Goal: Information Seeking & Learning: Learn about a topic

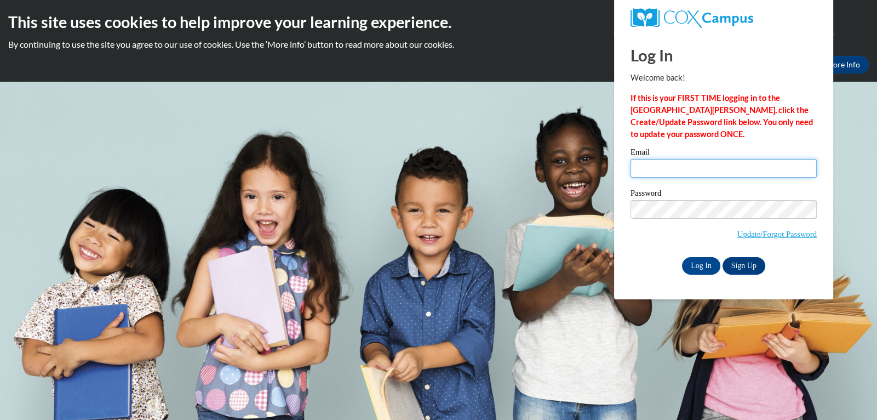
click at [656, 170] on input "Email" at bounding box center [724, 168] width 186 height 19
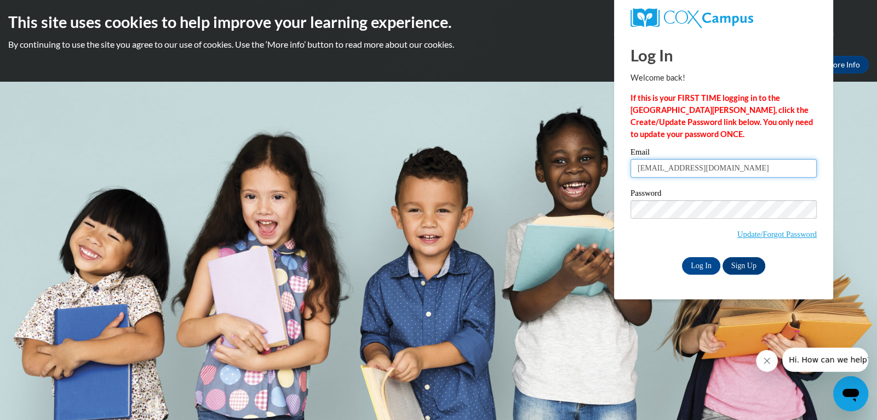
type input "erinidngler@rocketmaol.com"
click at [708, 268] on input "Log In" at bounding box center [701, 266] width 38 height 18
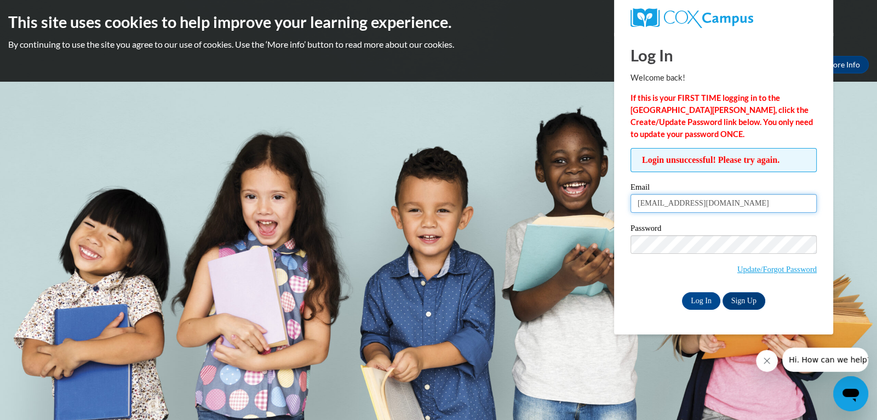
click at [719, 203] on input "erinidngler@rocketmaol.com" at bounding box center [724, 203] width 186 height 19
type input "erinidngler@rocketmail.com"
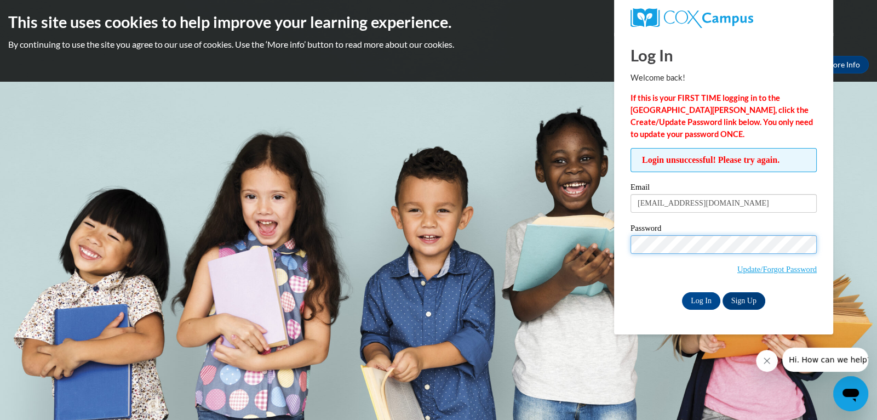
click at [682, 292] on input "Log In" at bounding box center [701, 301] width 38 height 18
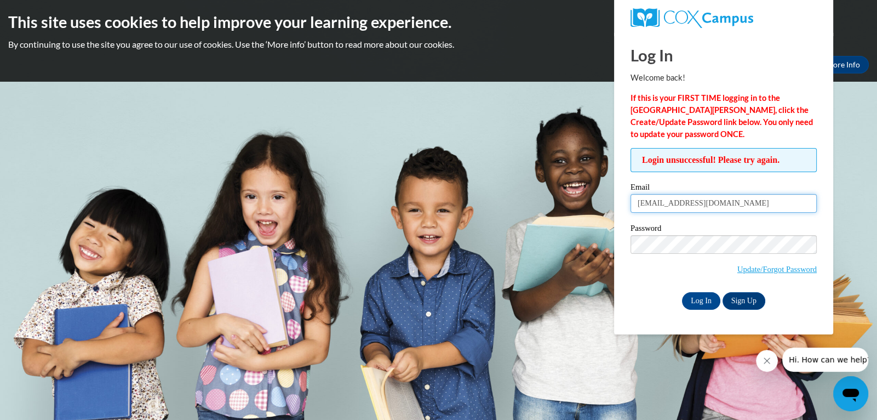
click at [654, 203] on input "erinidngler@rocketmail.com" at bounding box center [724, 203] width 186 height 19
click at [655, 202] on input "erindngler@rocketmail.com" at bounding box center [724, 203] width 186 height 19
type input "erindingler@rocketmail.com"
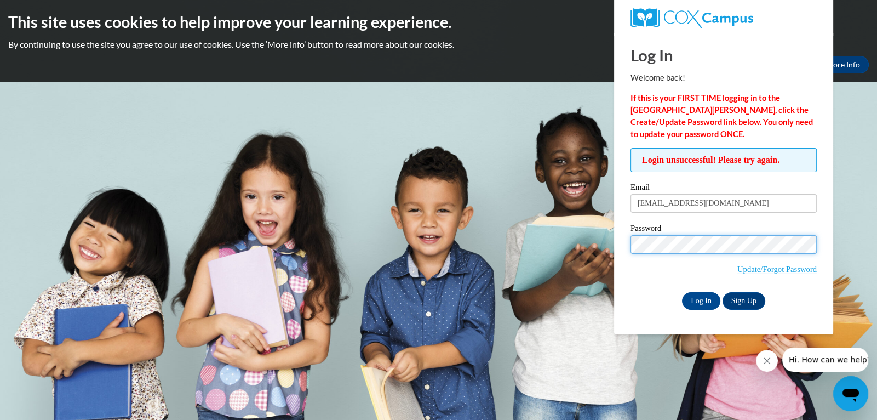
click at [682, 292] on input "Log In" at bounding box center [701, 301] width 38 height 18
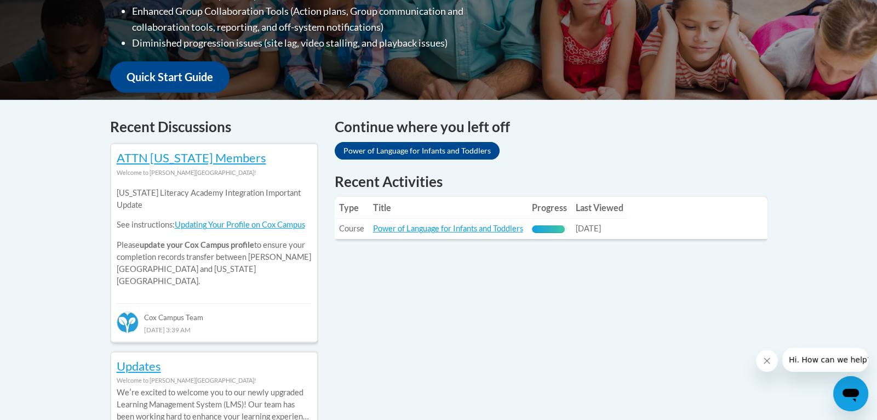
scroll to position [368, 0]
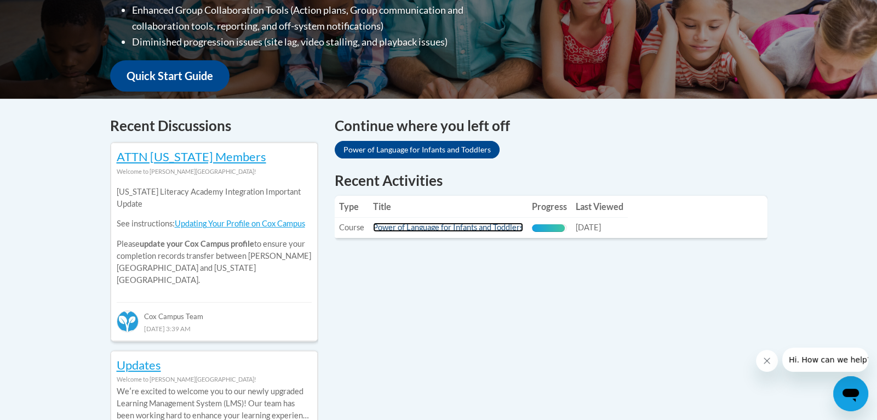
click at [500, 227] on link "Power of Language for Infants and Toddlers" at bounding box center [448, 226] width 150 height 9
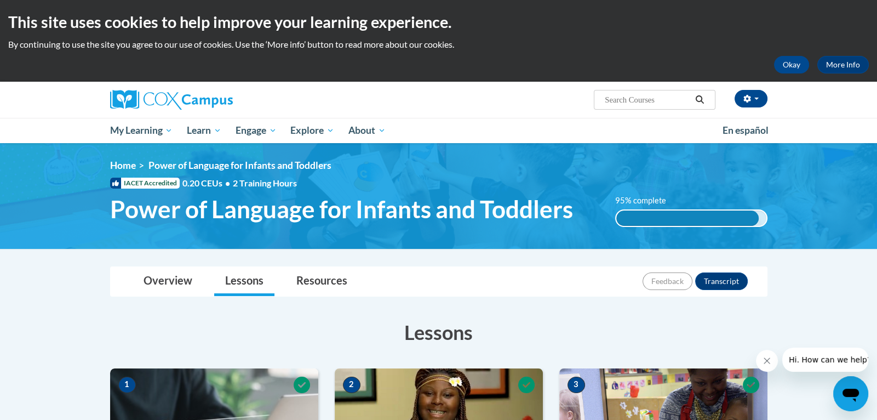
click at [600, 279] on div "Overview Lessons Resources Feedback Transcript" at bounding box center [439, 281] width 640 height 29
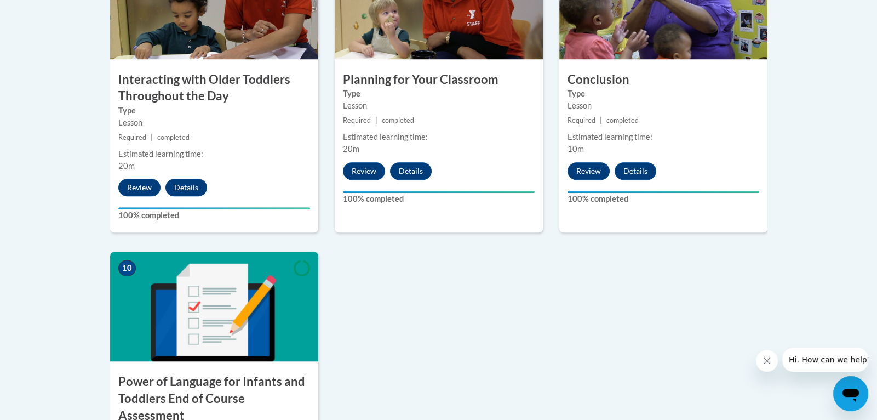
scroll to position [1149, 0]
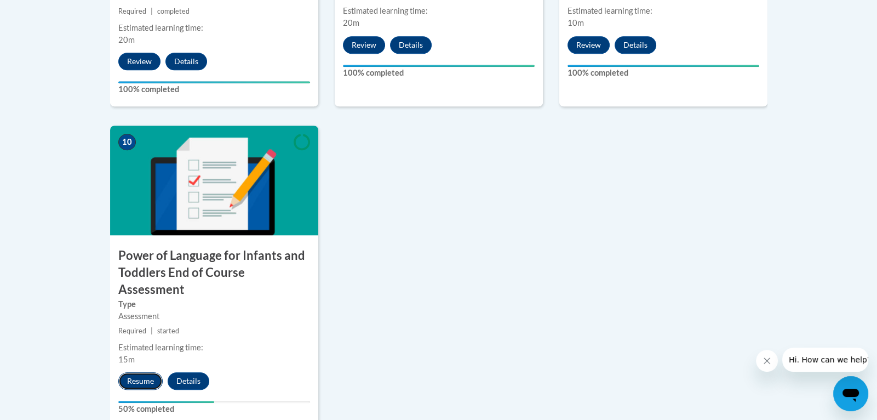
click at [145, 372] on button "Resume" at bounding box center [140, 381] width 44 height 18
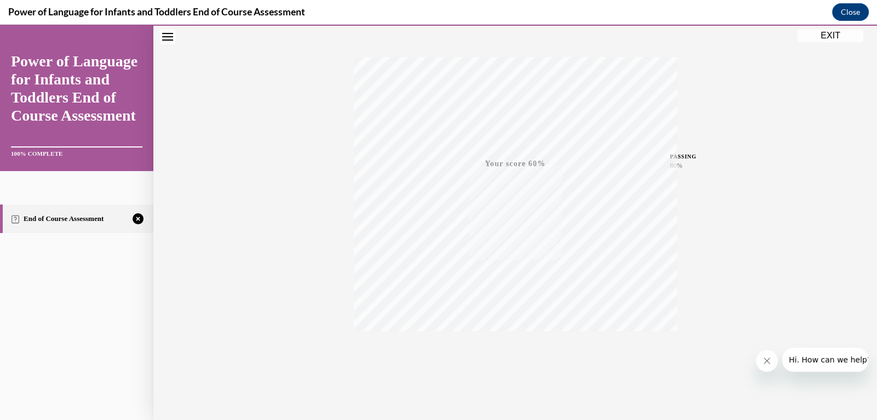
scroll to position [167, 0]
click at [519, 353] on icon "button" at bounding box center [515, 353] width 39 height 12
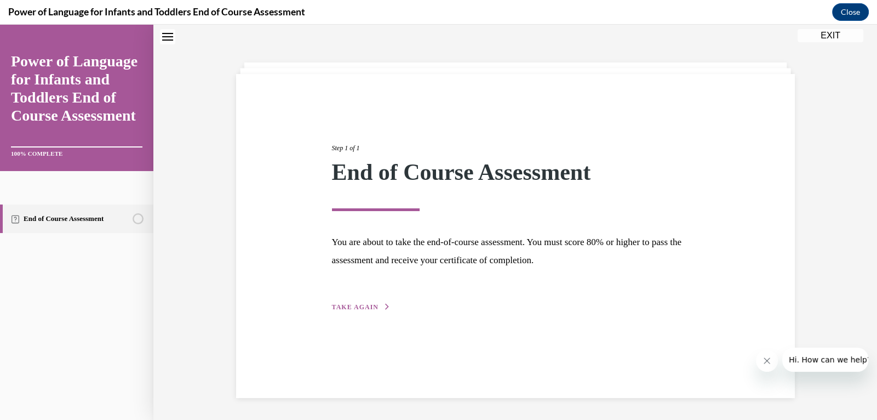
scroll to position [35, 0]
click at [377, 305] on button "TAKE AGAIN" at bounding box center [361, 307] width 59 height 10
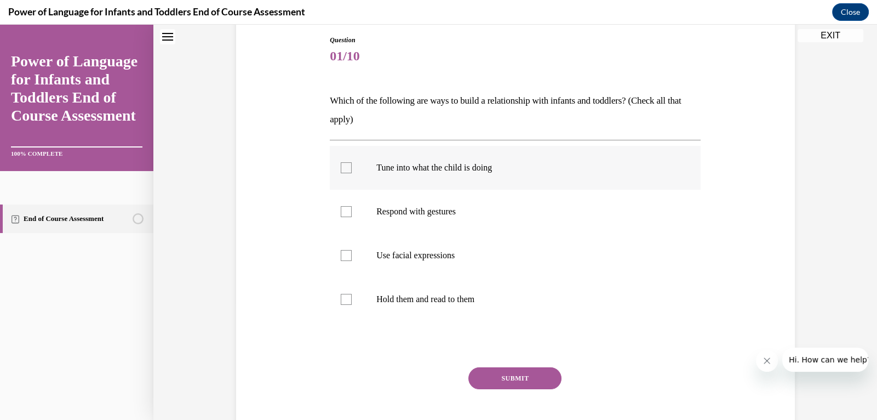
scroll to position [131, 0]
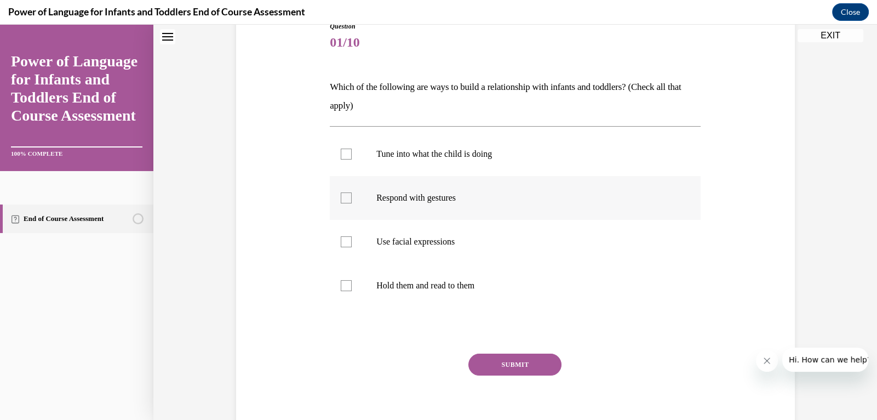
click at [443, 196] on p "Respond with gestures" at bounding box center [524, 197] width 297 height 11
click at [352, 196] on input "Respond with gestures" at bounding box center [346, 197] width 11 height 11
checkbox input "true"
click at [422, 243] on p "Use facial expressions" at bounding box center [524, 241] width 297 height 11
click at [352, 243] on input "Use facial expressions" at bounding box center [346, 241] width 11 height 11
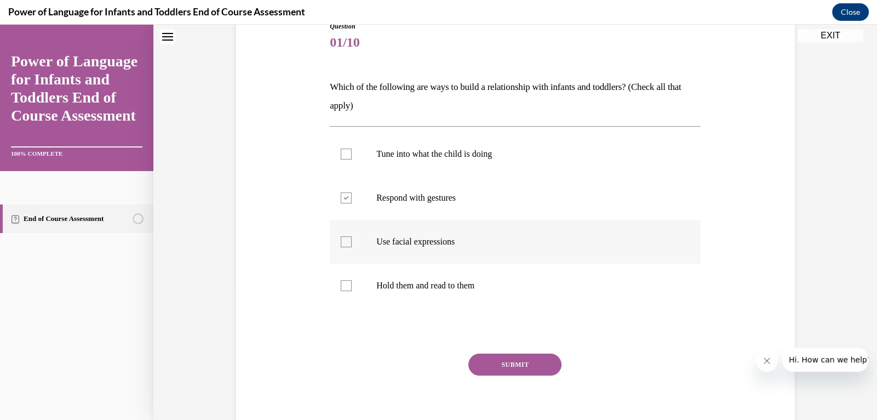
checkbox input "true"
click at [408, 283] on p "Hold them and read to them" at bounding box center [524, 285] width 297 height 11
click at [352, 283] on input "Hold them and read to them" at bounding box center [346, 285] width 11 height 11
checkbox input "true"
click at [520, 363] on button "SUBMIT" at bounding box center [514, 364] width 93 height 22
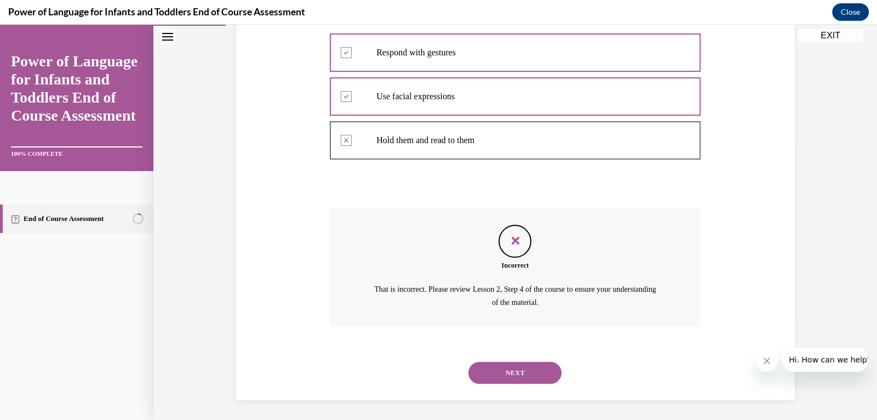
scroll to position [278, 0]
click at [514, 368] on button "NEXT" at bounding box center [514, 371] width 93 height 22
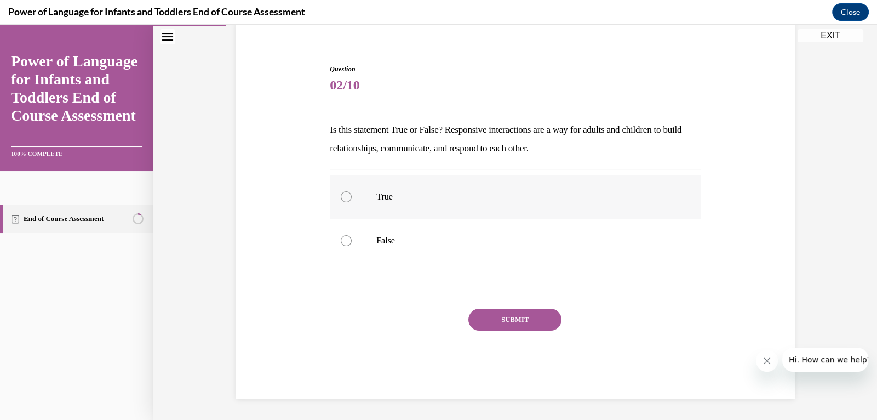
click at [388, 197] on p "True" at bounding box center [524, 196] width 297 height 11
click at [352, 197] on input "True" at bounding box center [346, 196] width 11 height 11
radio input "true"
click at [501, 318] on button "SUBMIT" at bounding box center [514, 319] width 93 height 22
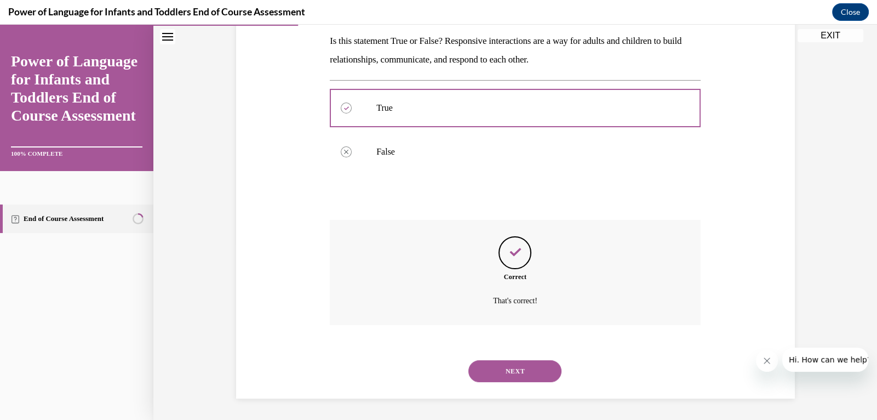
scroll to position [177, 0]
click at [524, 369] on button "NEXT" at bounding box center [514, 370] width 93 height 22
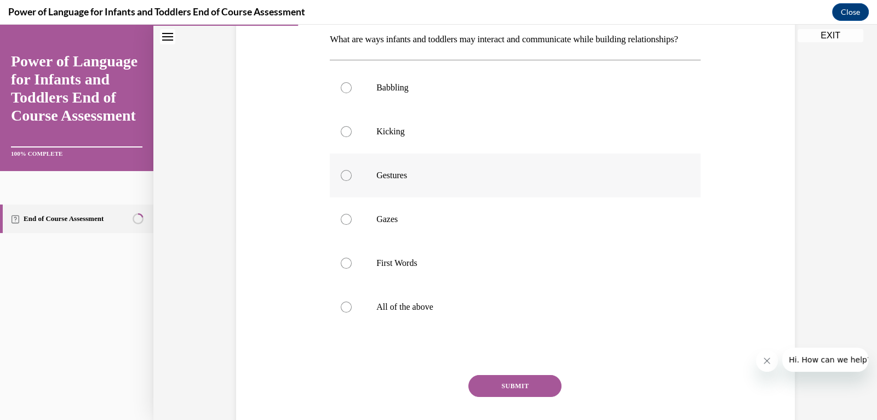
scroll to position [173, 0]
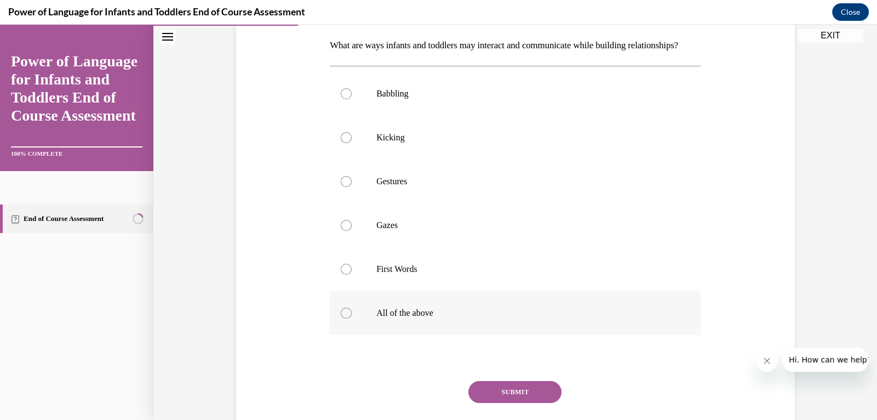
click at [430, 318] on p "All of the above" at bounding box center [524, 312] width 297 height 11
click at [352, 318] on input "All of the above" at bounding box center [346, 312] width 11 height 11
radio input "true"
click at [496, 403] on button "SUBMIT" at bounding box center [514, 392] width 93 height 22
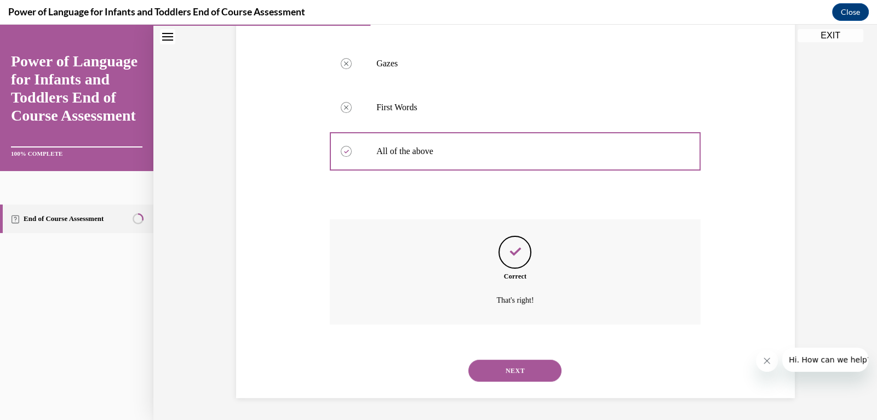
scroll to position [353, 0]
click at [511, 377] on button "NEXT" at bounding box center [514, 370] width 93 height 22
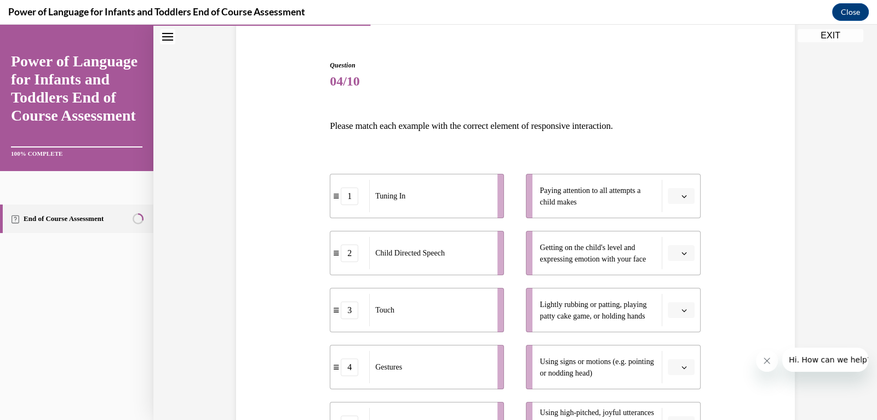
scroll to position [95, 0]
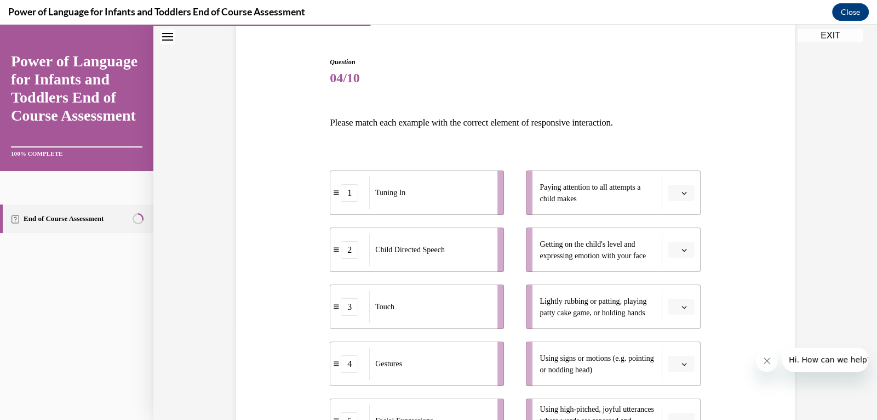
click at [687, 190] on span "button" at bounding box center [684, 193] width 8 height 8
click at [685, 241] on div "1" at bounding box center [679, 239] width 27 height 22
click at [684, 305] on icon "button" at bounding box center [683, 306] width 5 height 5
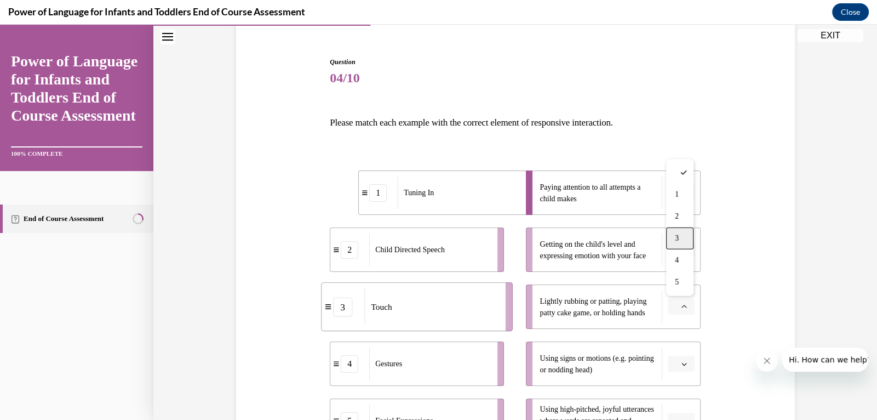
click at [681, 242] on div "3" at bounding box center [679, 238] width 27 height 22
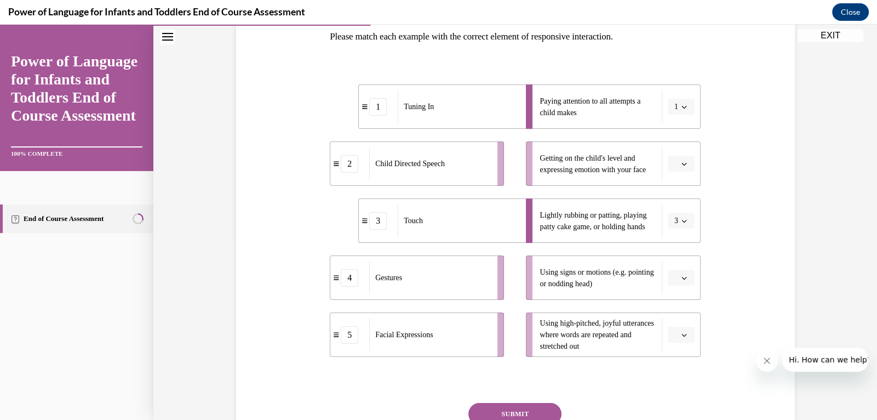
scroll to position [184, 0]
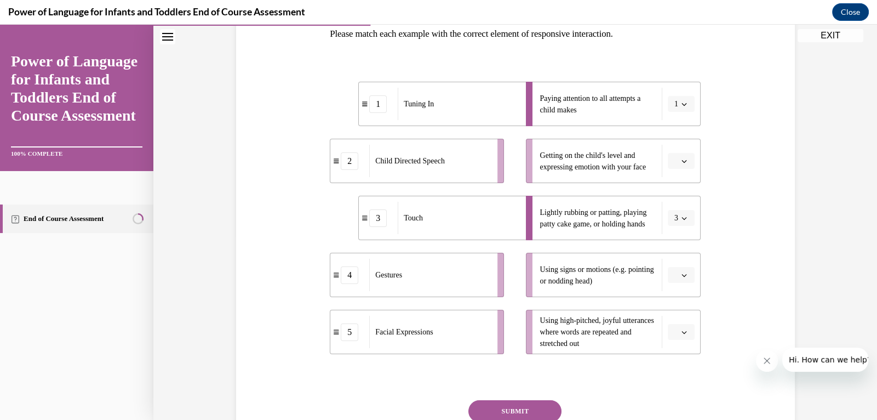
click at [684, 334] on span "button" at bounding box center [684, 332] width 8 height 8
click at [679, 245] on div "2" at bounding box center [679, 241] width 27 height 22
click at [685, 274] on icon "button" at bounding box center [683, 274] width 5 height 5
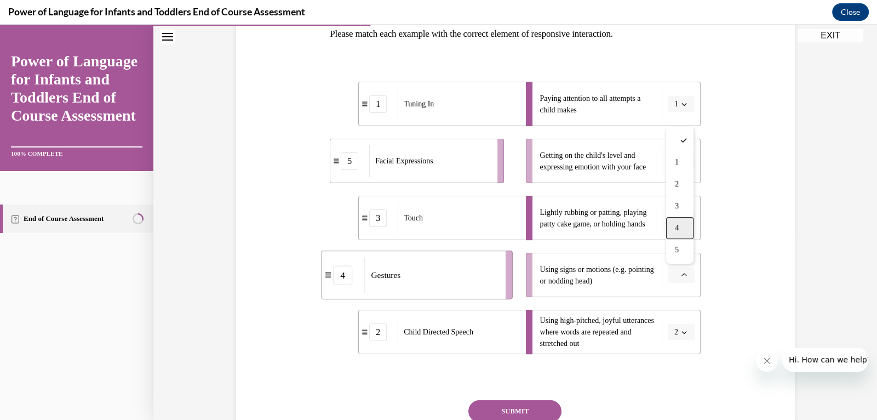
click at [683, 232] on div "4" at bounding box center [679, 228] width 27 height 22
click at [689, 160] on button "button" at bounding box center [681, 161] width 27 height 16
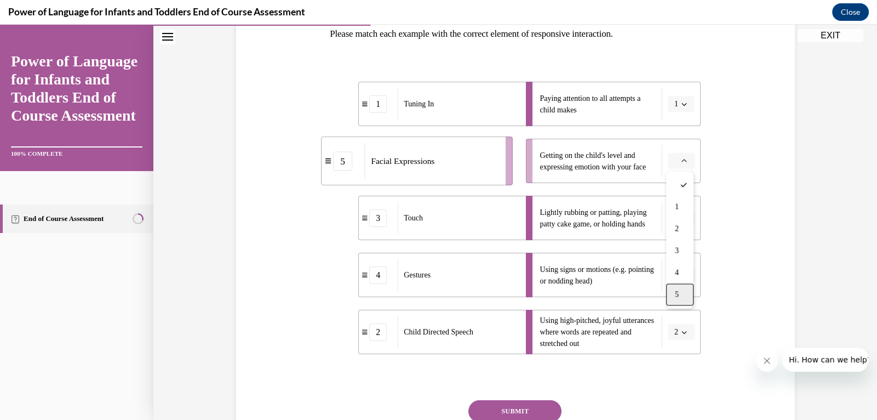
click at [685, 289] on div "5" at bounding box center [679, 294] width 27 height 22
click at [548, 407] on button "SUBMIT" at bounding box center [514, 411] width 93 height 22
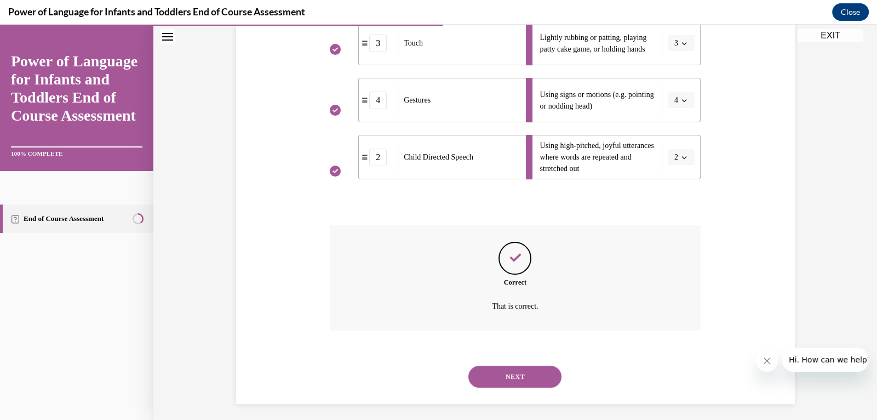
scroll to position [364, 0]
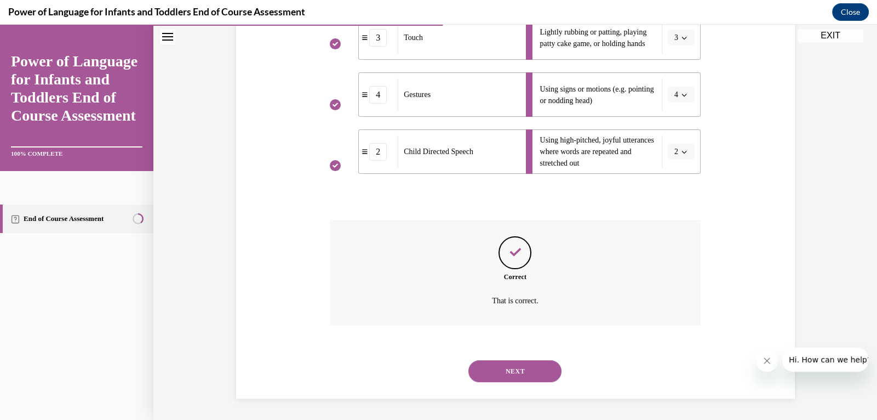
click at [548, 370] on button "NEXT" at bounding box center [514, 371] width 93 height 22
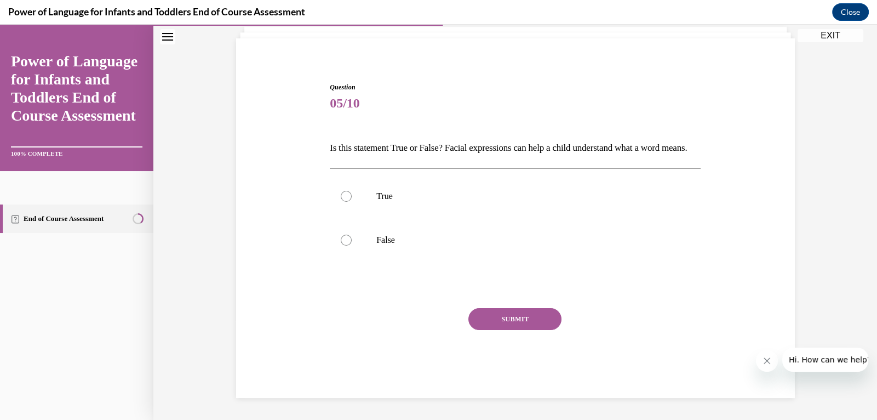
scroll to position [88, 0]
click at [392, 194] on p "True" at bounding box center [524, 196] width 297 height 11
click at [352, 194] on input "True" at bounding box center [346, 196] width 11 height 11
radio input "true"
click at [488, 315] on button "SUBMIT" at bounding box center [514, 319] width 93 height 22
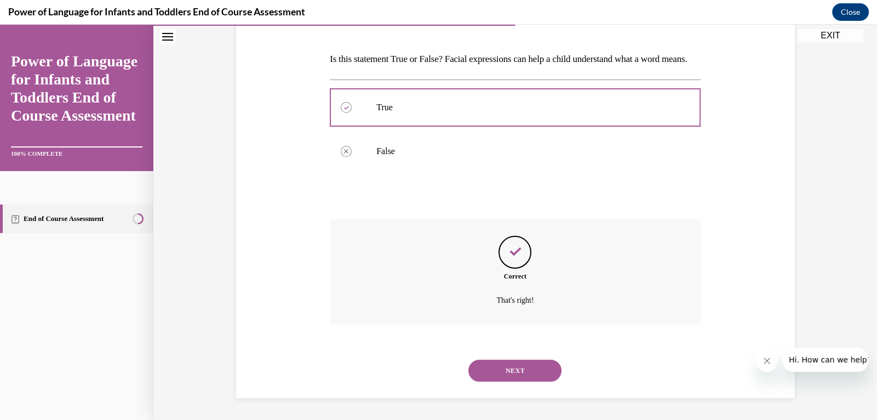
scroll to position [177, 0]
click at [515, 362] on button "NEXT" at bounding box center [514, 370] width 93 height 22
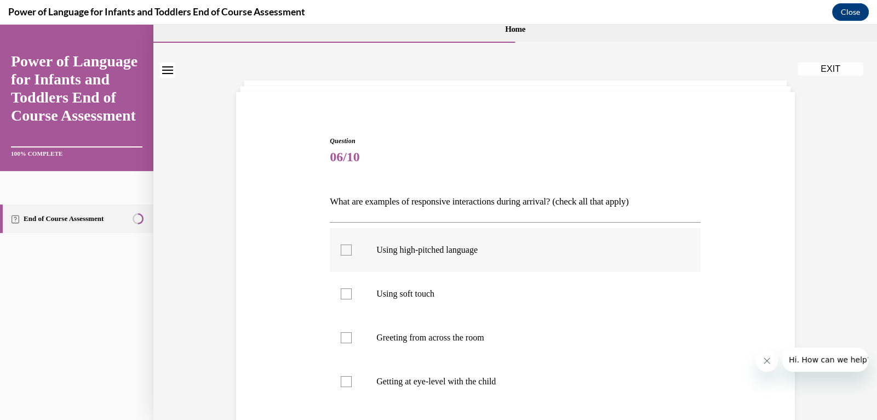
scroll to position [38, 0]
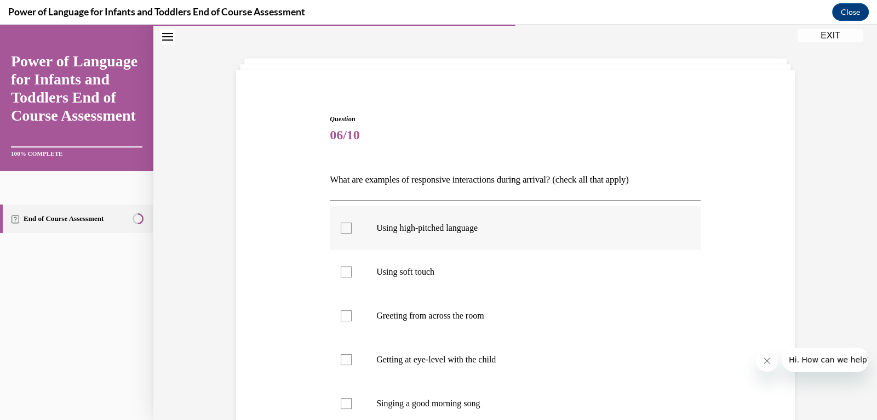
click at [482, 230] on p "Using high-pitched language" at bounding box center [524, 227] width 297 height 11
click at [352, 230] on input "Using high-pitched language" at bounding box center [346, 227] width 11 height 11
checkbox input "true"
click at [440, 273] on p "Using soft touch" at bounding box center [524, 271] width 297 height 11
click at [352, 273] on input "Using soft touch" at bounding box center [346, 271] width 11 height 11
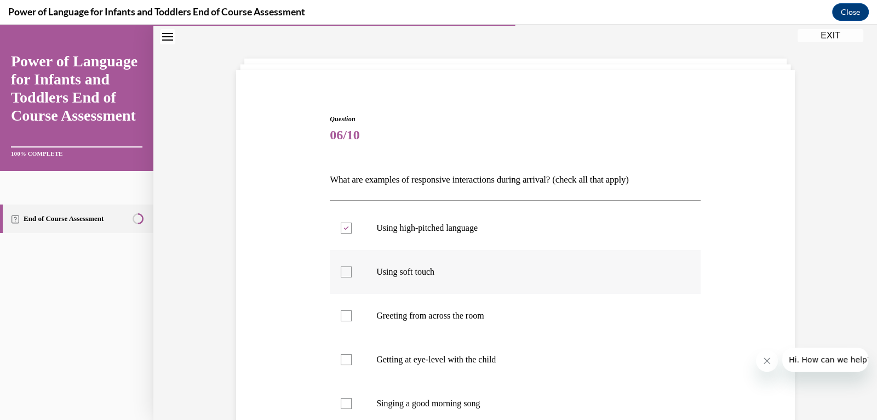
checkbox input "true"
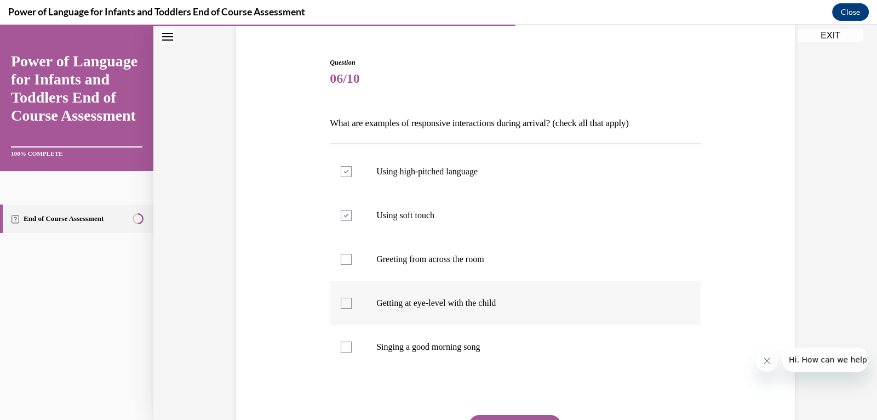
scroll to position [96, 0]
click at [457, 302] on p "Getting at eye-level with the child" at bounding box center [524, 301] width 297 height 11
click at [352, 302] on input "Getting at eye-level with the child" at bounding box center [346, 301] width 11 height 11
checkbox input "true"
click at [454, 343] on p "Singing a good morning song" at bounding box center [524, 345] width 297 height 11
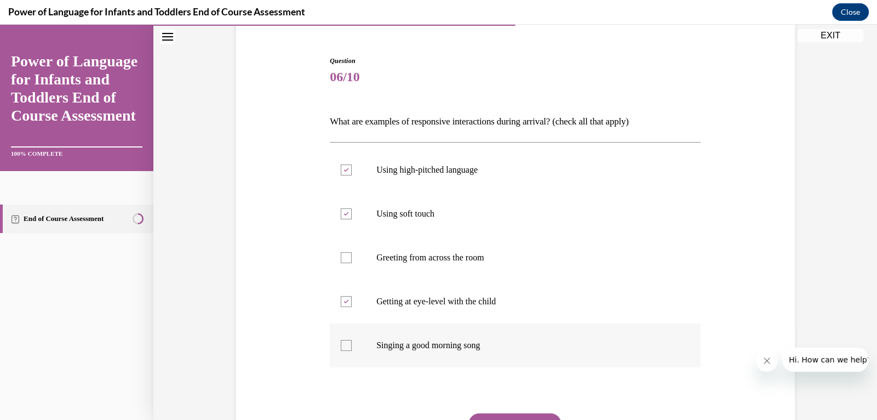
click at [352, 343] on input "Singing a good morning song" at bounding box center [346, 345] width 11 height 11
checkbox input "true"
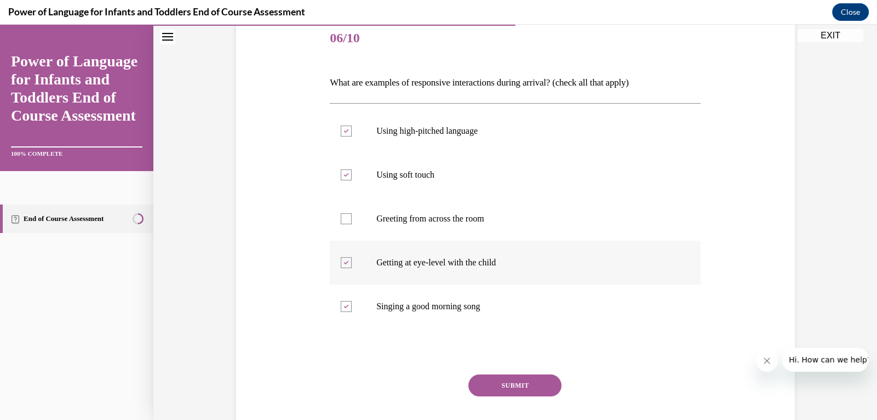
scroll to position [148, 0]
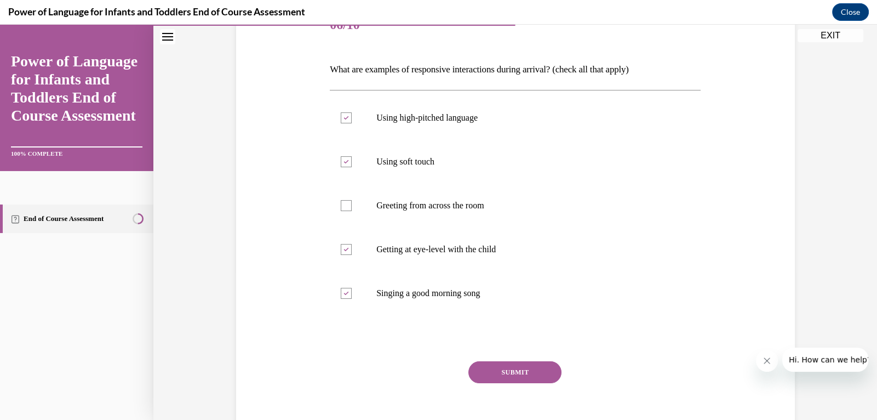
click at [534, 375] on button "SUBMIT" at bounding box center [514, 372] width 93 height 22
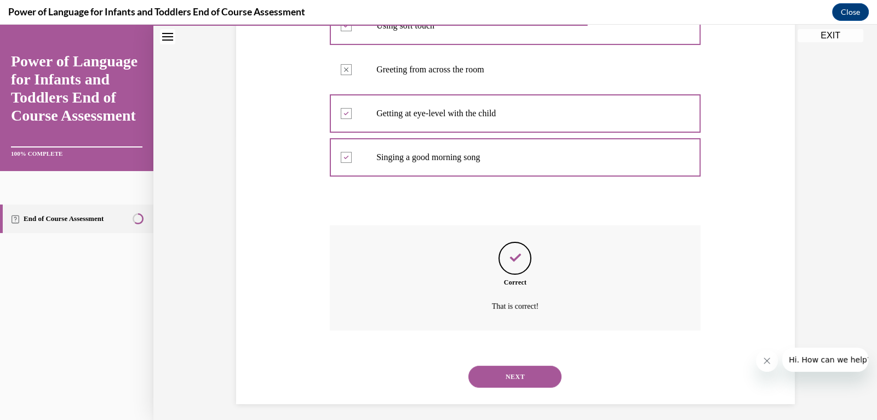
scroll to position [290, 0]
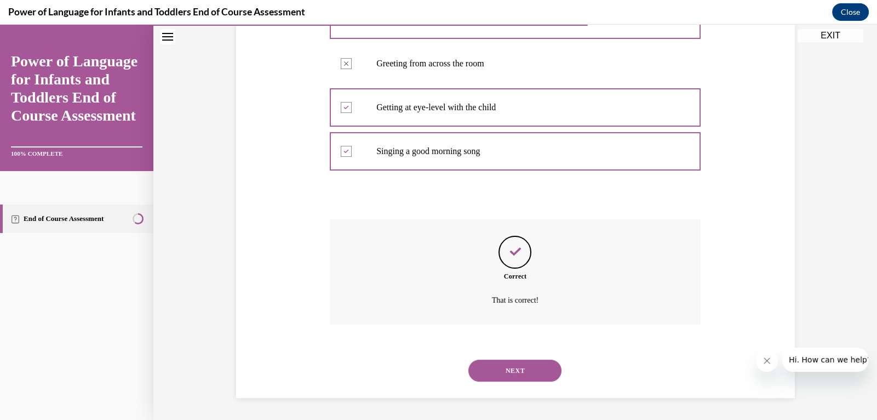
click at [535, 371] on button "NEXT" at bounding box center [514, 370] width 93 height 22
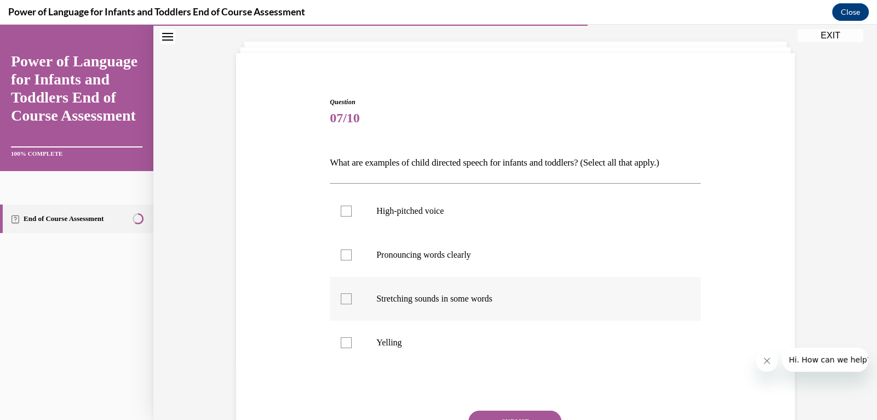
scroll to position [57, 0]
click at [445, 211] on p "High-pitched voice" at bounding box center [524, 209] width 297 height 11
click at [352, 211] on input "High-pitched voice" at bounding box center [346, 209] width 11 height 11
checkbox input "true"
click at [444, 253] on p "Pronouncing words clearly" at bounding box center [524, 253] width 297 height 11
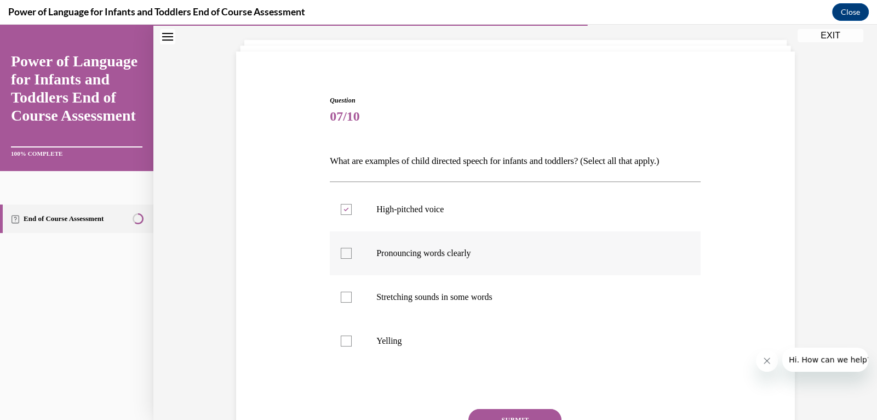
click at [352, 253] on input "Pronouncing words clearly" at bounding box center [346, 253] width 11 height 11
checkbox input "true"
click at [458, 294] on p "Stretching sounds in some words" at bounding box center [524, 296] width 297 height 11
click at [352, 294] on input "Stretching sounds in some words" at bounding box center [346, 296] width 11 height 11
checkbox input "true"
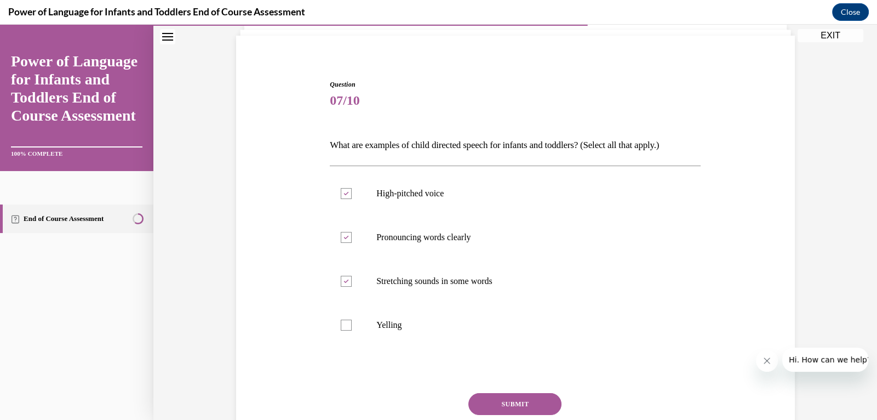
scroll to position [74, 0]
click at [530, 398] on button "SUBMIT" at bounding box center [514, 403] width 93 height 22
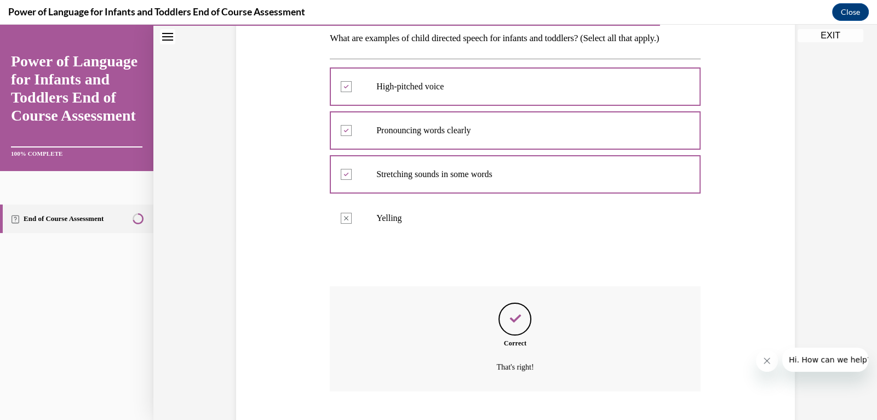
scroll to position [246, 0]
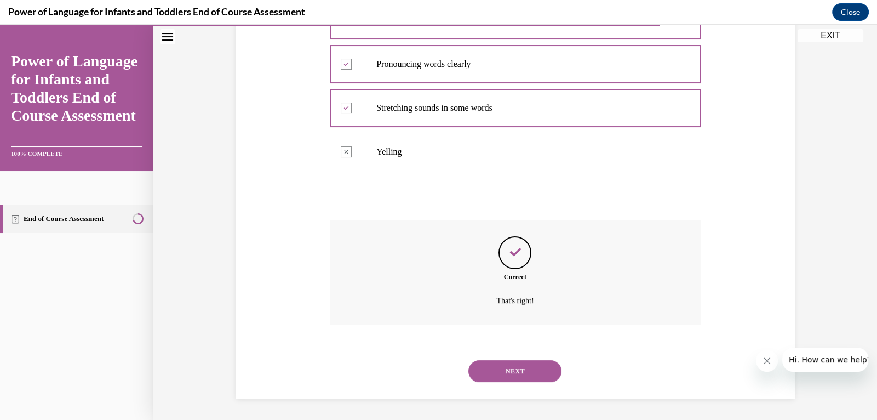
click at [531, 375] on button "NEXT" at bounding box center [514, 371] width 93 height 22
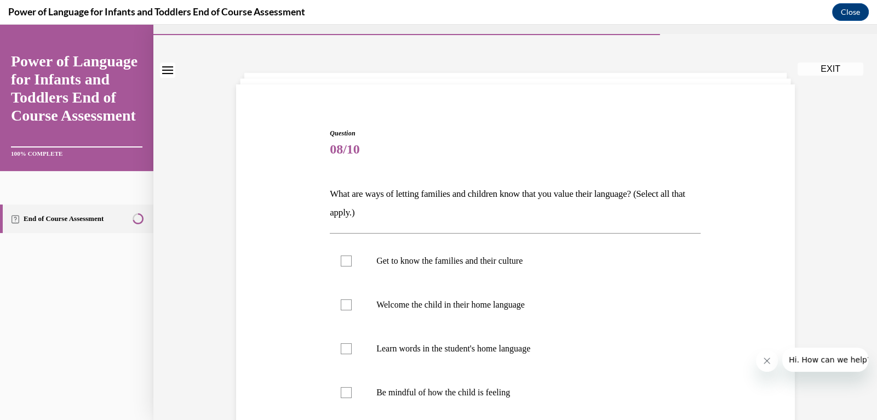
scroll to position [35, 0]
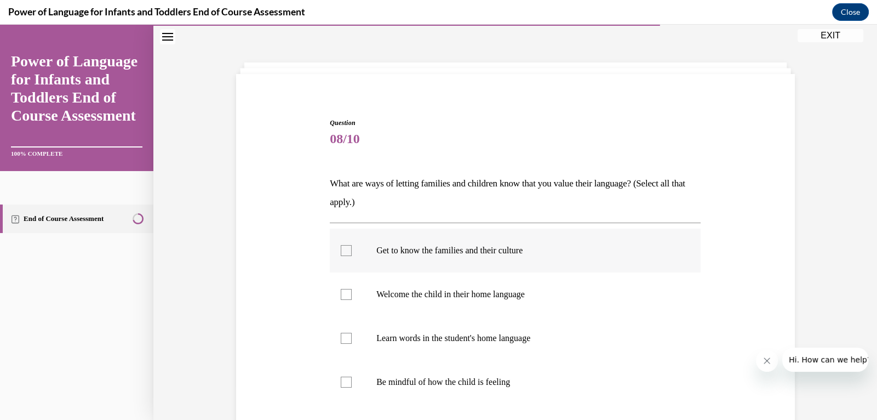
click at [476, 248] on p "Get to know the families and their culture" at bounding box center [524, 250] width 297 height 11
click at [352, 248] on input "Get to know the families and their culture" at bounding box center [346, 250] width 11 height 11
checkbox input "true"
click at [472, 294] on p "Welcome the child in their home language" at bounding box center [524, 294] width 297 height 11
click at [352, 294] on input "Welcome the child in their home language" at bounding box center [346, 294] width 11 height 11
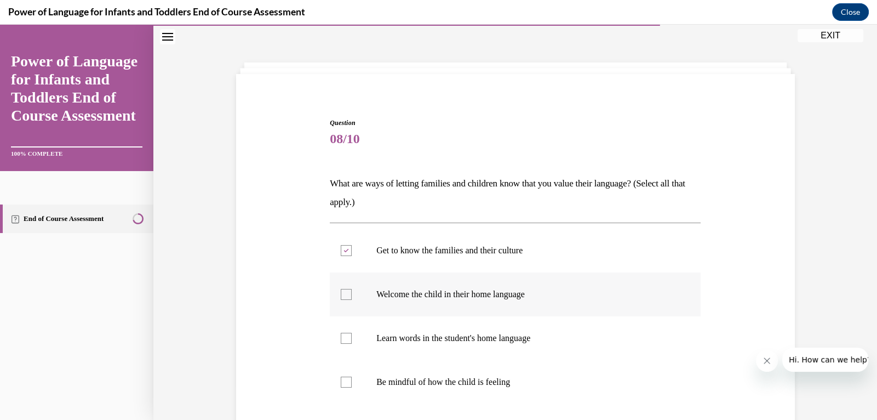
checkbox input "true"
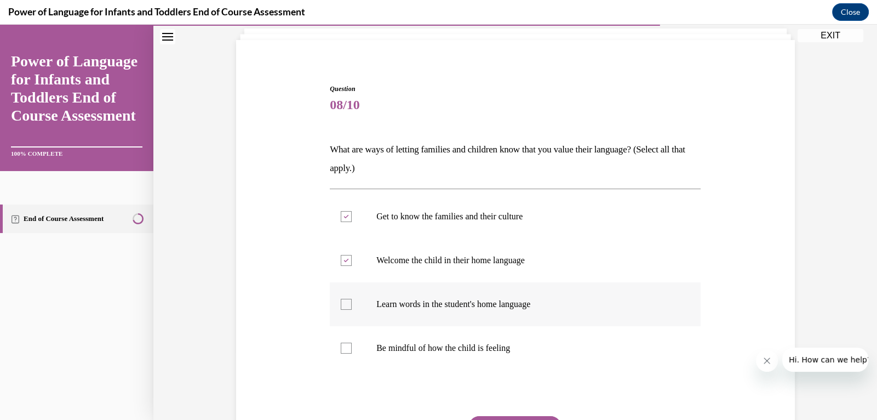
scroll to position [90, 0]
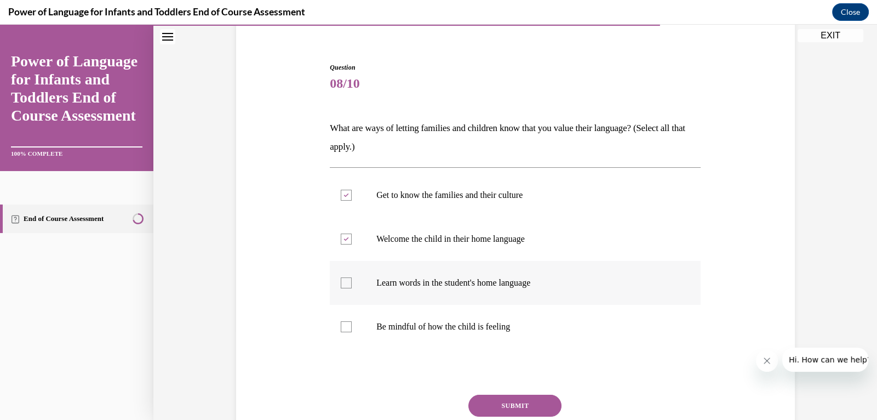
click at [518, 280] on p "Learn words in the student's home language" at bounding box center [524, 282] width 297 height 11
click at [352, 280] on input "Learn words in the student's home language" at bounding box center [346, 282] width 11 height 11
checkbox input "true"
click at [531, 398] on button "SUBMIT" at bounding box center [514, 405] width 93 height 22
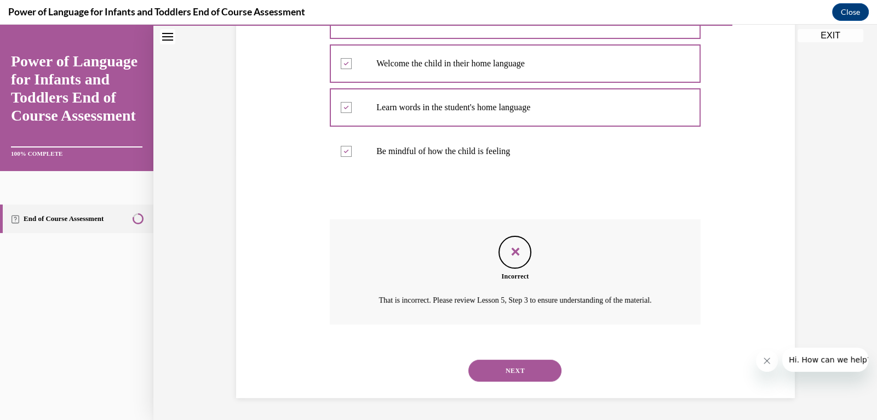
scroll to position [278, 0]
click at [528, 374] on button "NEXT" at bounding box center [514, 370] width 93 height 22
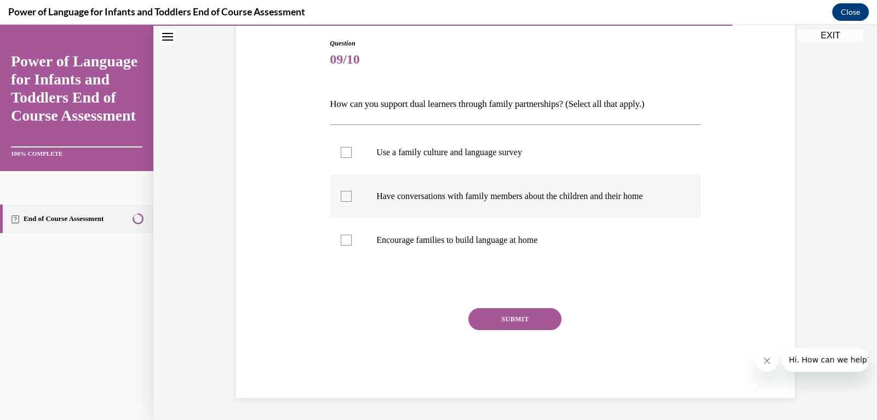
click at [446, 194] on p "Have conversations with family members about the children and their home" at bounding box center [524, 196] width 297 height 11
click at [352, 194] on input "Have conversations with family members about the children and their home" at bounding box center [346, 196] width 11 height 11
checkbox input "true"
click at [460, 153] on p "Use a family culture and language survey" at bounding box center [524, 152] width 297 height 11
click at [352, 153] on input "Use a family culture and language survey" at bounding box center [346, 152] width 11 height 11
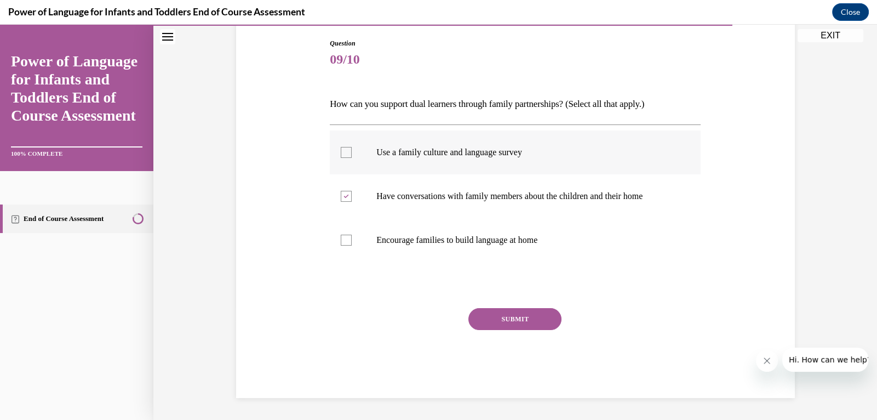
checkbox input "true"
click at [519, 319] on button "SUBMIT" at bounding box center [514, 319] width 93 height 22
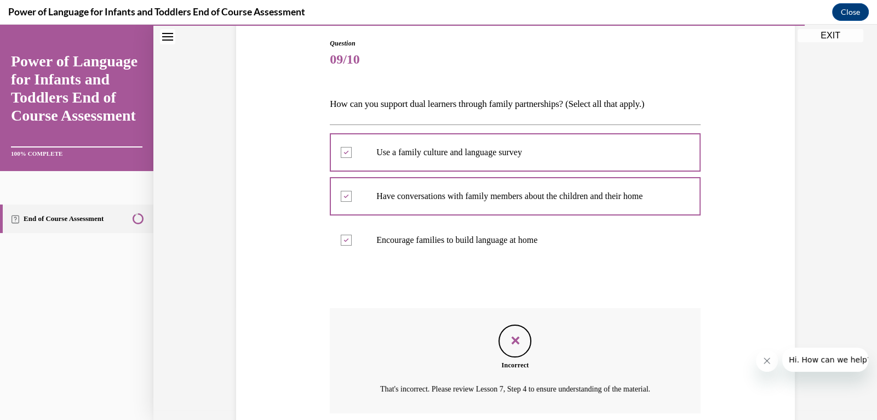
scroll to position [215, 0]
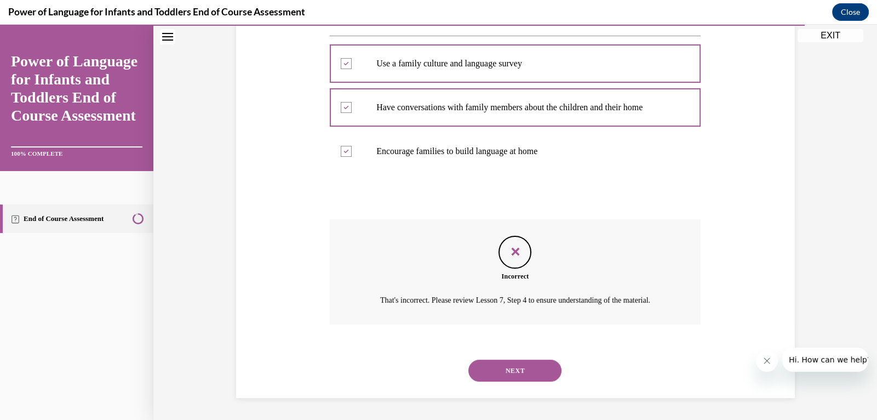
click at [516, 367] on button "NEXT" at bounding box center [514, 370] width 93 height 22
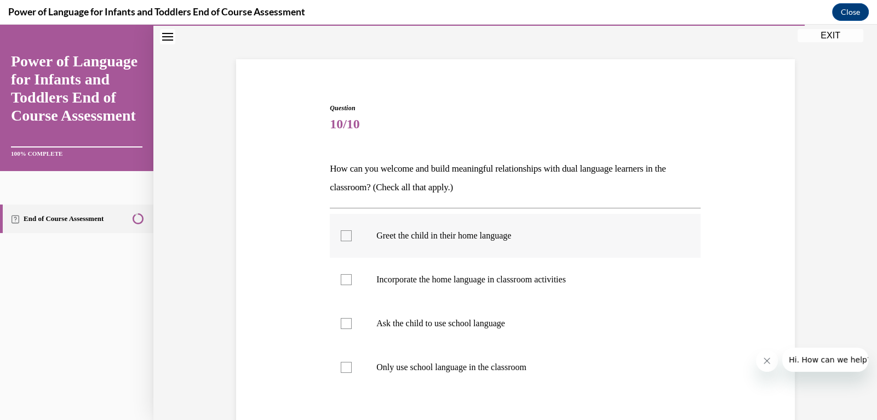
scroll to position [49, 0]
click at [517, 238] on p "Greet the child in their home language" at bounding box center [524, 235] width 297 height 11
click at [352, 238] on input "Greet the child in their home language" at bounding box center [346, 235] width 11 height 11
checkbox input "true"
click at [539, 282] on p "Incorporate the home language in classroom activities" at bounding box center [524, 279] width 297 height 11
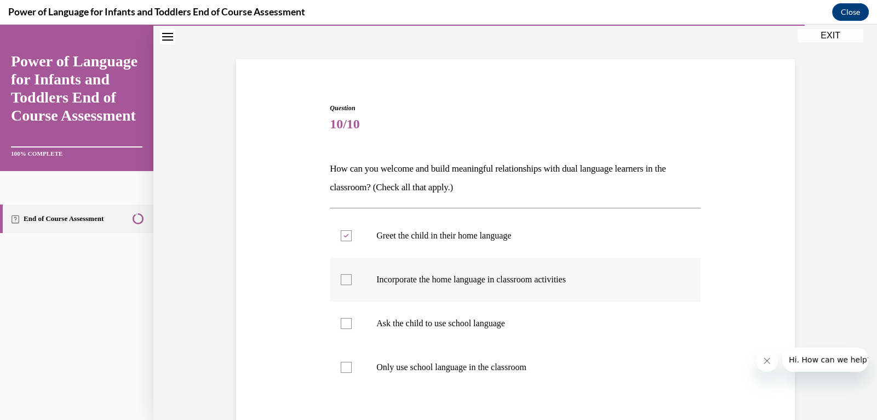
click at [352, 282] on input "Incorporate the home language in classroom activities" at bounding box center [346, 279] width 11 height 11
checkbox input "true"
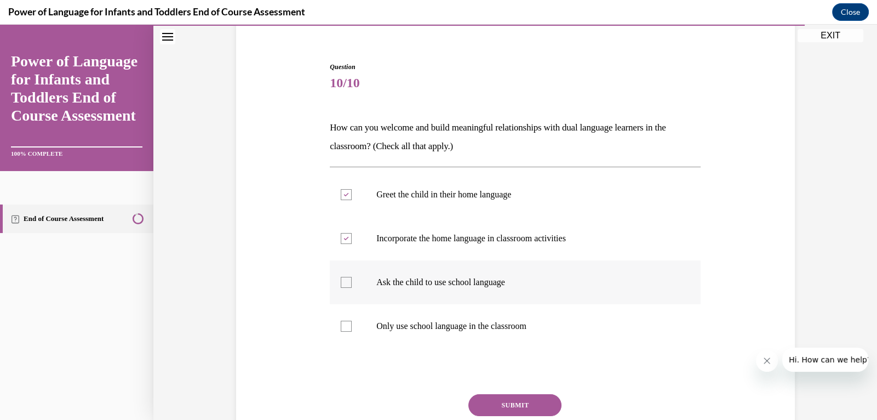
scroll to position [106, 0]
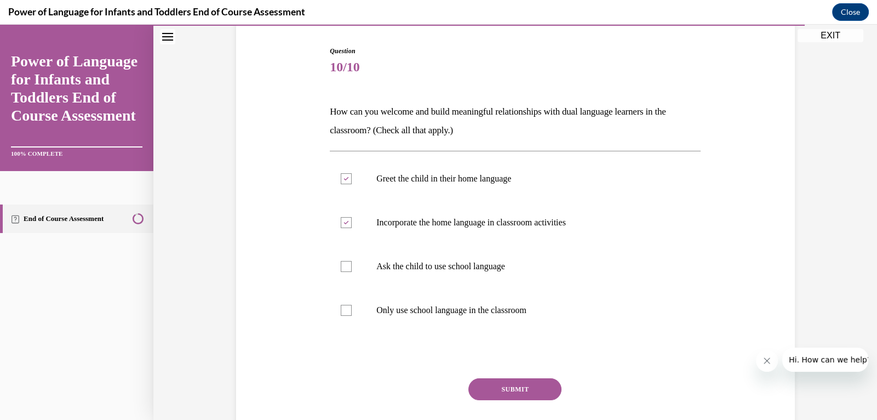
click at [518, 389] on button "SUBMIT" at bounding box center [514, 389] width 93 height 22
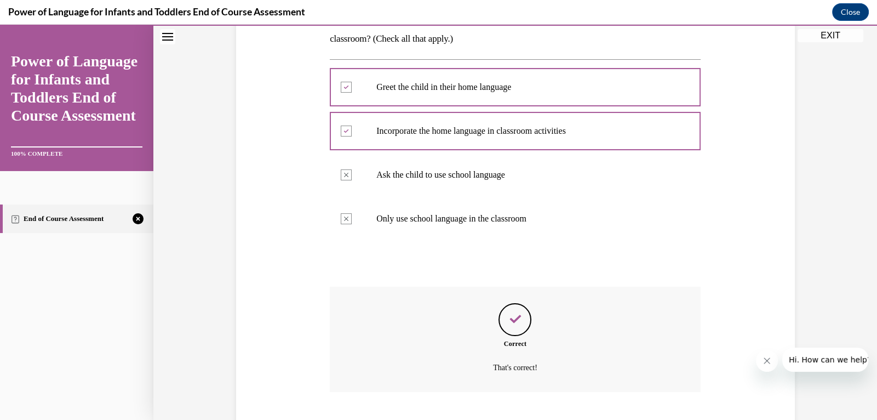
scroll to position [265, 0]
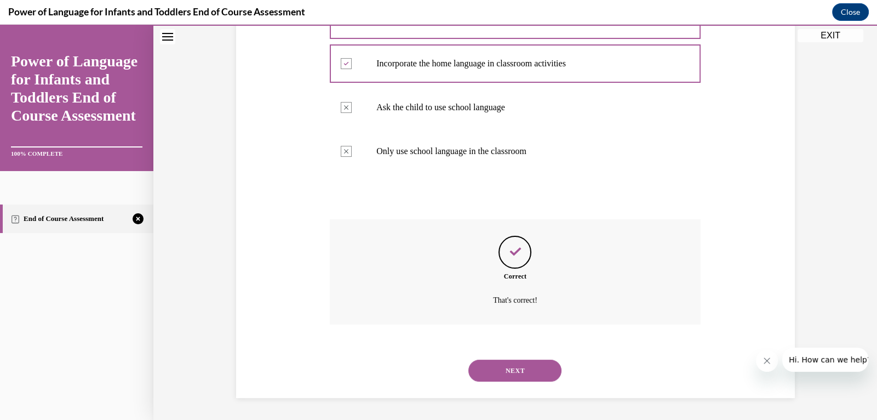
click at [525, 371] on button "NEXT" at bounding box center [514, 370] width 93 height 22
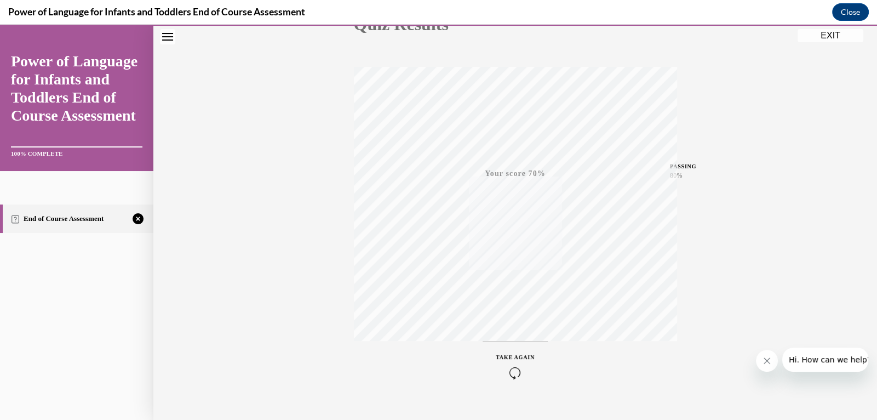
scroll to position [167, 0]
click at [514, 355] on icon "button" at bounding box center [515, 353] width 39 height 12
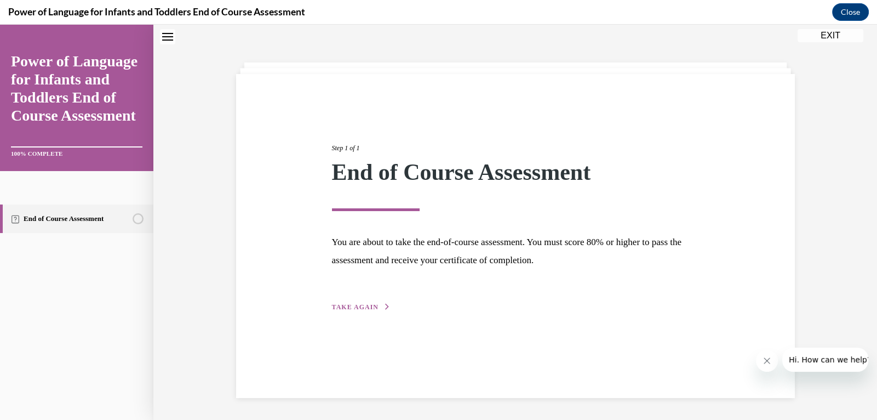
scroll to position [35, 0]
click at [378, 302] on button "TAKE AGAIN" at bounding box center [361, 307] width 59 height 10
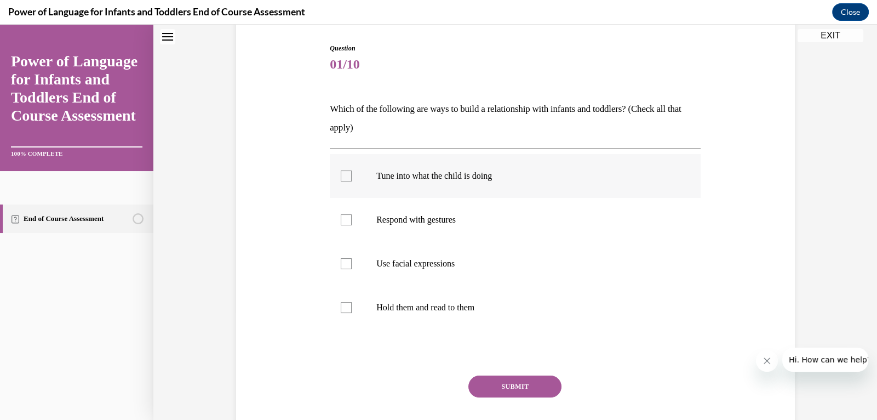
scroll to position [116, 0]
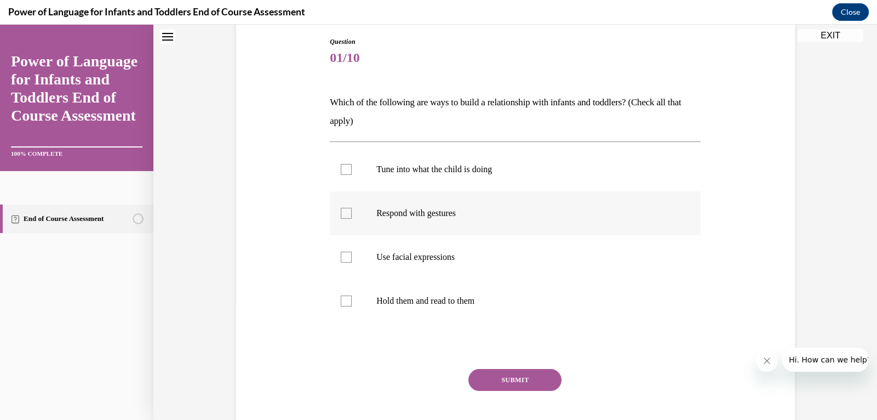
click at [445, 213] on p "Respond with gestures" at bounding box center [524, 213] width 297 height 11
click at [352, 213] on input "Respond with gestures" at bounding box center [346, 213] width 11 height 11
checkbox input "true"
click at [430, 256] on p "Use facial expressions" at bounding box center [524, 256] width 297 height 11
click at [352, 256] on input "Use facial expressions" at bounding box center [346, 256] width 11 height 11
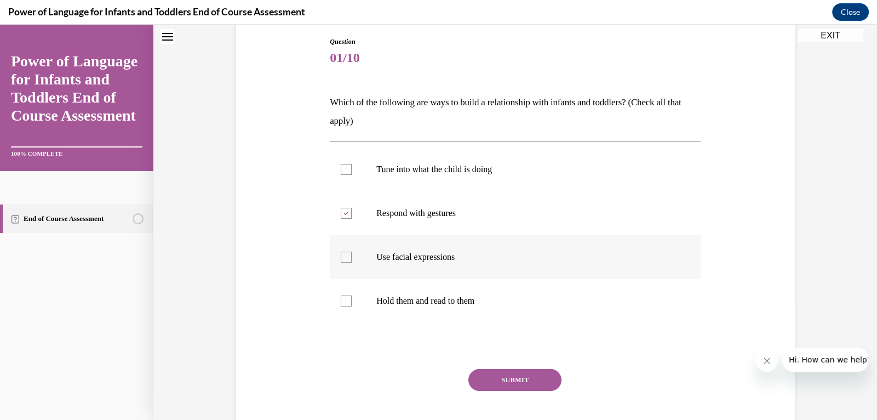
checkbox input "true"
click at [447, 302] on p "Hold them and read to them" at bounding box center [524, 300] width 297 height 11
click at [352, 302] on input "Hold them and read to them" at bounding box center [346, 300] width 11 height 11
checkbox input "true"
click at [463, 171] on p "Tune into what the child is doing" at bounding box center [524, 169] width 297 height 11
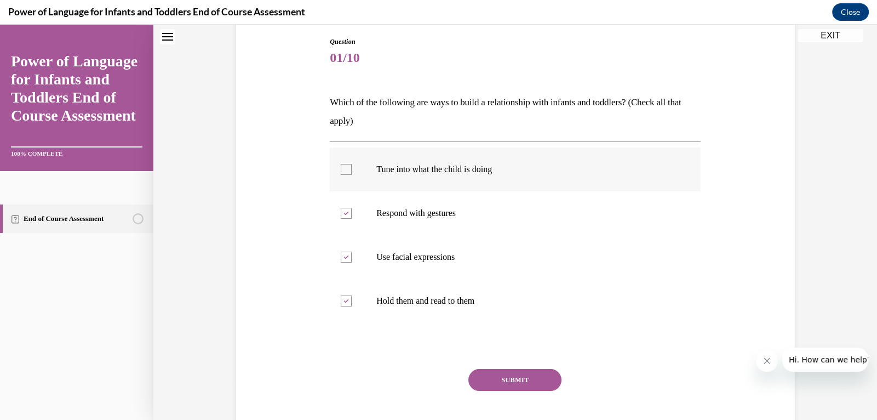
click at [352, 171] on input "Tune into what the child is doing" at bounding box center [346, 169] width 11 height 11
checkbox input "true"
click at [510, 376] on button "SUBMIT" at bounding box center [514, 380] width 93 height 22
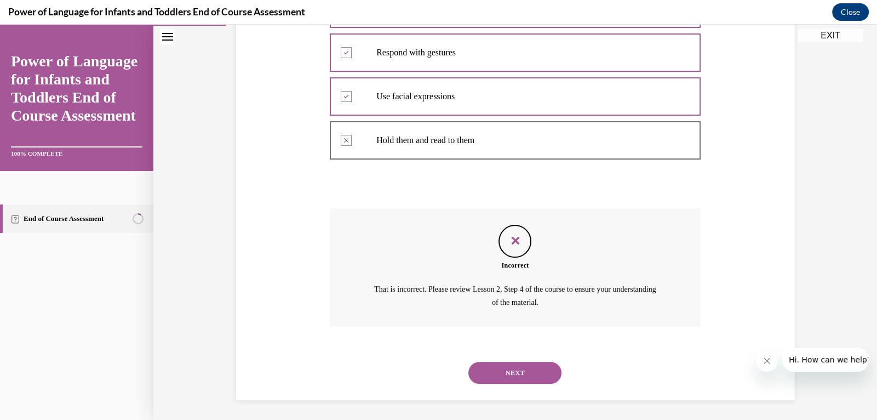
scroll to position [278, 0]
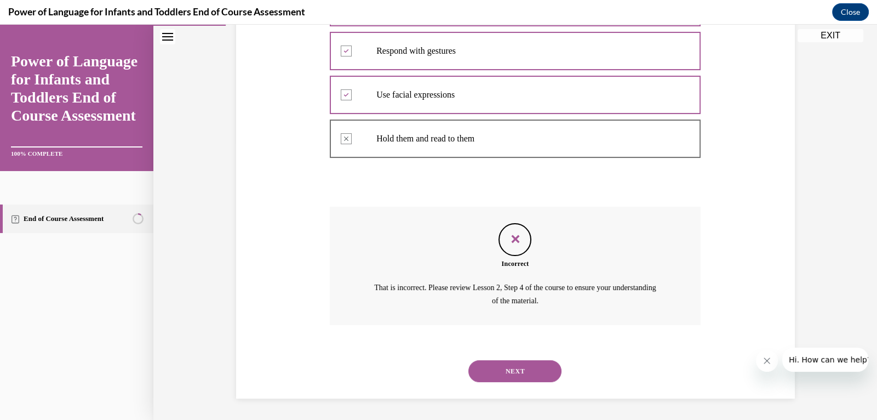
click at [514, 370] on button "NEXT" at bounding box center [514, 371] width 93 height 22
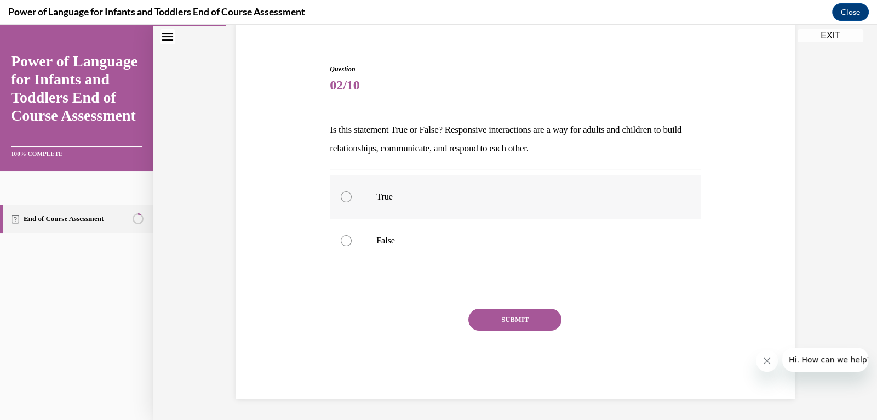
click at [391, 192] on p "True" at bounding box center [524, 196] width 297 height 11
click at [352, 192] on input "True" at bounding box center [346, 196] width 11 height 11
radio input "true"
click at [506, 313] on button "SUBMIT" at bounding box center [514, 319] width 93 height 22
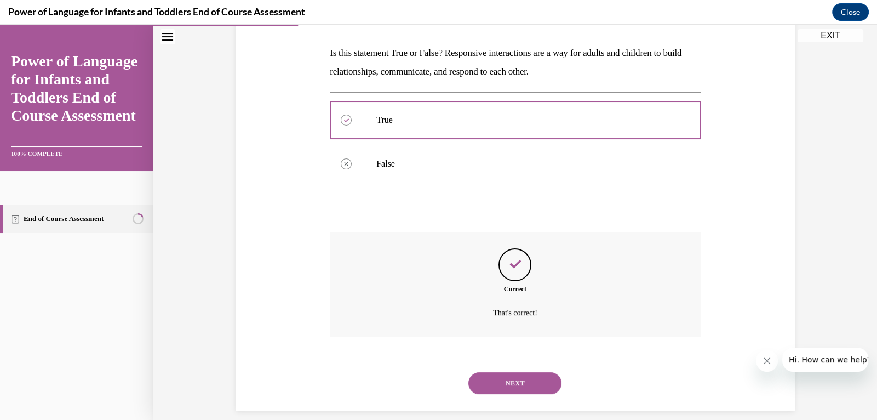
scroll to position [177, 0]
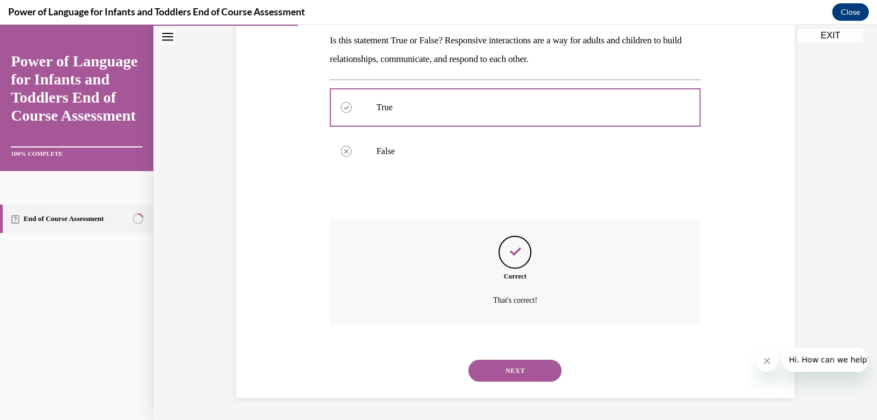
click at [516, 369] on button "NEXT" at bounding box center [514, 370] width 93 height 22
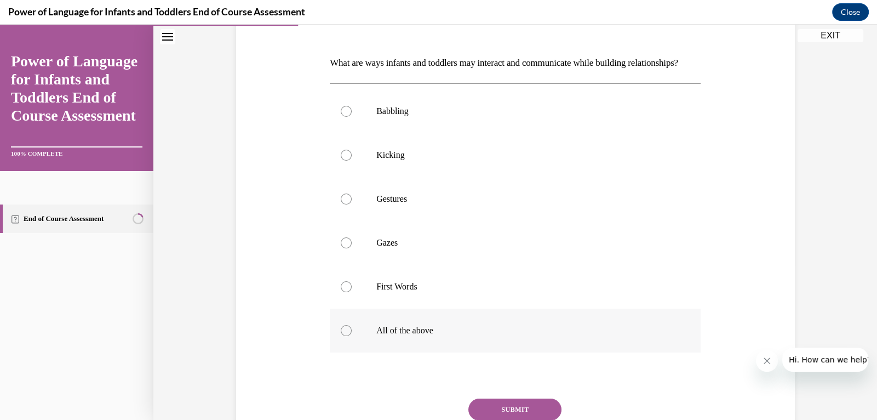
scroll to position [162, 0]
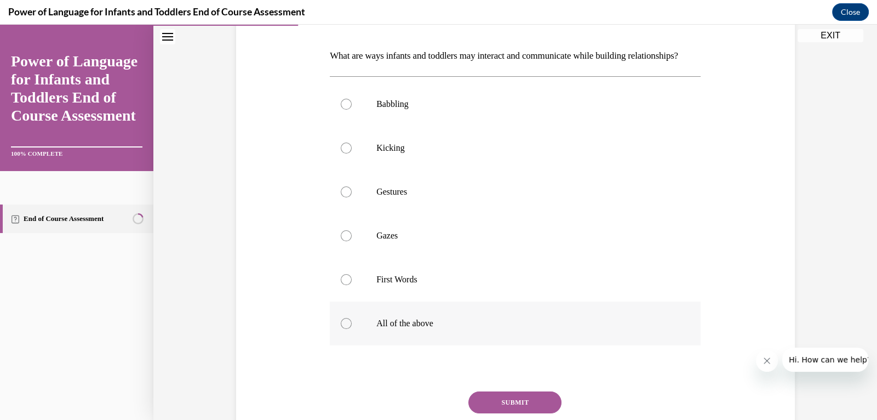
click at [408, 329] on p "All of the above" at bounding box center [524, 323] width 297 height 11
click at [352, 329] on input "All of the above" at bounding box center [346, 323] width 11 height 11
radio input "true"
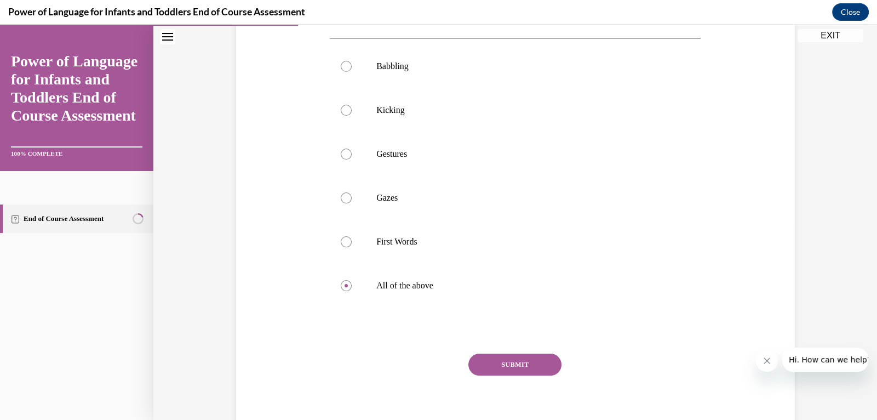
click at [500, 375] on button "SUBMIT" at bounding box center [514, 364] width 93 height 22
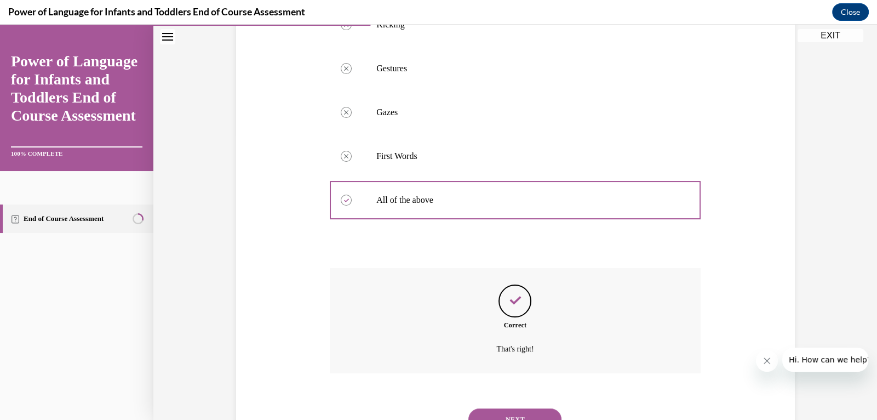
scroll to position [353, 0]
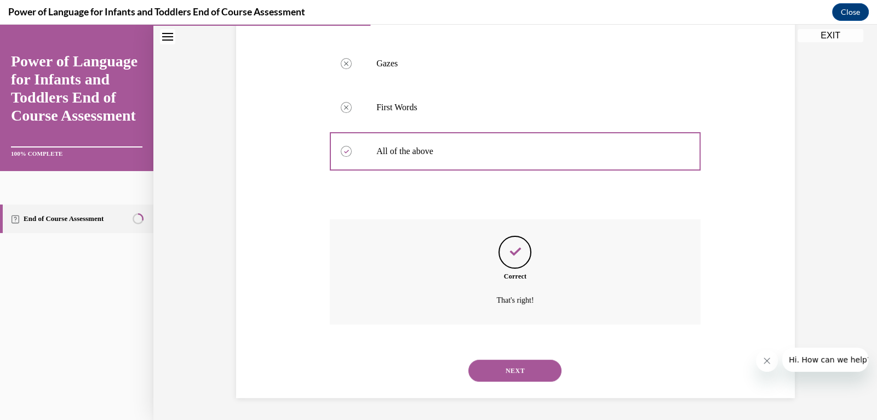
click at [514, 368] on button "NEXT" at bounding box center [514, 370] width 93 height 22
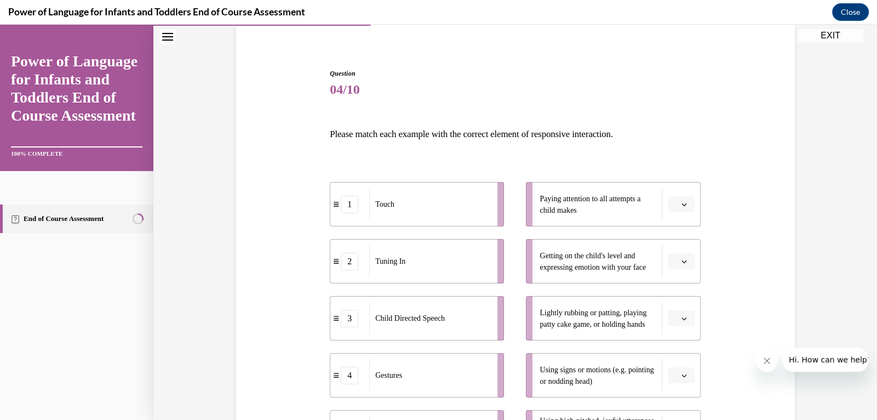
scroll to position [88, 0]
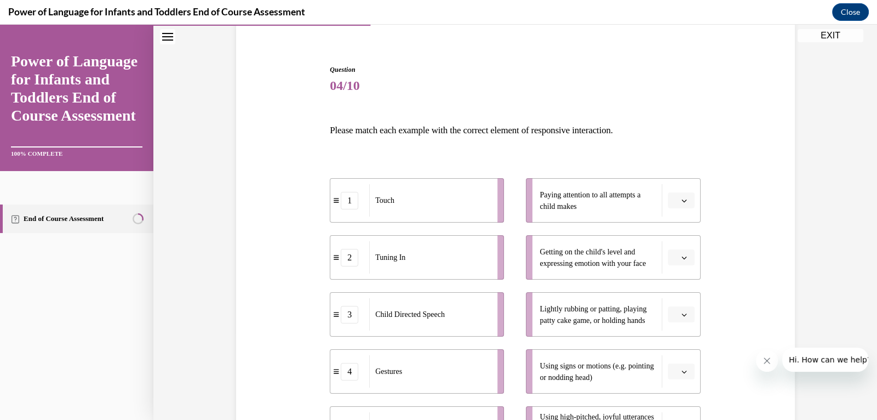
click at [686, 197] on span "button" at bounding box center [684, 201] width 8 height 8
click at [693, 270] on div "2" at bounding box center [679, 268] width 27 height 22
click at [689, 262] on button "button" at bounding box center [681, 257] width 27 height 16
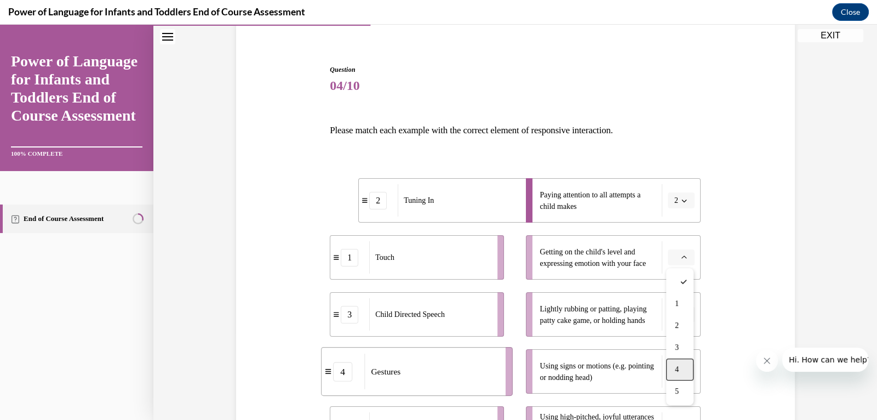
click at [690, 367] on div "4" at bounding box center [679, 369] width 27 height 22
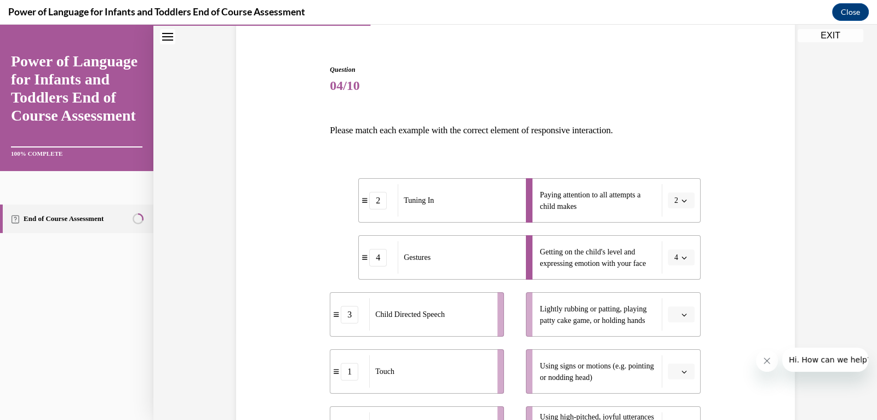
click at [686, 315] on icon "button" at bounding box center [683, 314] width 5 height 5
click at [687, 208] on div "1" at bounding box center [679, 202] width 27 height 22
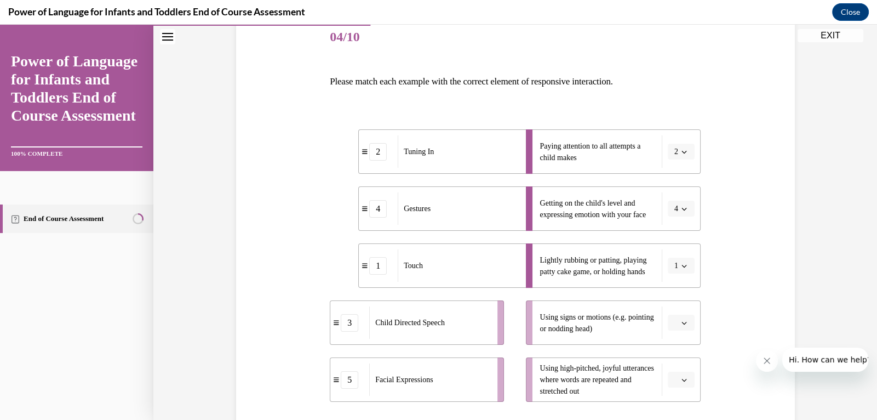
scroll to position [156, 0]
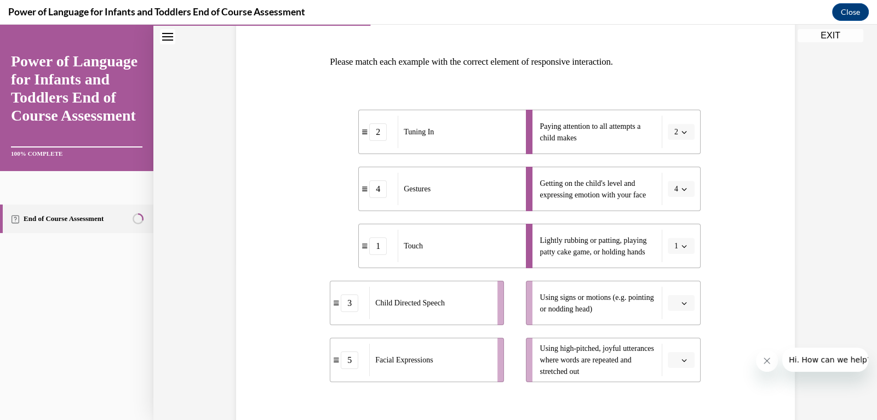
click at [681, 183] on button "4" at bounding box center [681, 189] width 27 height 16
click at [677, 323] on span "5" at bounding box center [675, 322] width 4 height 9
click at [685, 303] on icon "button" at bounding box center [683, 303] width 5 height 3
click at [679, 256] on span "4" at bounding box center [677, 256] width 4 height 9
click at [686, 359] on icon "button" at bounding box center [683, 359] width 5 height 5
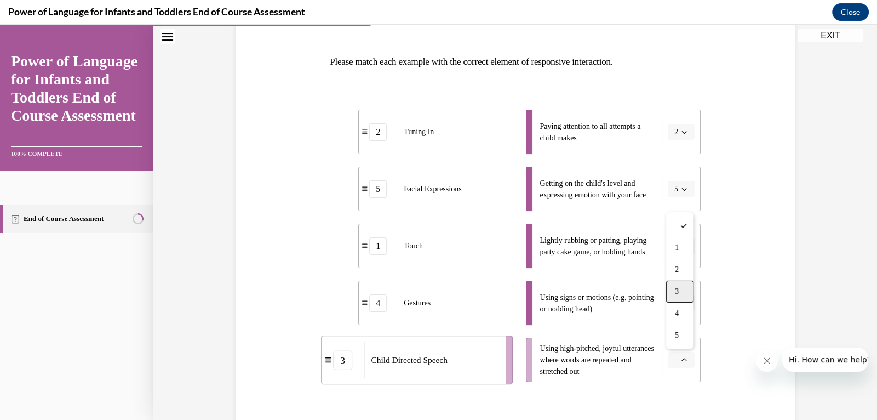
click at [683, 288] on div "3" at bounding box center [679, 291] width 27 height 22
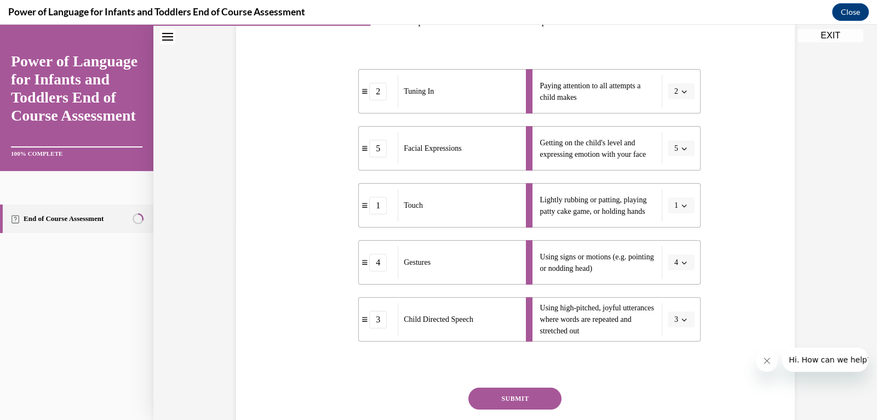
scroll to position [225, 0]
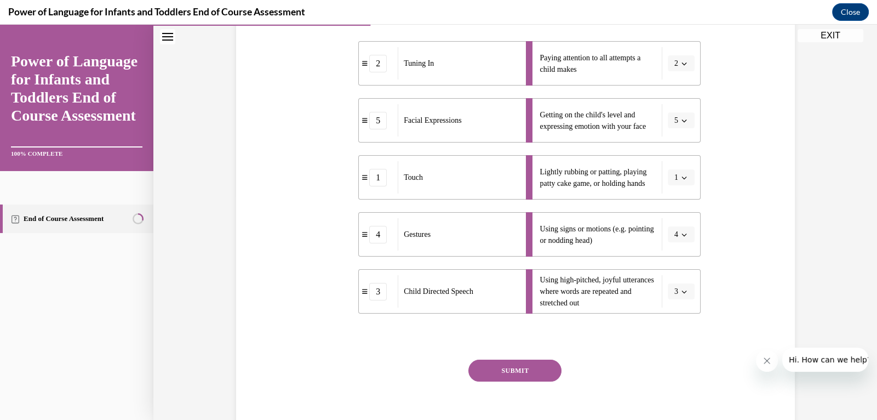
click at [555, 370] on button "SUBMIT" at bounding box center [514, 370] width 93 height 22
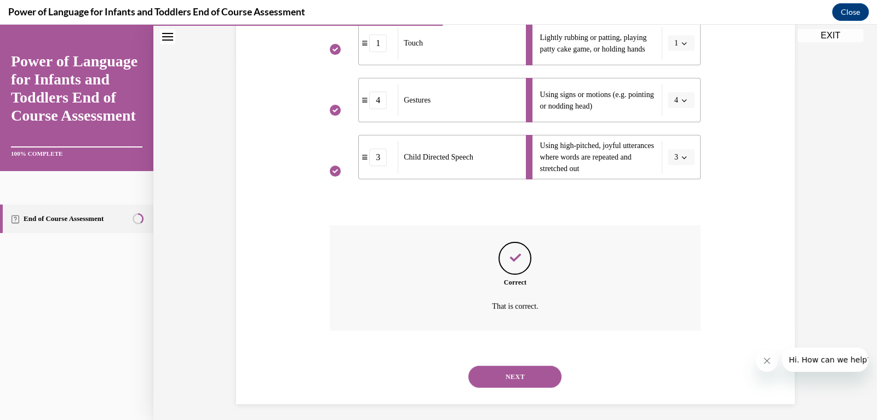
scroll to position [364, 0]
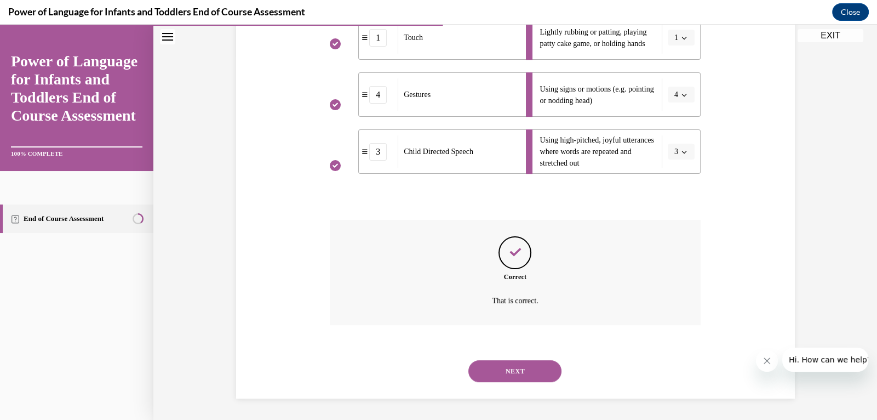
click at [538, 368] on button "NEXT" at bounding box center [514, 371] width 93 height 22
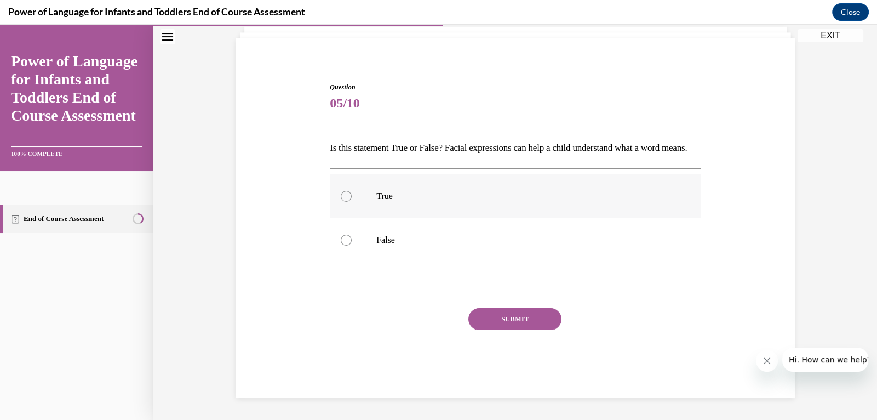
click at [395, 199] on p "True" at bounding box center [524, 196] width 297 height 11
click at [352, 199] on input "True" at bounding box center [346, 196] width 11 height 11
radio input "true"
click at [520, 323] on button "SUBMIT" at bounding box center [514, 319] width 93 height 22
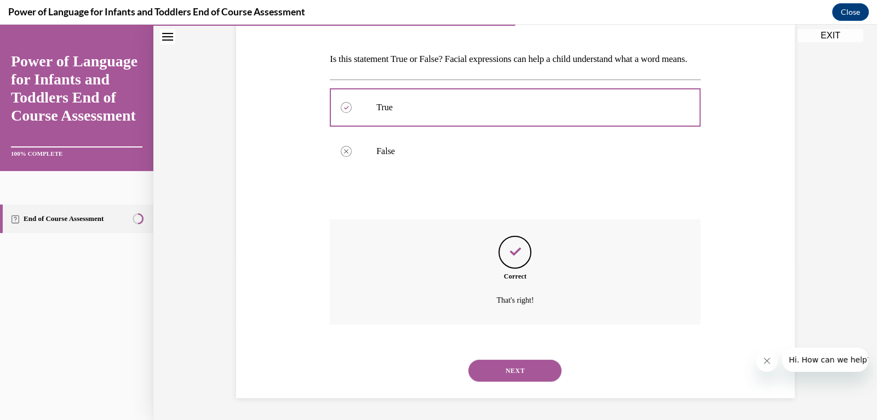
scroll to position [177, 0]
click at [512, 364] on button "NEXT" at bounding box center [514, 370] width 93 height 22
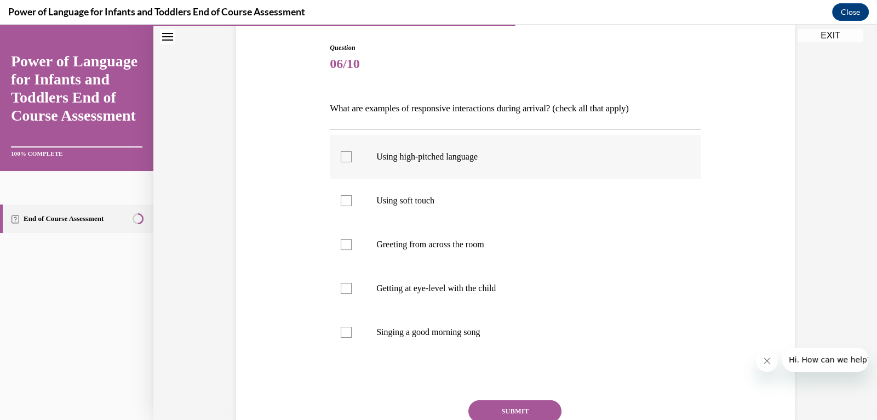
scroll to position [123, 0]
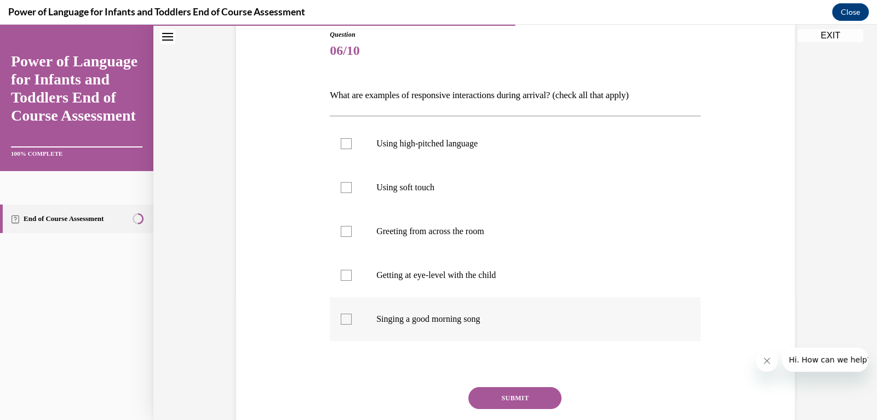
click at [475, 316] on p "Singing a good morning song" at bounding box center [524, 318] width 297 height 11
click at [352, 316] on input "Singing a good morning song" at bounding box center [346, 318] width 11 height 11
checkbox input "true"
click at [482, 276] on p "Getting at eye-level with the child" at bounding box center [524, 275] width 297 height 11
click at [352, 276] on input "Getting at eye-level with the child" at bounding box center [346, 275] width 11 height 11
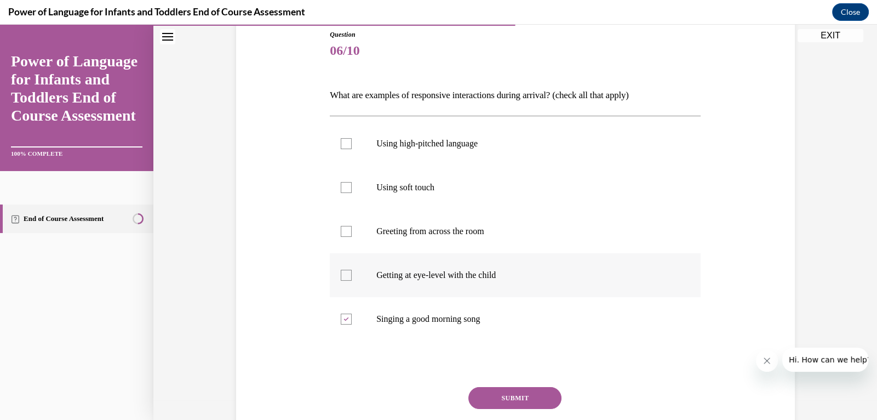
checkbox input "true"
click at [429, 190] on p "Using soft touch" at bounding box center [524, 187] width 297 height 11
click at [352, 190] on input "Using soft touch" at bounding box center [346, 187] width 11 height 11
checkbox input "true"
click at [446, 145] on p "Using high-pitched language" at bounding box center [524, 143] width 297 height 11
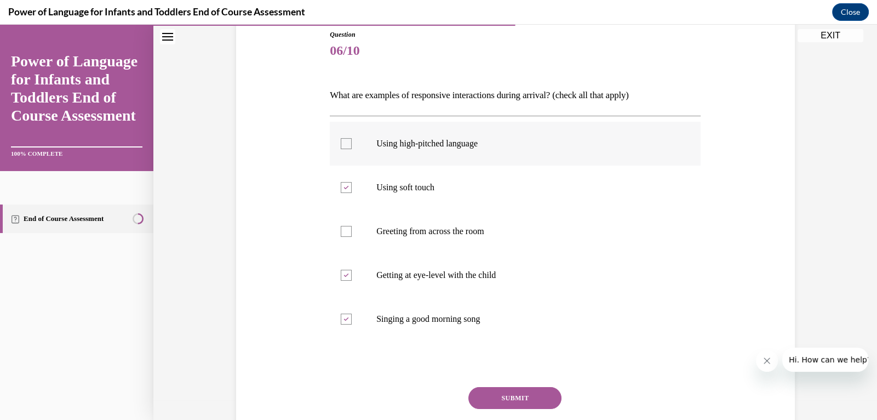
click at [352, 145] on input "Using high-pitched language" at bounding box center [346, 143] width 11 height 11
checkbox input "true"
click at [507, 400] on button "SUBMIT" at bounding box center [514, 398] width 93 height 22
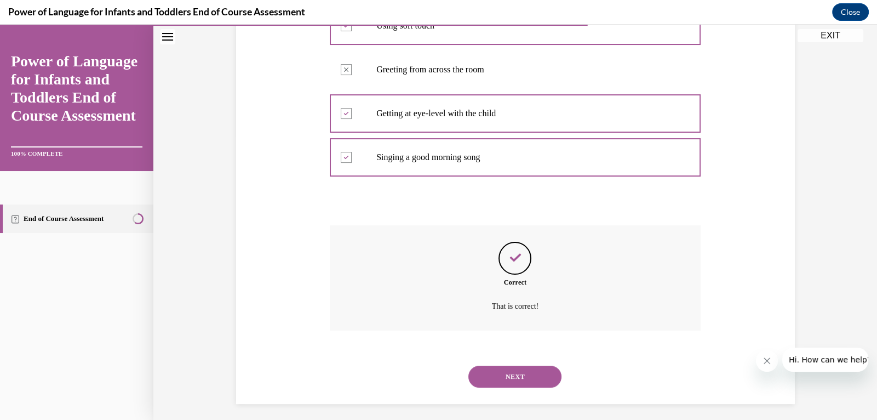
scroll to position [290, 0]
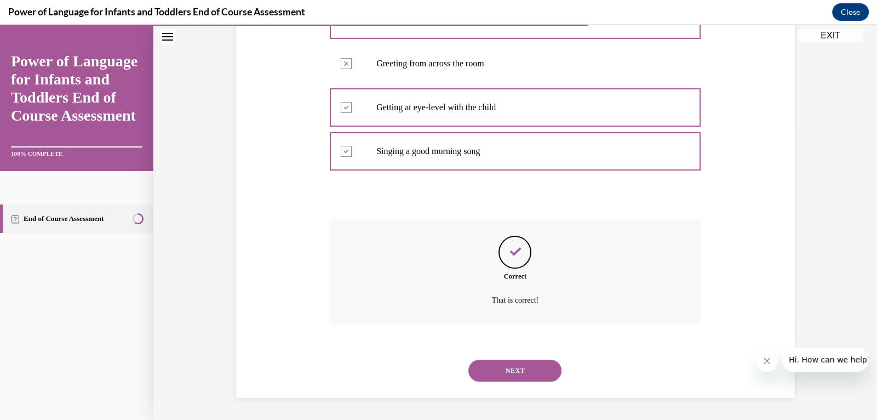
click at [515, 372] on button "NEXT" at bounding box center [514, 370] width 93 height 22
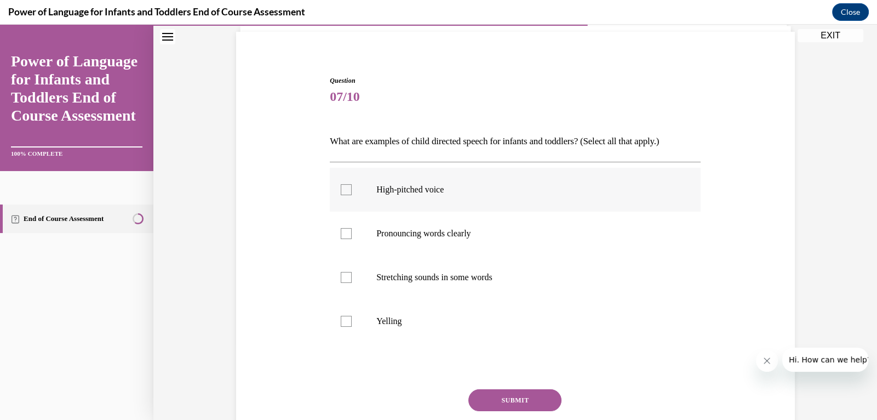
scroll to position [78, 0]
click at [428, 276] on p "Stretching sounds in some words" at bounding box center [524, 275] width 297 height 11
click at [352, 276] on input "Stretching sounds in some words" at bounding box center [346, 275] width 11 height 11
checkbox input "true"
click at [424, 190] on p "High-pitched voice" at bounding box center [524, 187] width 297 height 11
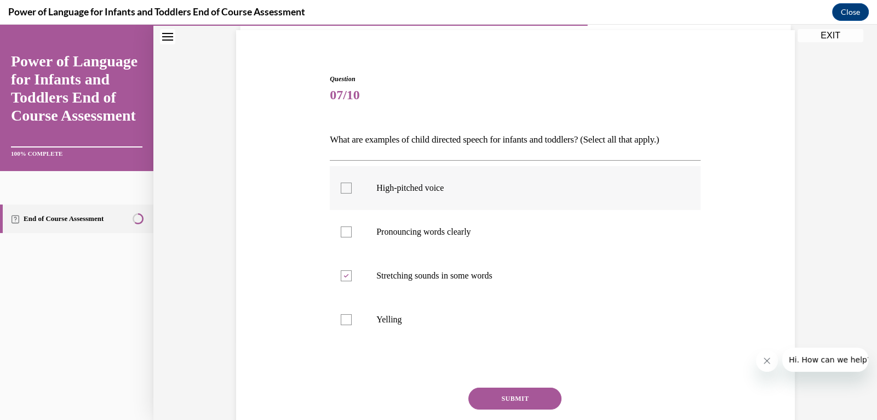
click at [352, 190] on input "High-pitched voice" at bounding box center [346, 187] width 11 height 11
checkbox input "true"
click at [424, 233] on p "Pronouncing words clearly" at bounding box center [524, 231] width 297 height 11
click at [352, 233] on input "Pronouncing words clearly" at bounding box center [346, 231] width 11 height 11
checkbox input "true"
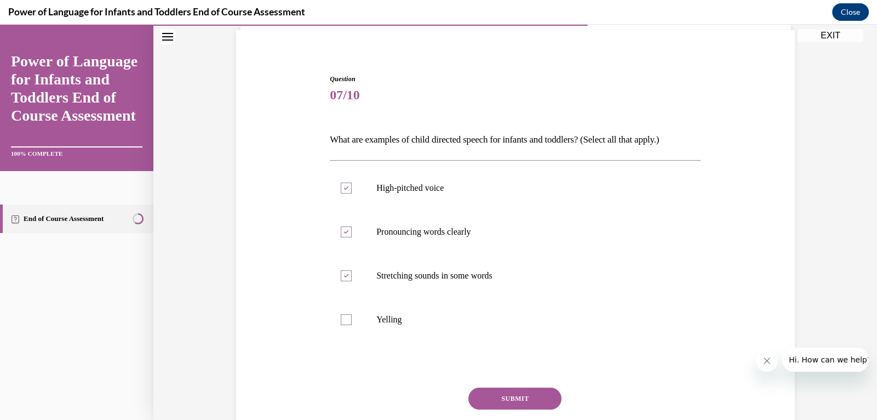
click at [493, 400] on button "SUBMIT" at bounding box center [514, 398] width 93 height 22
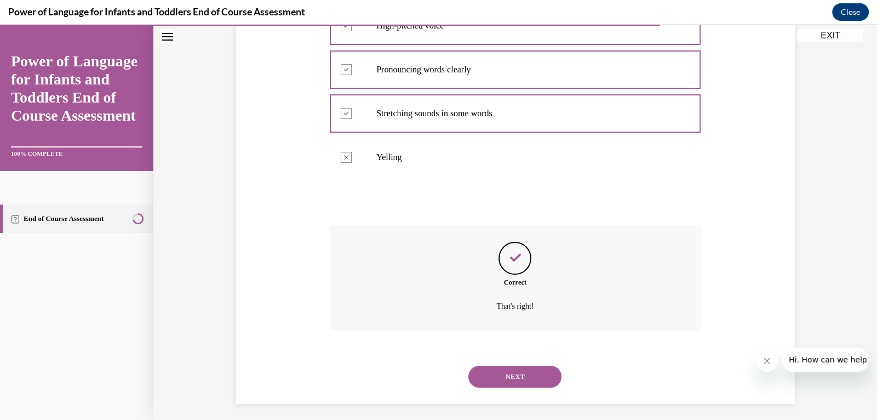
scroll to position [246, 0]
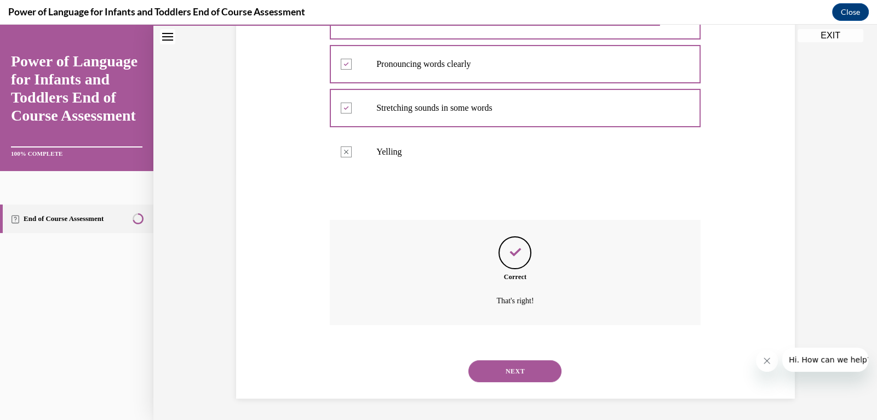
click at [507, 373] on button "NEXT" at bounding box center [514, 371] width 93 height 22
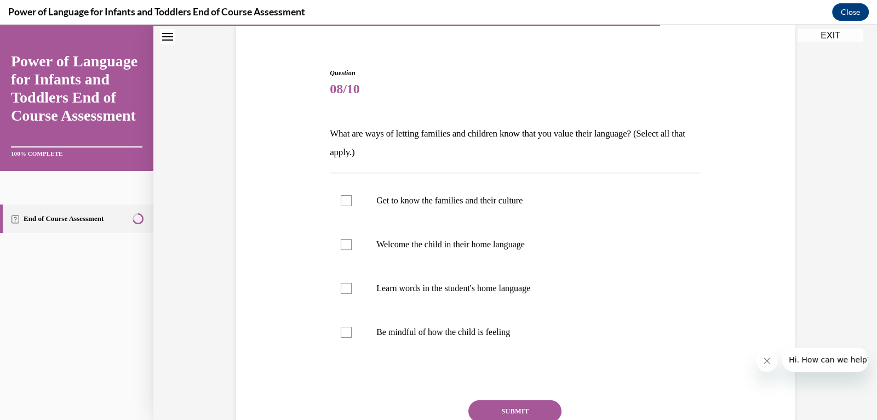
scroll to position [91, 0]
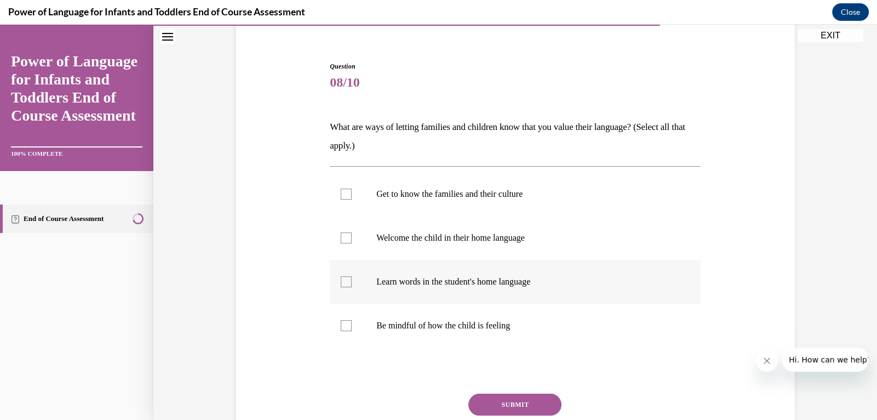
click at [517, 278] on p "Learn words in the student's home language" at bounding box center [524, 281] width 297 height 11
click at [352, 278] on input "Learn words in the student's home language" at bounding box center [346, 281] width 11 height 11
checkbox input "true"
click at [512, 240] on p "Welcome the child in their home language" at bounding box center [524, 237] width 297 height 11
click at [352, 240] on input "Welcome the child in their home language" at bounding box center [346, 237] width 11 height 11
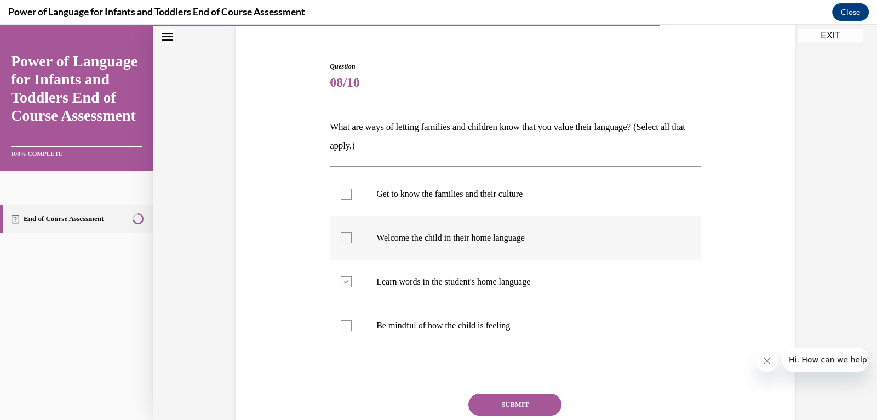
checkbox input "true"
click at [510, 200] on label "Get to know the families and their culture" at bounding box center [515, 194] width 371 height 44
click at [352, 199] on input "Get to know the families and their culture" at bounding box center [346, 193] width 11 height 11
checkbox input "true"
click at [509, 400] on button "SUBMIT" at bounding box center [514, 404] width 93 height 22
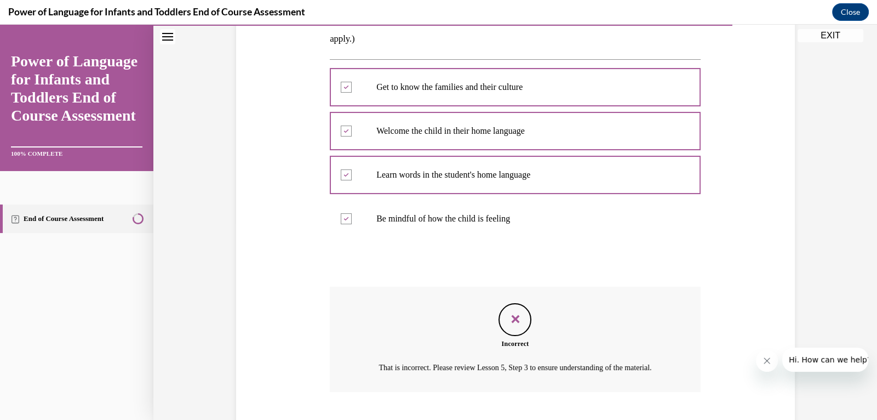
scroll to position [278, 0]
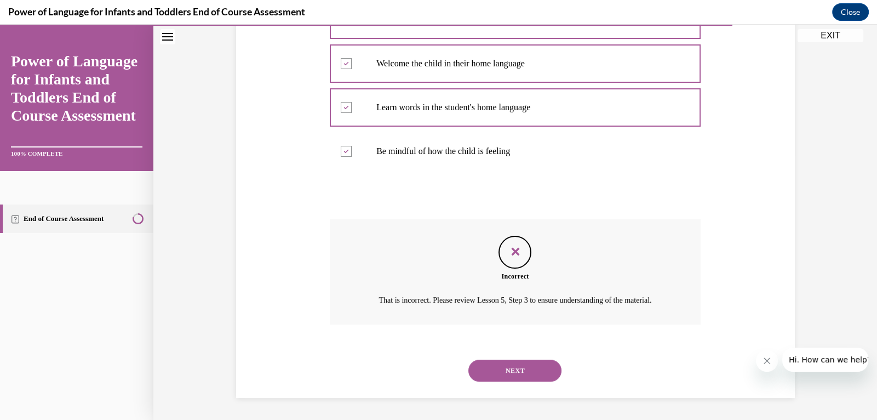
click at [523, 370] on button "NEXT" at bounding box center [514, 370] width 93 height 22
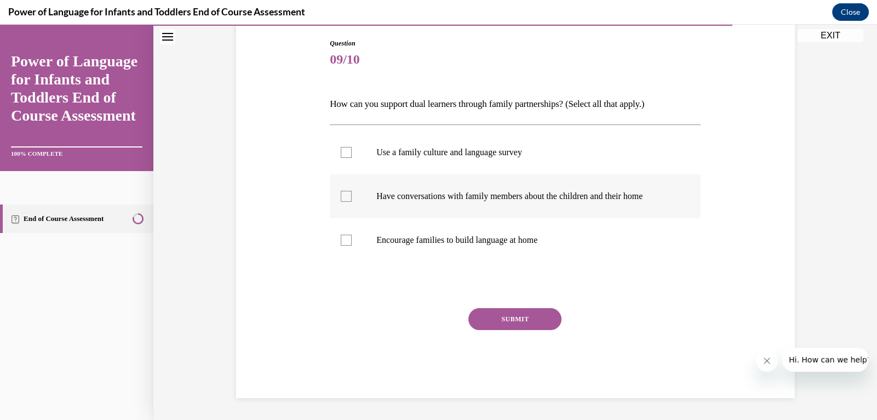
click at [477, 196] on p "Have conversations with family members about the children and their home" at bounding box center [524, 196] width 297 height 11
click at [352, 196] on input "Have conversations with family members about the children and their home" at bounding box center [346, 196] width 11 height 11
checkbox input "true"
click at [521, 152] on p "Use a family culture and language survey" at bounding box center [524, 152] width 297 height 11
click at [352, 152] on input "Use a family culture and language survey" at bounding box center [346, 152] width 11 height 11
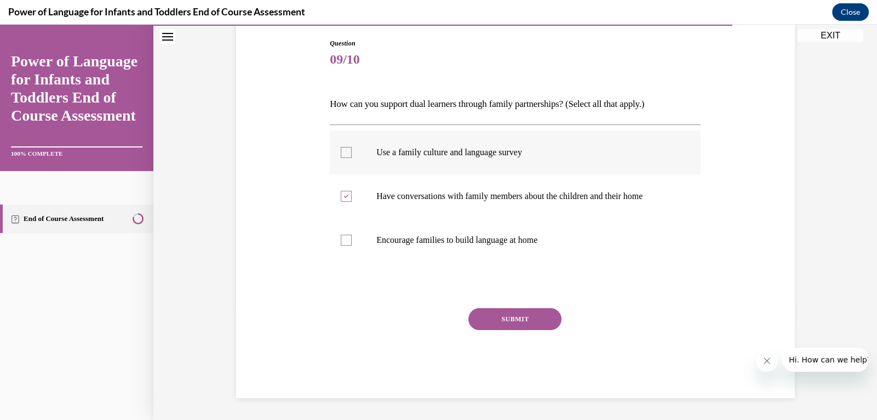
checkbox input "true"
click at [547, 326] on button "SUBMIT" at bounding box center [514, 319] width 93 height 22
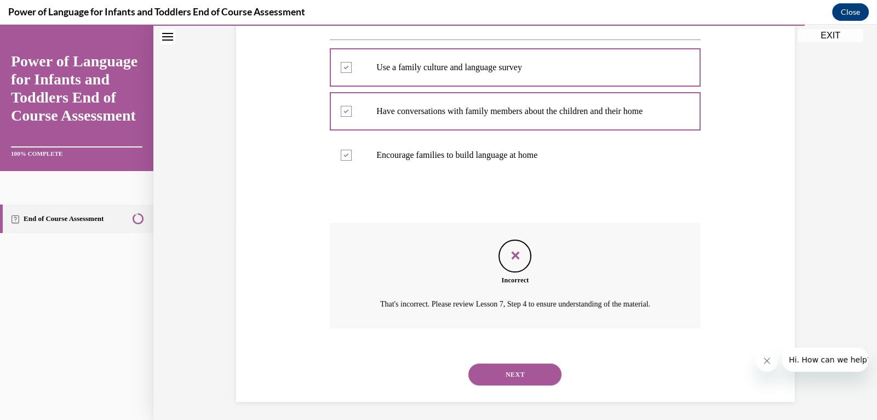
scroll to position [215, 0]
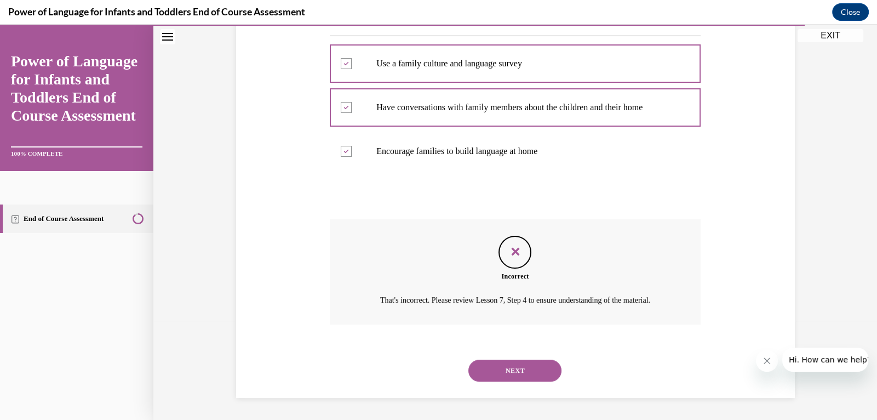
click at [517, 366] on button "NEXT" at bounding box center [514, 370] width 93 height 22
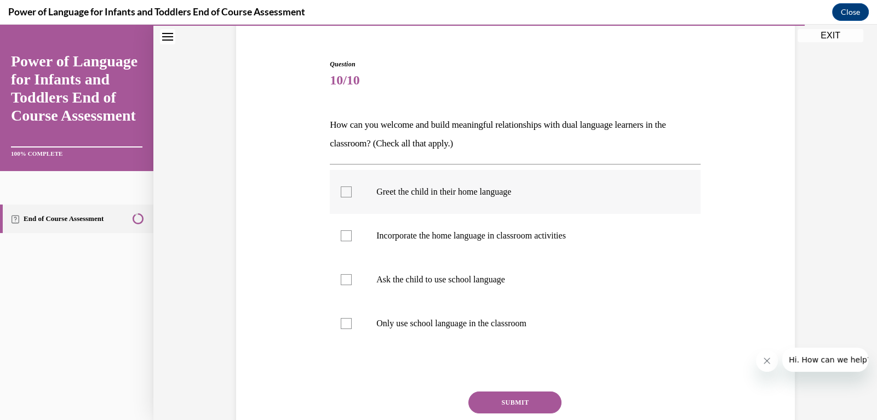
scroll to position [101, 0]
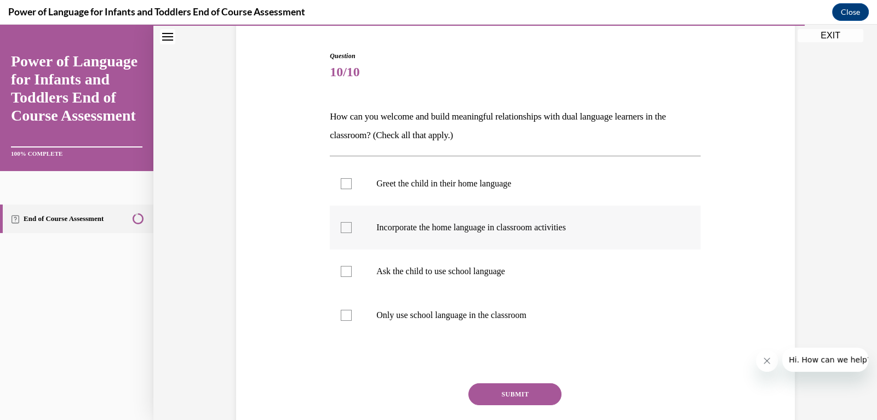
click at [536, 227] on p "Incorporate the home language in classroom activities" at bounding box center [524, 227] width 297 height 11
click at [352, 227] on input "Incorporate the home language in classroom activities" at bounding box center [346, 227] width 11 height 11
checkbox input "true"
click at [507, 185] on p "Greet the child in their home language" at bounding box center [524, 183] width 297 height 11
click at [352, 185] on input "Greet the child in their home language" at bounding box center [346, 183] width 11 height 11
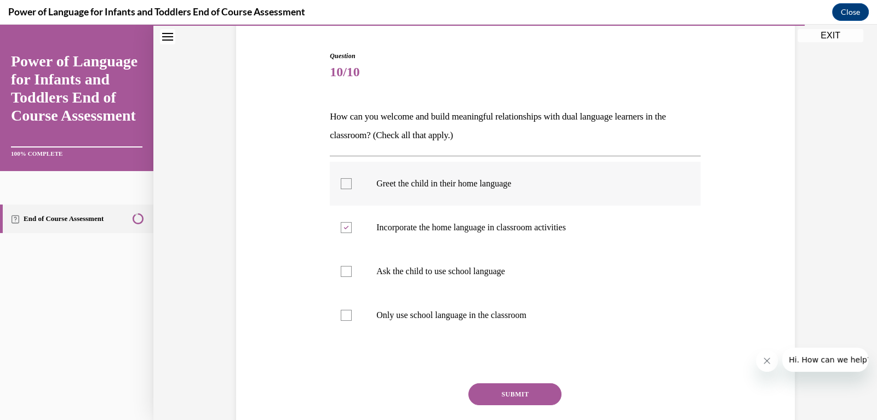
checkbox input "true"
click at [512, 392] on button "SUBMIT" at bounding box center [514, 394] width 93 height 22
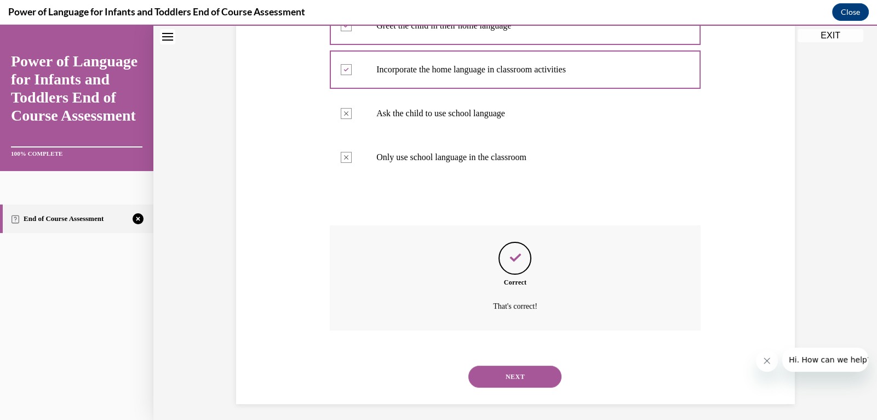
scroll to position [265, 0]
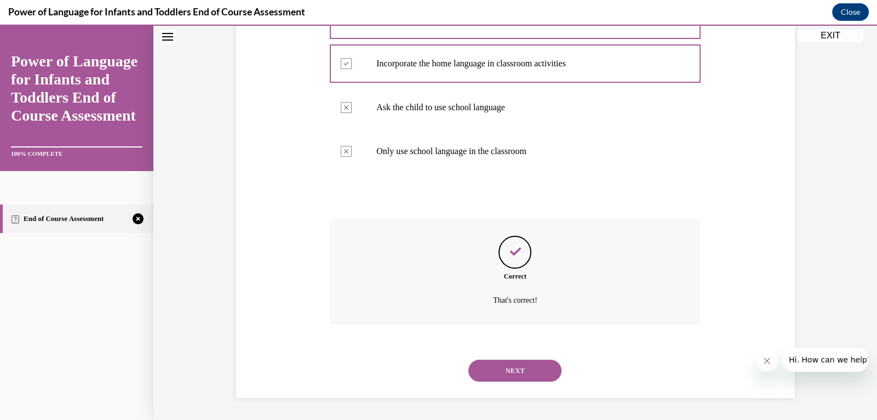
click at [515, 374] on button "NEXT" at bounding box center [514, 370] width 93 height 22
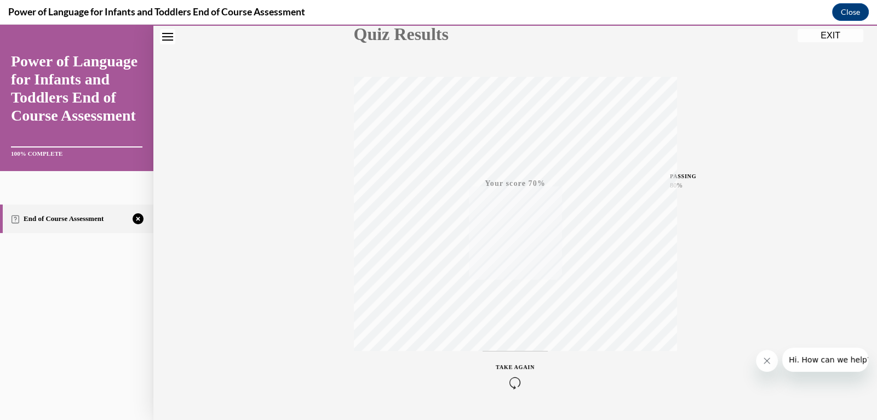
scroll to position [167, 0]
click at [513, 351] on icon "button" at bounding box center [515, 353] width 39 height 12
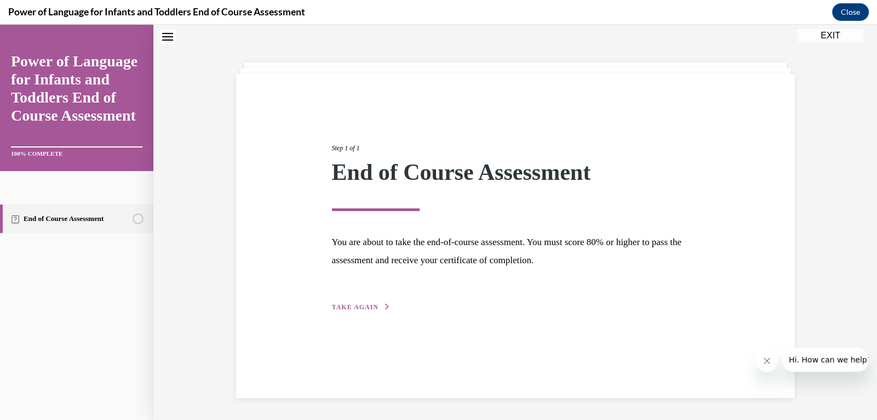
click at [371, 306] on span "TAKE AGAIN" at bounding box center [355, 307] width 47 height 8
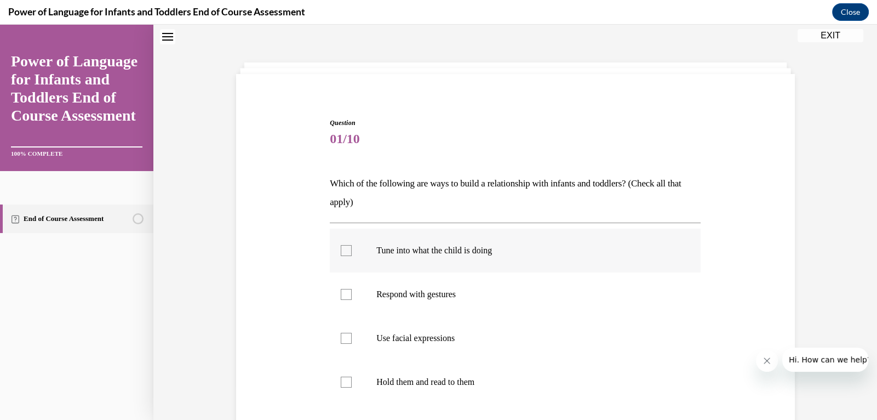
click at [475, 249] on p "Tune into what the child is doing" at bounding box center [524, 250] width 297 height 11
click at [352, 249] on input "Tune into what the child is doing" at bounding box center [346, 250] width 11 height 11
checkbox input "true"
click at [454, 297] on p "Respond with gestures" at bounding box center [524, 294] width 297 height 11
click at [352, 297] on input "Respond with gestures" at bounding box center [346, 294] width 11 height 11
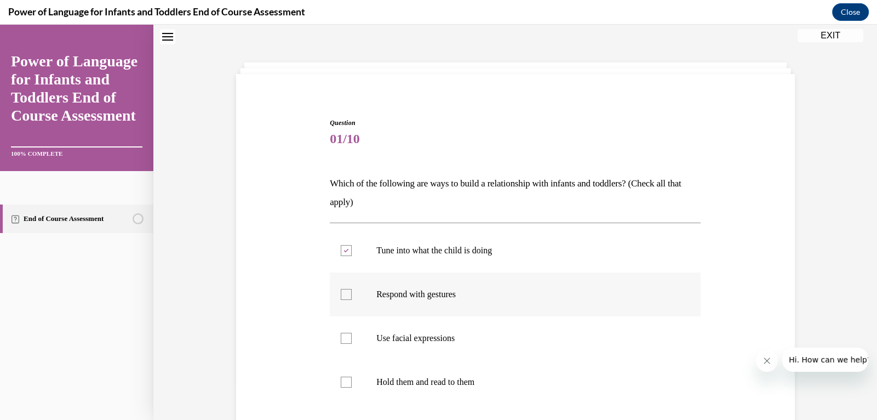
checkbox input "true"
click at [435, 336] on p "Use facial expressions" at bounding box center [524, 338] width 297 height 11
click at [352, 336] on input "Use facial expressions" at bounding box center [346, 338] width 11 height 11
checkbox input "true"
click at [432, 372] on label "Hold them and read to them" at bounding box center [515, 382] width 371 height 44
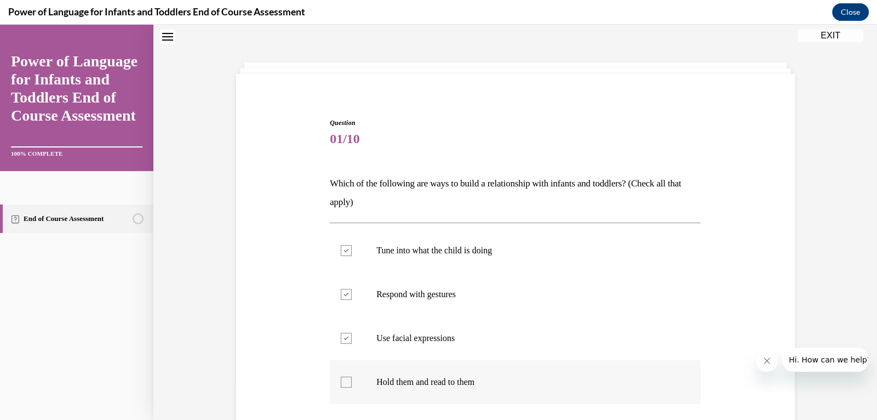
click at [352, 376] on input "Hold them and read to them" at bounding box center [346, 381] width 11 height 11
checkbox input "true"
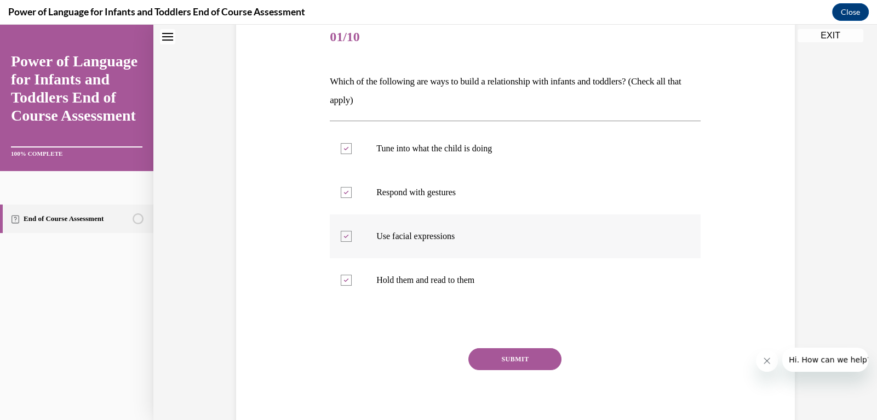
scroll to position [142, 0]
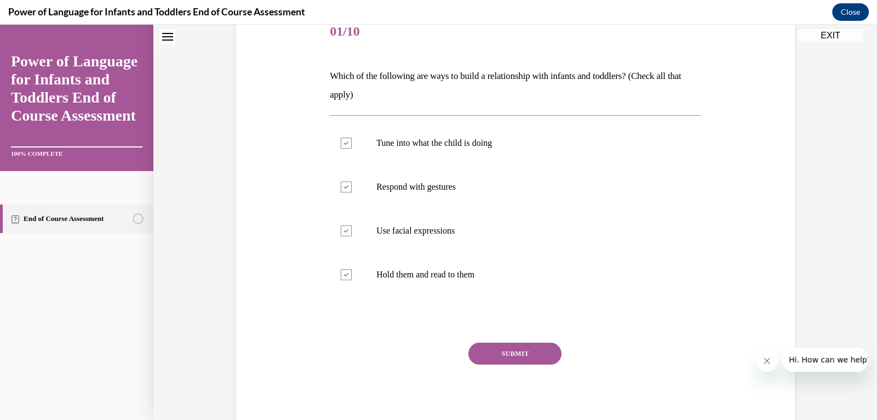
click at [524, 351] on button "SUBMIT" at bounding box center [514, 353] width 93 height 22
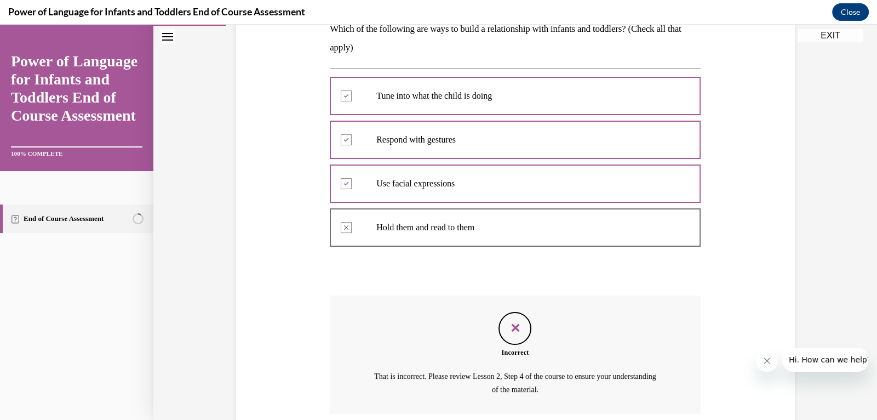
scroll to position [176, 0]
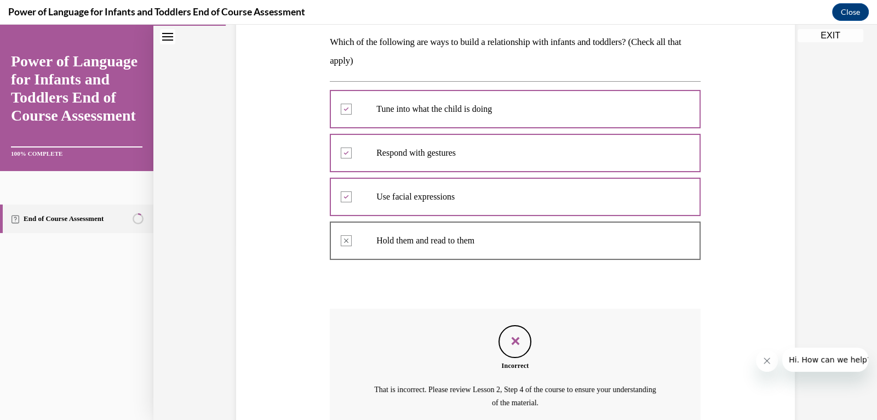
click at [348, 243] on div at bounding box center [515, 240] width 371 height 49
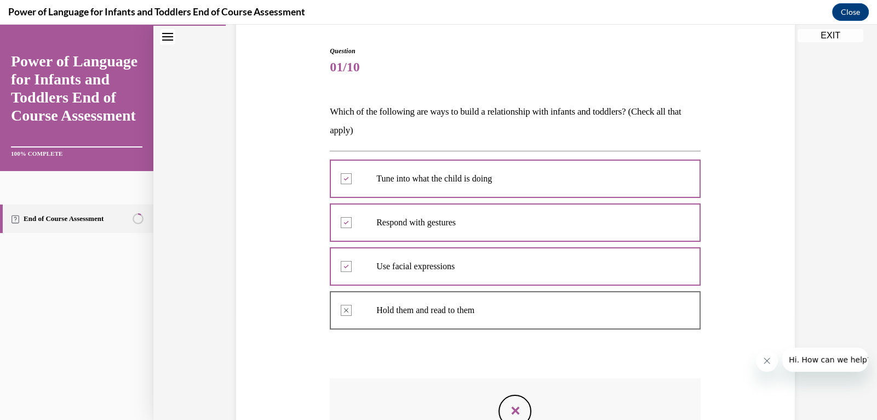
scroll to position [95, 0]
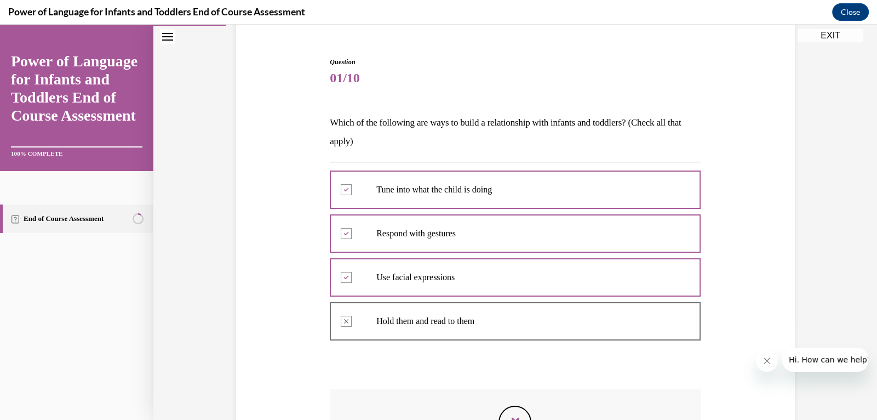
click at [821, 37] on button "EXIT" at bounding box center [831, 35] width 66 height 13
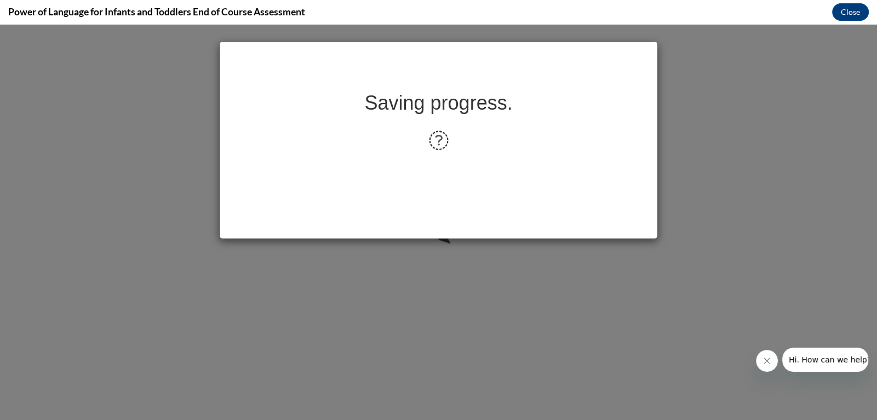
scroll to position [0, 0]
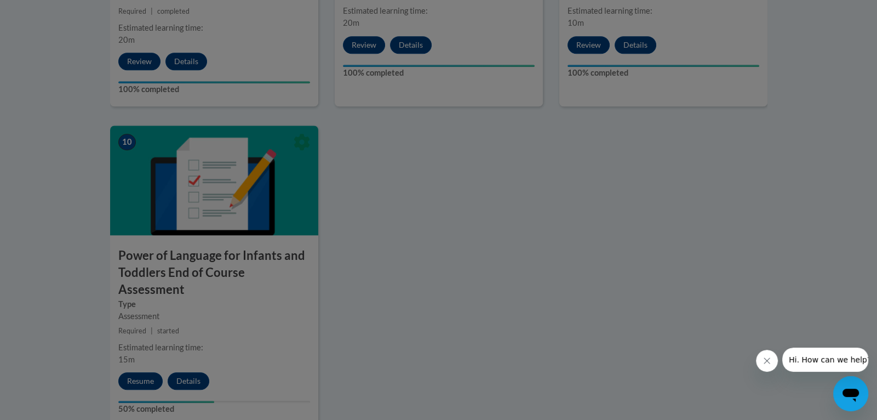
click at [142, 346] on div at bounding box center [438, 210] width 877 height 420
click at [140, 346] on div at bounding box center [438, 210] width 877 height 420
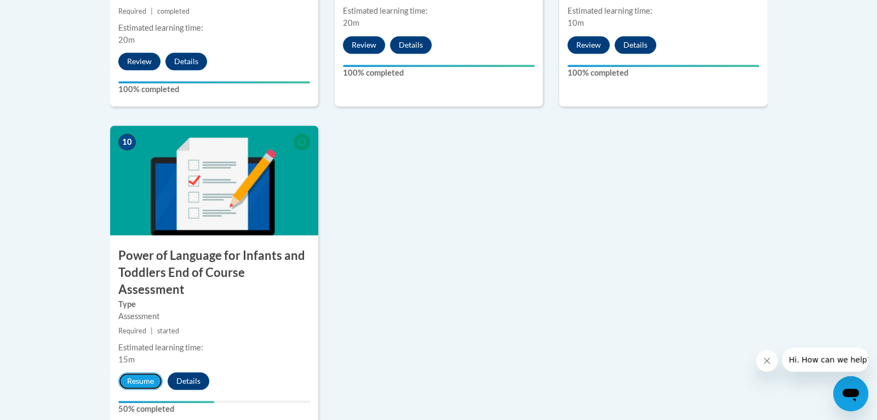
click at [140, 372] on button "Resume" at bounding box center [140, 381] width 44 height 18
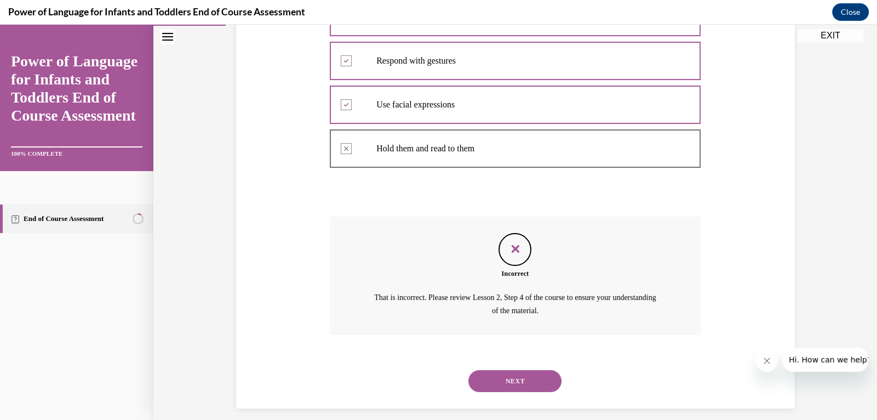
click at [506, 376] on button "NEXT" at bounding box center [514, 381] width 93 height 22
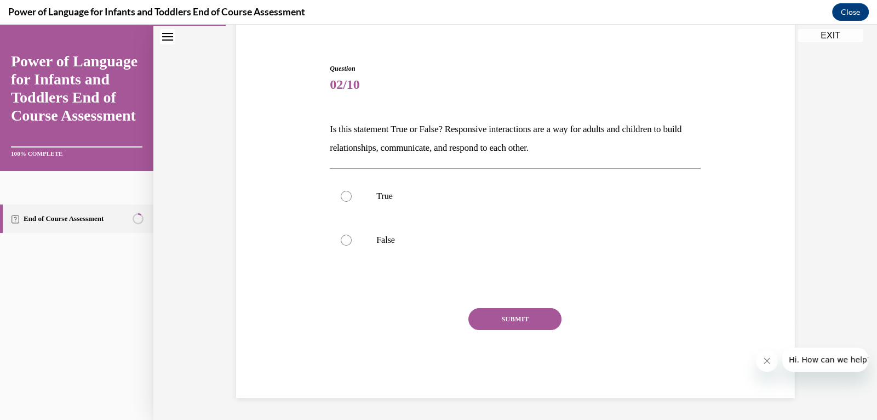
scroll to position [88, 0]
click at [391, 197] on p "True" at bounding box center [524, 196] width 297 height 11
click at [352, 197] on input "True" at bounding box center [346, 196] width 11 height 11
radio input "true"
click at [491, 313] on button "SUBMIT" at bounding box center [514, 319] width 93 height 22
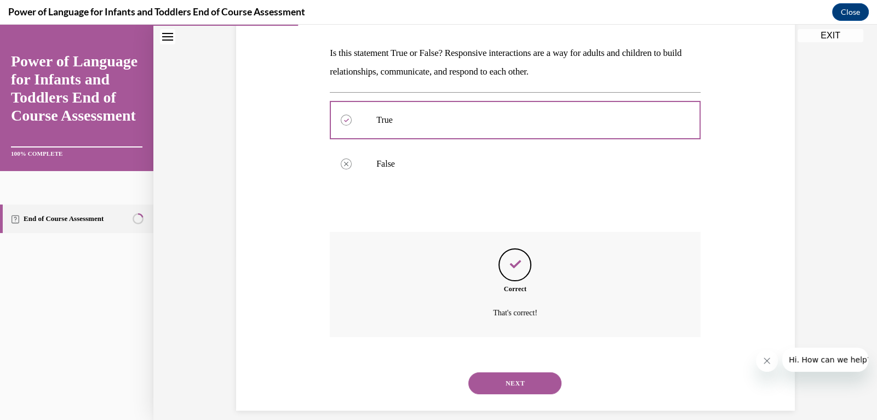
scroll to position [177, 0]
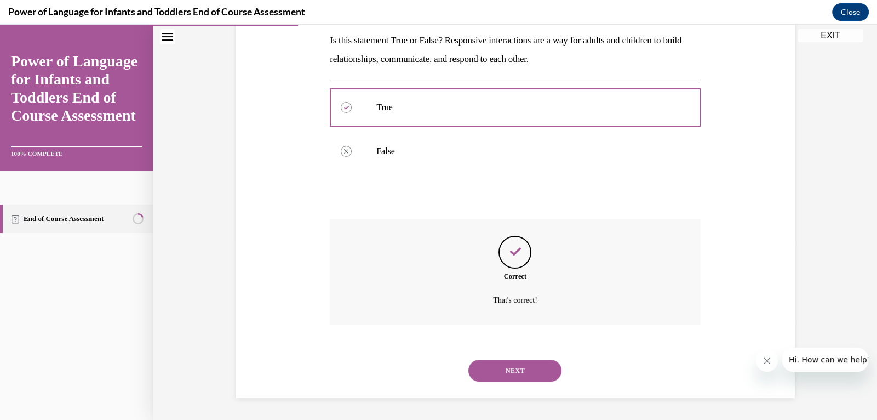
click at [501, 362] on button "NEXT" at bounding box center [514, 370] width 93 height 22
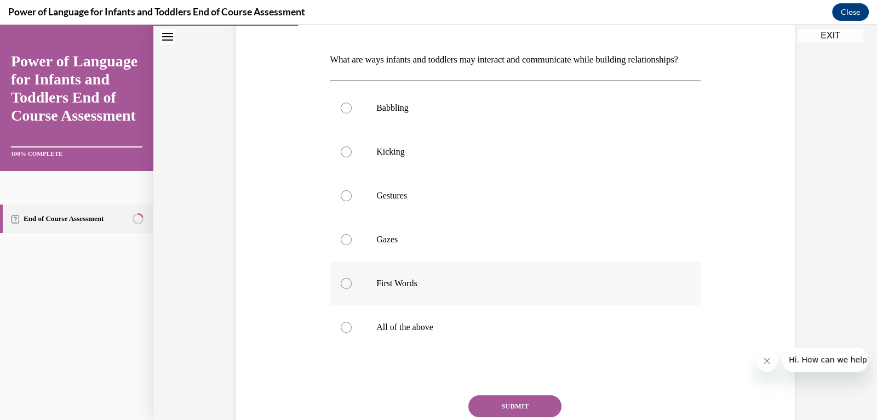
scroll to position [160, 0]
click at [402, 331] on p "All of the above" at bounding box center [524, 325] width 297 height 11
click at [352, 331] on input "All of the above" at bounding box center [346, 325] width 11 height 11
radio input "true"
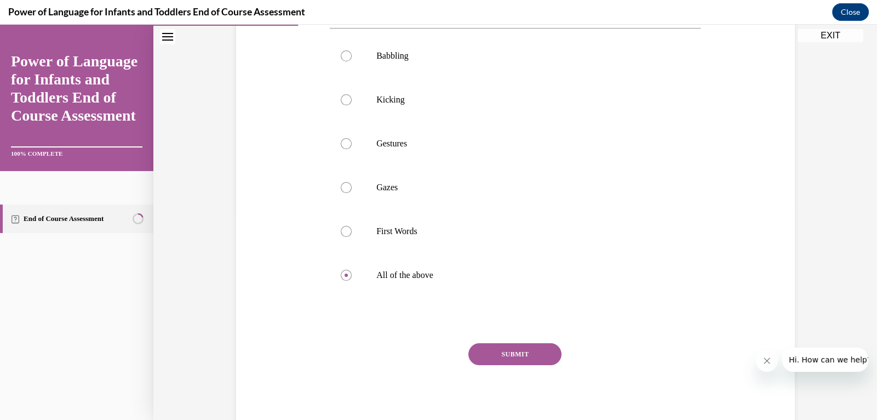
click at [492, 364] on button "SUBMIT" at bounding box center [514, 354] width 93 height 22
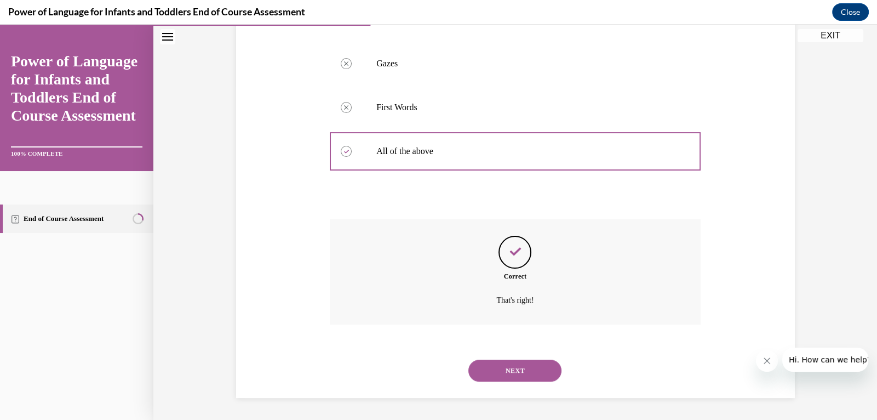
scroll to position [353, 0]
click at [526, 366] on button "NEXT" at bounding box center [514, 370] width 93 height 22
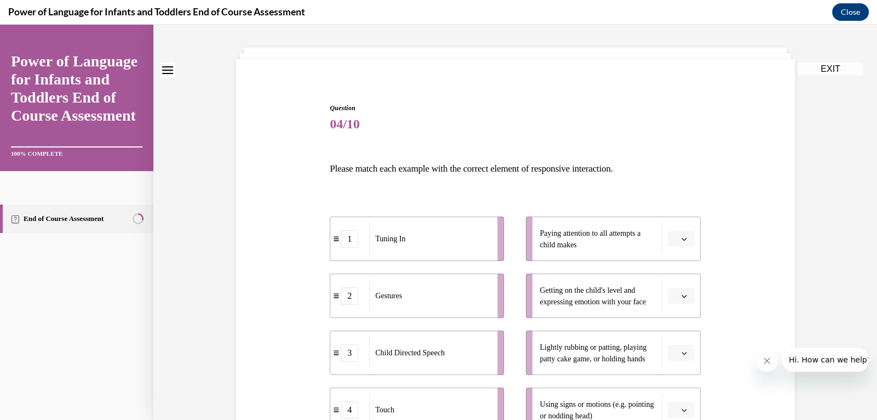
scroll to position [76, 0]
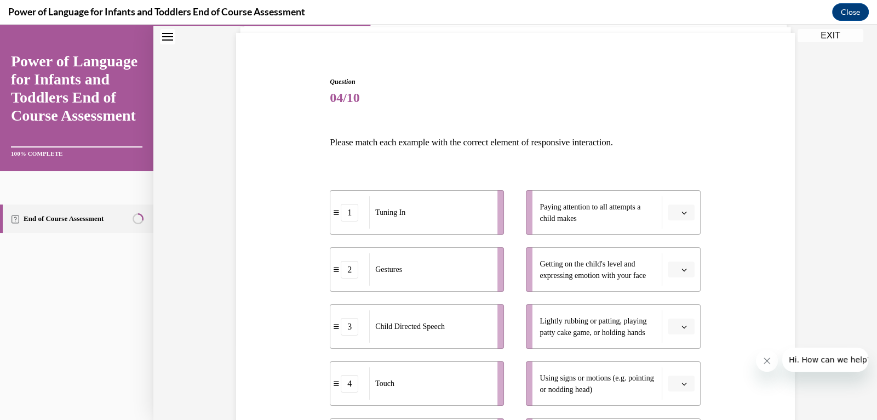
click at [688, 207] on button "button" at bounding box center [681, 212] width 27 height 16
click at [687, 266] on div "1" at bounding box center [679, 259] width 27 height 22
click at [689, 273] on button "button" at bounding box center [681, 269] width 27 height 16
click at [689, 316] on div "1" at bounding box center [679, 316] width 27 height 22
click at [687, 266] on span "button" at bounding box center [684, 270] width 8 height 8
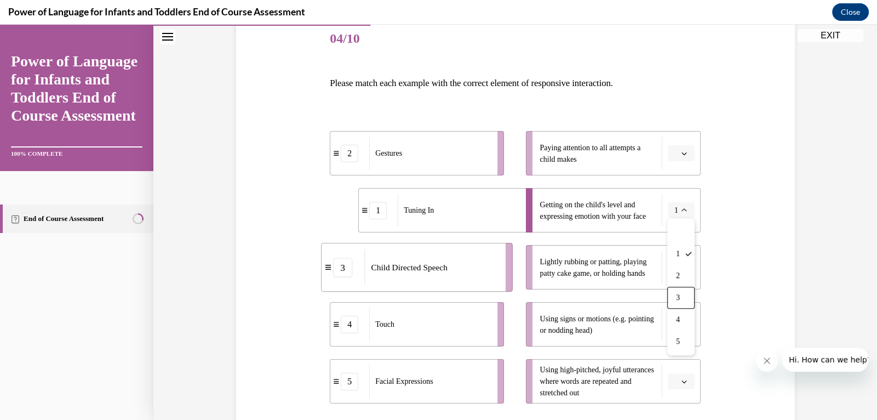
scroll to position [137, 0]
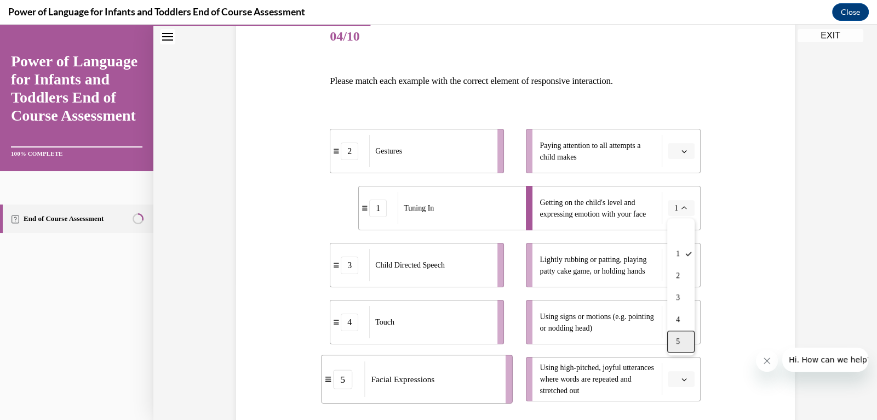
click at [687, 346] on div "5" at bounding box center [680, 341] width 27 height 22
click at [689, 267] on button "button" at bounding box center [681, 265] width 27 height 16
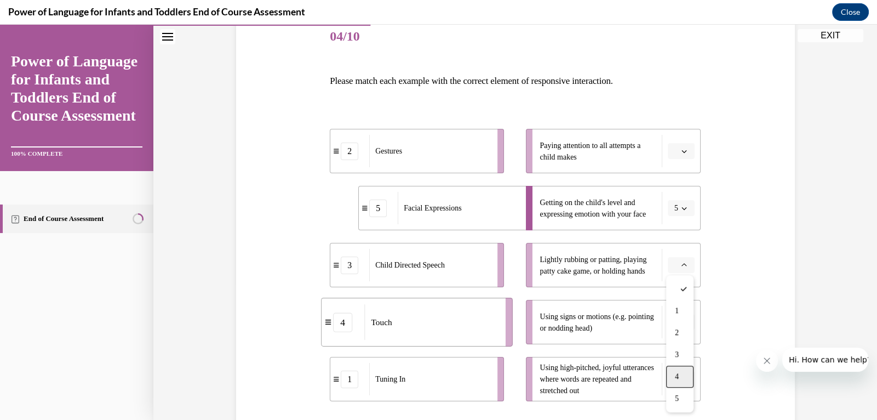
click at [681, 372] on div "4" at bounding box center [679, 376] width 27 height 22
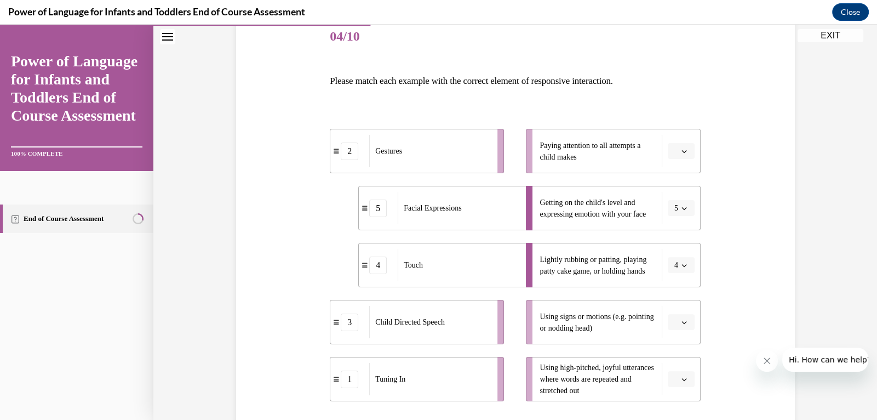
click at [681, 327] on button "button" at bounding box center [681, 322] width 27 height 16
click at [687, 233] on div "2" at bounding box center [679, 231] width 27 height 22
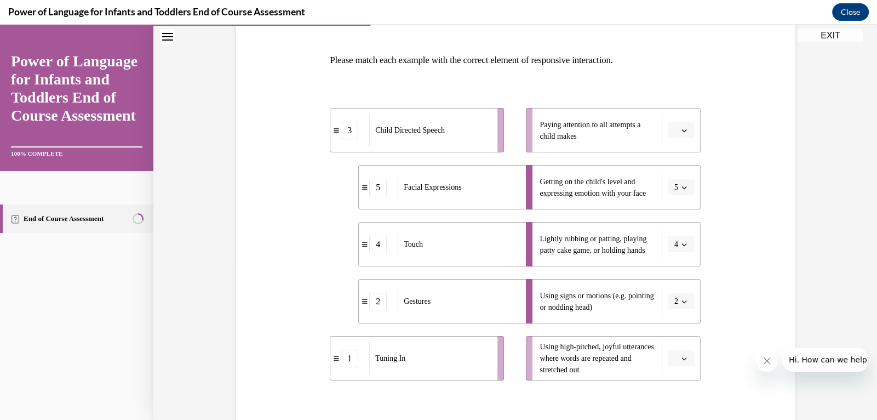
scroll to position [249, 0]
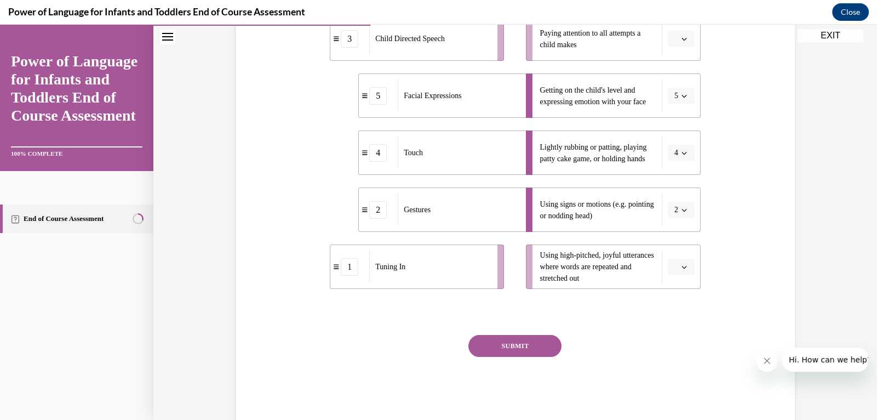
click at [685, 265] on icon "button" at bounding box center [683, 266] width 5 height 5
click at [690, 353] on div "3" at bounding box center [679, 356] width 27 height 22
click at [685, 32] on button "button" at bounding box center [681, 39] width 27 height 16
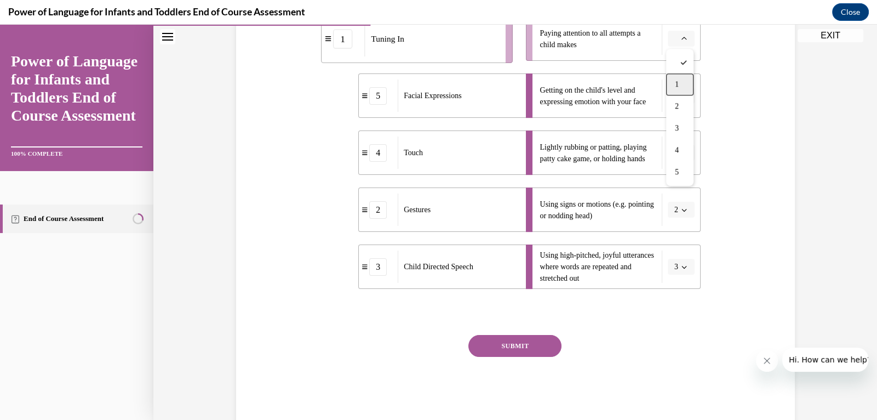
click at [680, 88] on div "1" at bounding box center [679, 84] width 27 height 22
click at [540, 341] on button "SUBMIT" at bounding box center [514, 346] width 93 height 22
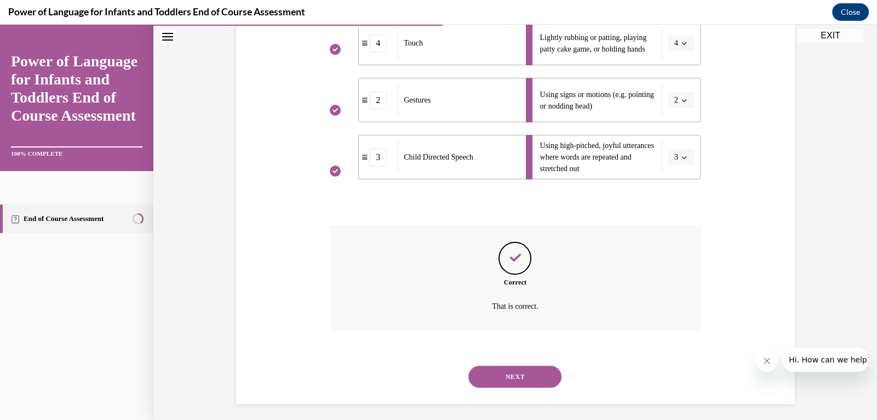
scroll to position [364, 0]
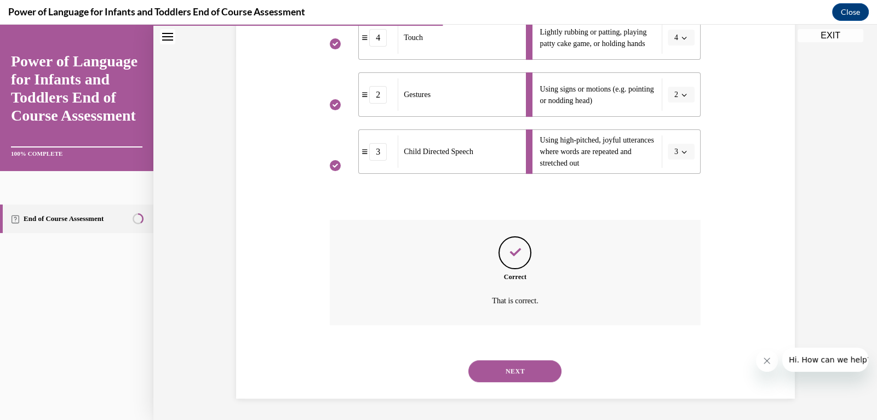
click at [530, 374] on button "NEXT" at bounding box center [514, 371] width 93 height 22
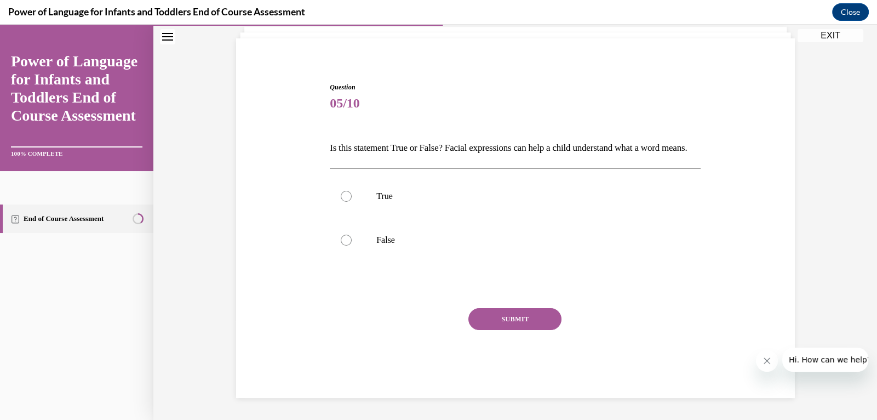
scroll to position [88, 0]
click at [377, 193] on p "True" at bounding box center [524, 196] width 297 height 11
click at [352, 193] on input "True" at bounding box center [346, 196] width 11 height 11
radio input "true"
click at [493, 323] on button "SUBMIT" at bounding box center [514, 319] width 93 height 22
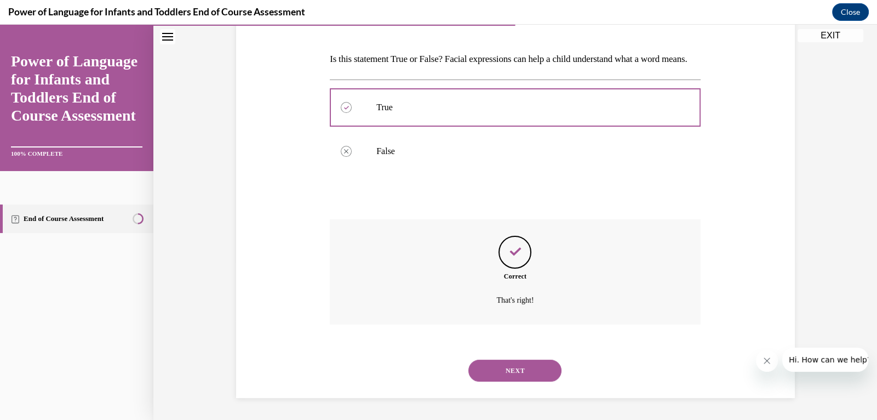
scroll to position [177, 0]
click at [512, 365] on button "NEXT" at bounding box center [514, 370] width 93 height 22
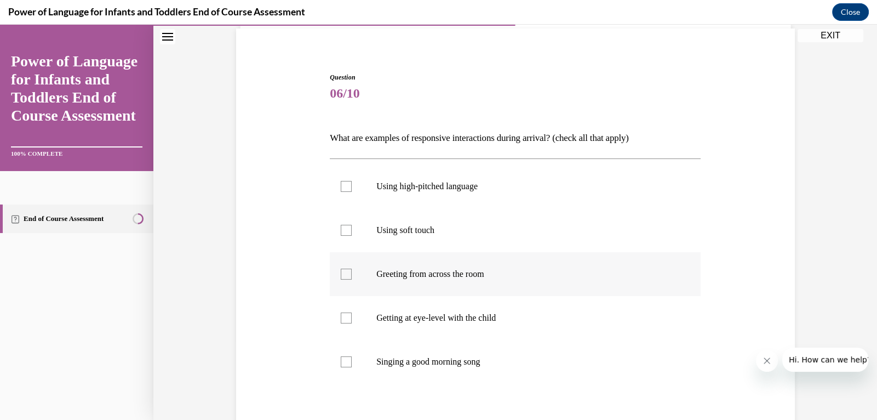
scroll to position [82, 0]
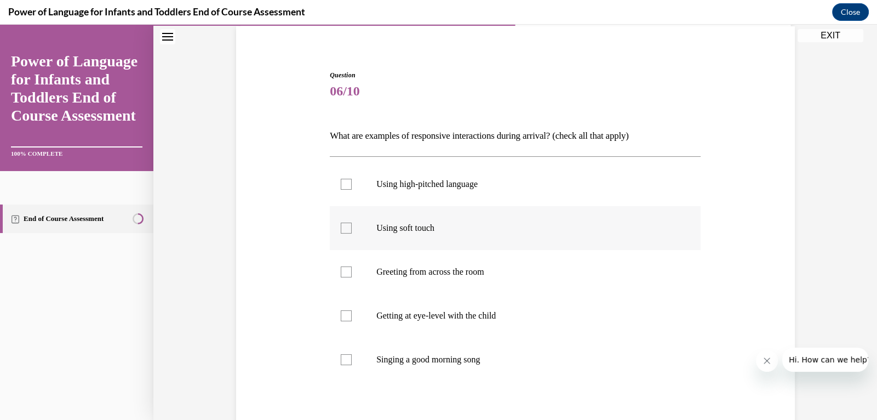
click at [432, 225] on p "Using soft touch" at bounding box center [524, 227] width 297 height 11
click at [352, 225] on input "Using soft touch" at bounding box center [346, 227] width 11 height 11
checkbox input "true"
click at [450, 310] on p "Getting at eye-level with the child" at bounding box center [524, 315] width 297 height 11
click at [352, 310] on input "Getting at eye-level with the child" at bounding box center [346, 315] width 11 height 11
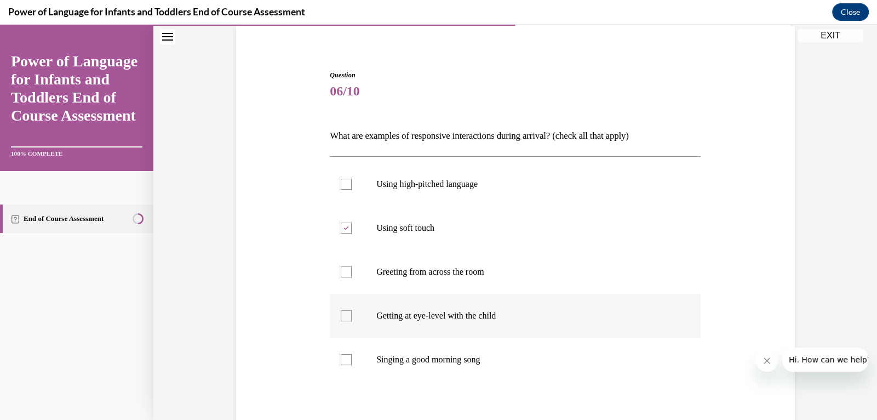
checkbox input "true"
click at [438, 359] on p "Singing a good morning song" at bounding box center [524, 359] width 297 height 11
click at [352, 359] on input "Singing a good morning song" at bounding box center [346, 359] width 11 height 11
checkbox input "true"
click at [348, 318] on div at bounding box center [346, 315] width 11 height 11
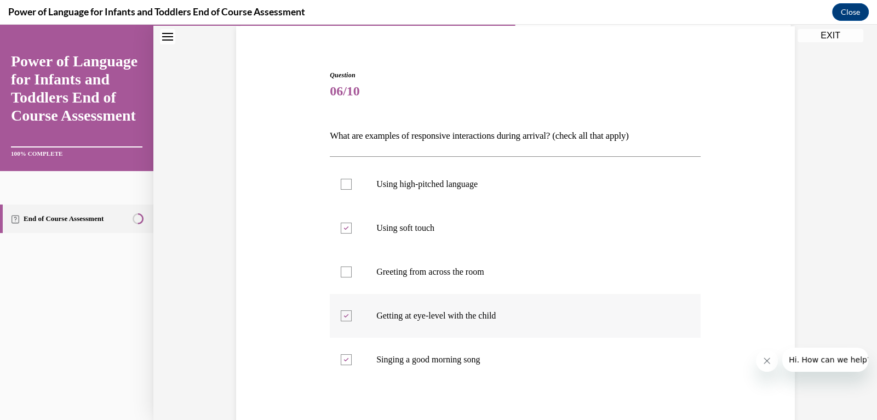
click at [348, 318] on input "Getting at eye-level with the child" at bounding box center [346, 315] width 11 height 11
checkbox input "false"
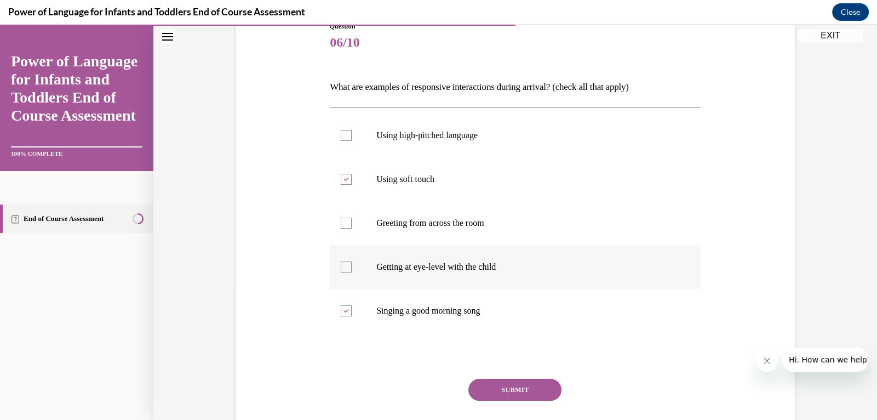
scroll to position [147, 0]
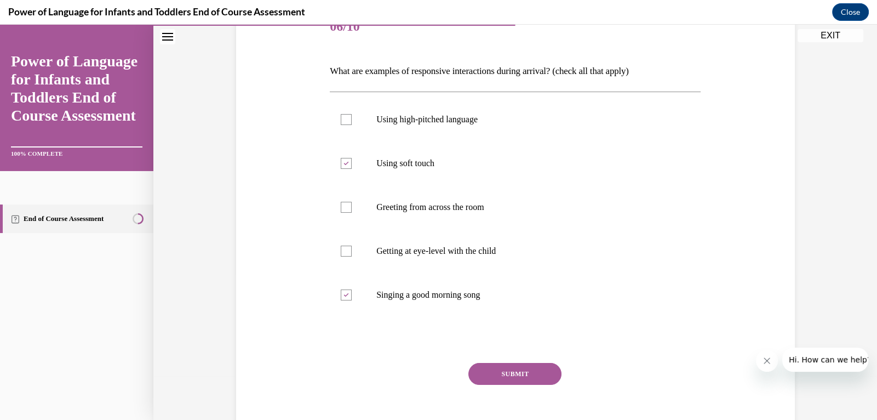
click at [512, 372] on button "SUBMIT" at bounding box center [514, 374] width 93 height 22
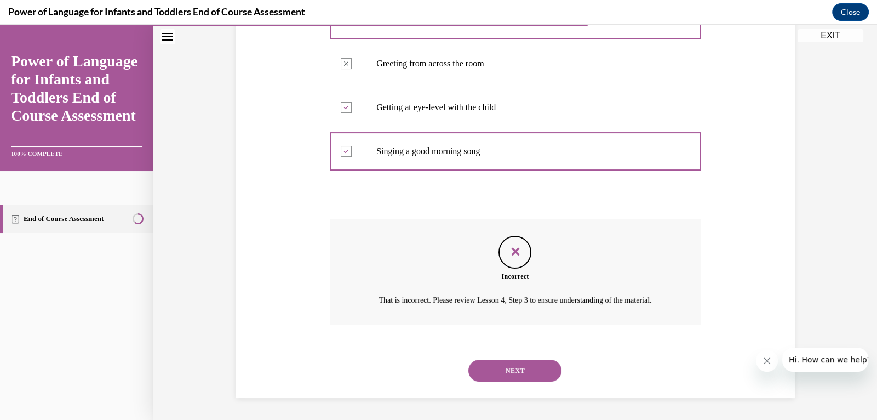
scroll to position [303, 0]
click at [515, 370] on button "NEXT" at bounding box center [514, 370] width 93 height 22
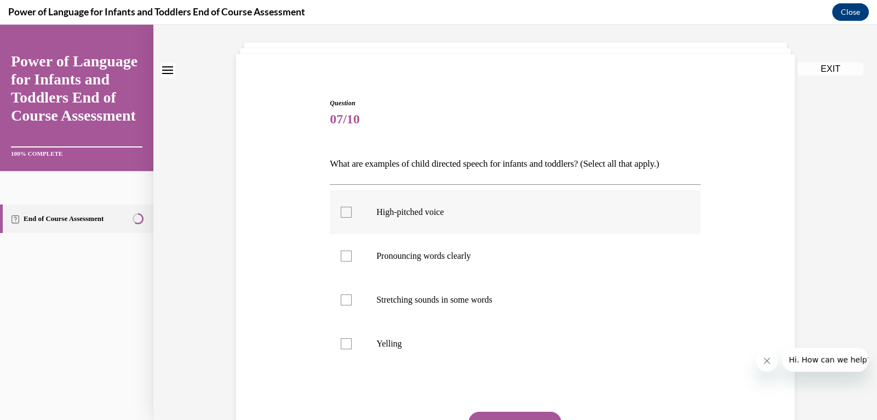
scroll to position [68, 0]
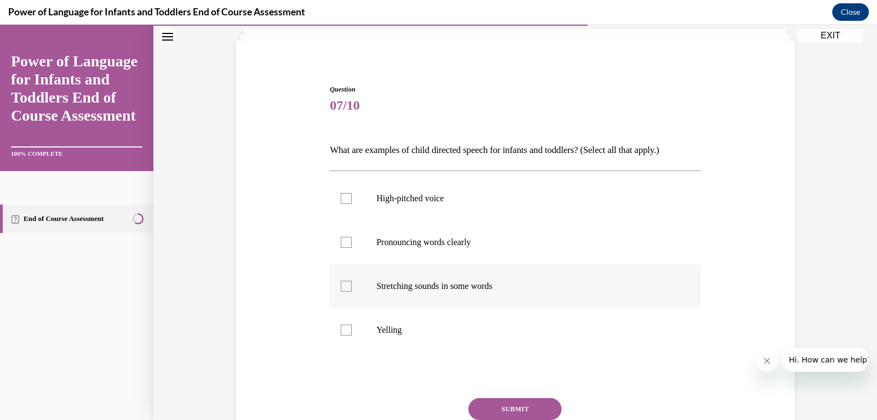
click at [427, 284] on p "Stretching sounds in some words" at bounding box center [524, 285] width 297 height 11
click at [352, 284] on input "Stretching sounds in some words" at bounding box center [346, 285] width 11 height 11
checkbox input "true"
click at [424, 193] on p "High-pitched voice" at bounding box center [524, 198] width 297 height 11
click at [352, 193] on input "High-pitched voice" at bounding box center [346, 198] width 11 height 11
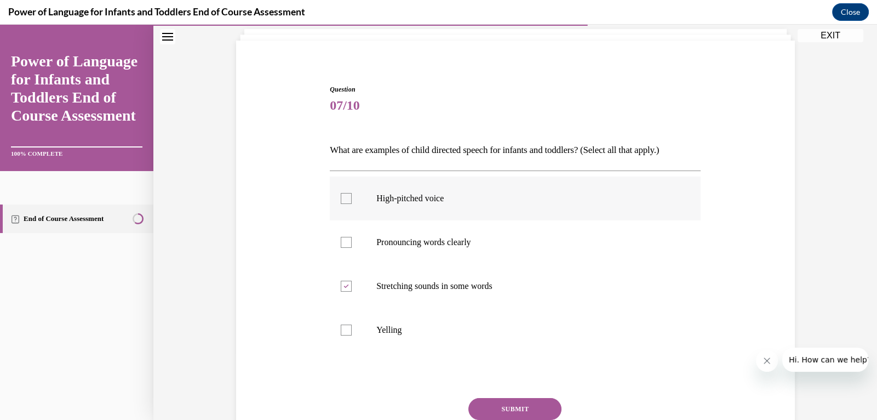
checkbox input "true"
click at [507, 409] on button "SUBMIT" at bounding box center [514, 409] width 93 height 22
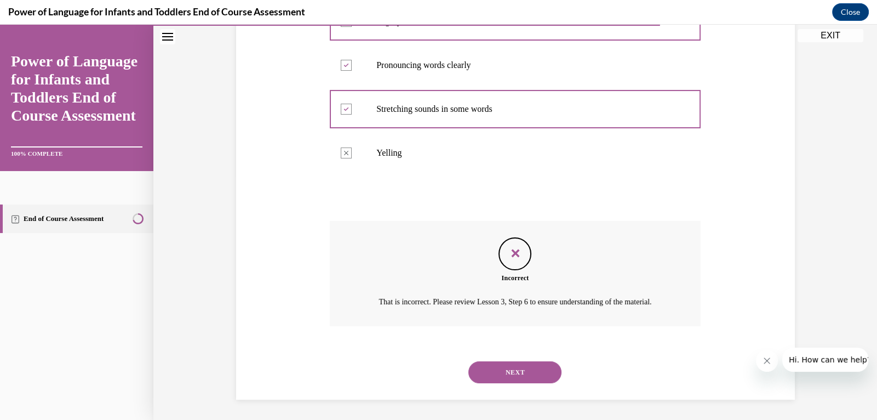
scroll to position [259, 0]
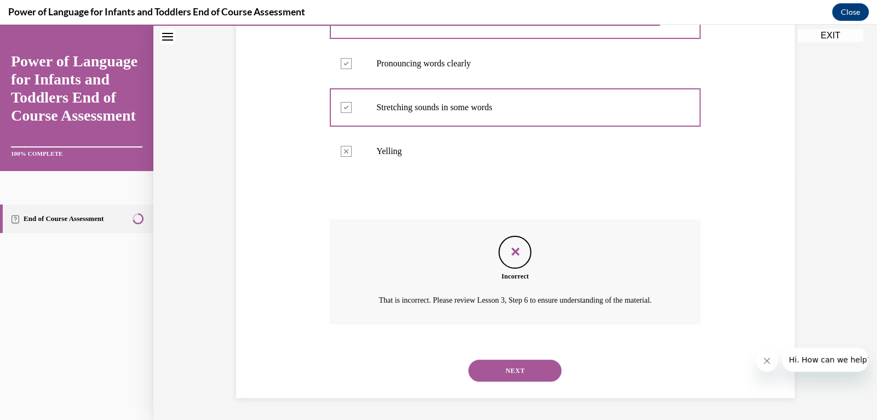
click at [532, 370] on button "NEXT" at bounding box center [514, 370] width 93 height 22
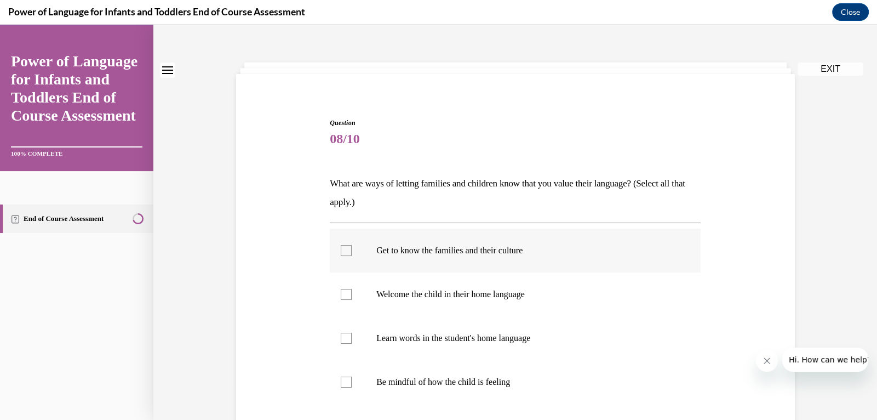
scroll to position [61, 0]
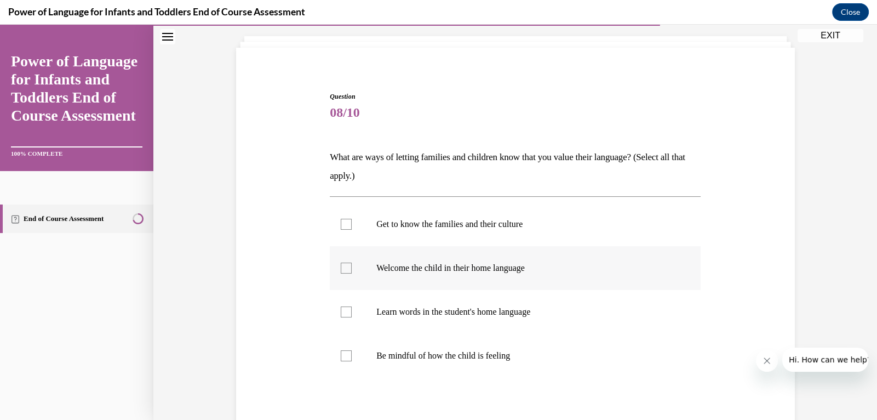
click at [507, 267] on p "Welcome the child in their home language" at bounding box center [524, 267] width 297 height 11
click at [352, 267] on input "Welcome the child in their home language" at bounding box center [346, 267] width 11 height 11
checkbox input "true"
click at [520, 225] on p "Get to know the families and their culture" at bounding box center [524, 224] width 297 height 11
click at [352, 225] on input "Get to know the families and their culture" at bounding box center [346, 224] width 11 height 11
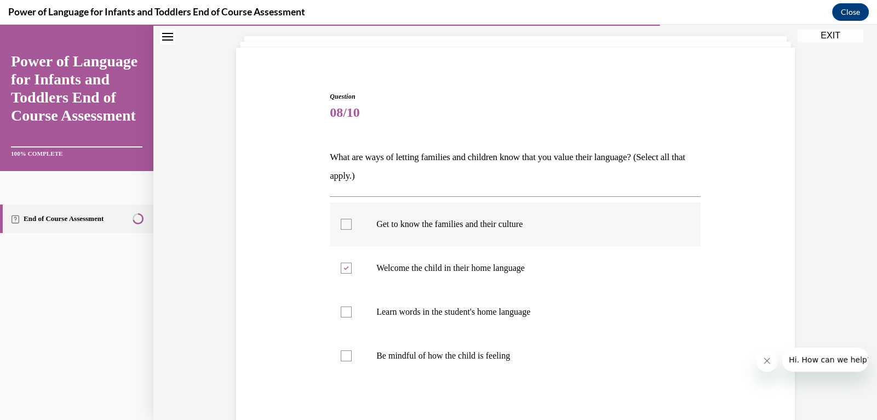
checkbox input "true"
click at [499, 310] on p "Learn words in the student's home language" at bounding box center [524, 311] width 297 height 11
click at [352, 310] on input "Learn words in the student's home language" at bounding box center [346, 311] width 11 height 11
checkbox input "true"
click at [502, 265] on p "Welcome the child in their home language" at bounding box center [524, 267] width 297 height 11
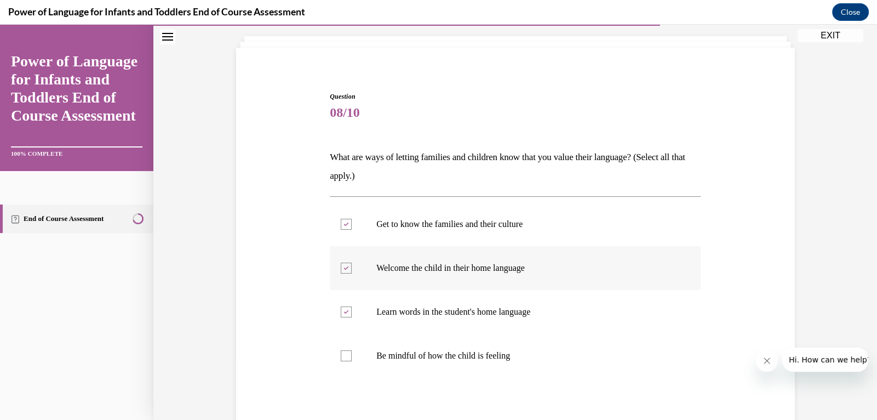
click at [352, 265] on input "Welcome the child in their home language" at bounding box center [346, 267] width 11 height 11
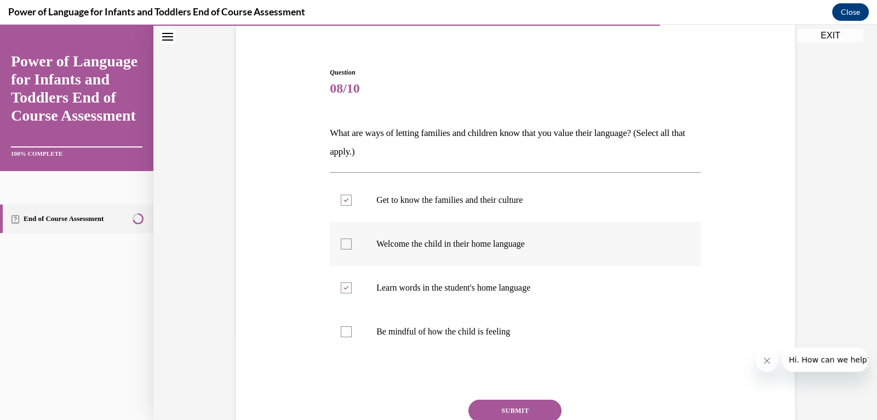
scroll to position [121, 0]
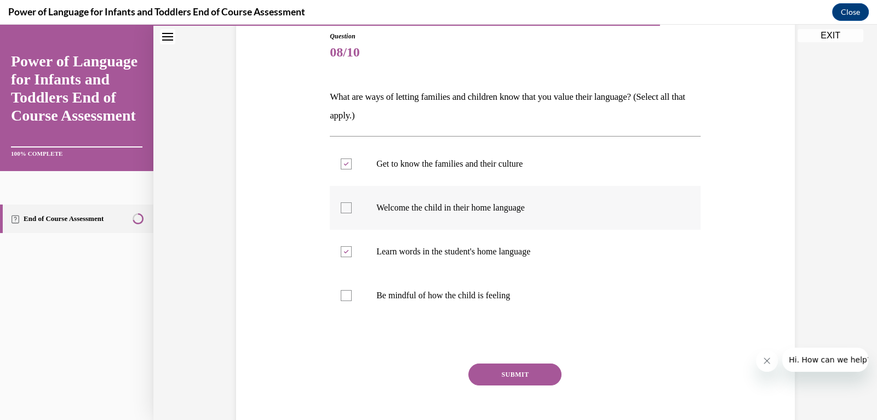
click at [528, 206] on p "Welcome the child in their home language" at bounding box center [524, 207] width 297 height 11
click at [352, 206] on input "Welcome the child in their home language" at bounding box center [346, 207] width 11 height 11
checkbox input "true"
click at [538, 381] on button "SUBMIT" at bounding box center [514, 374] width 93 height 22
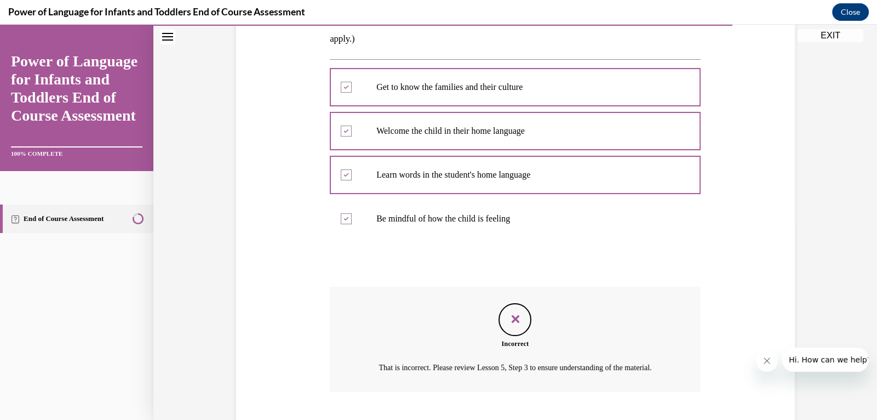
scroll to position [278, 0]
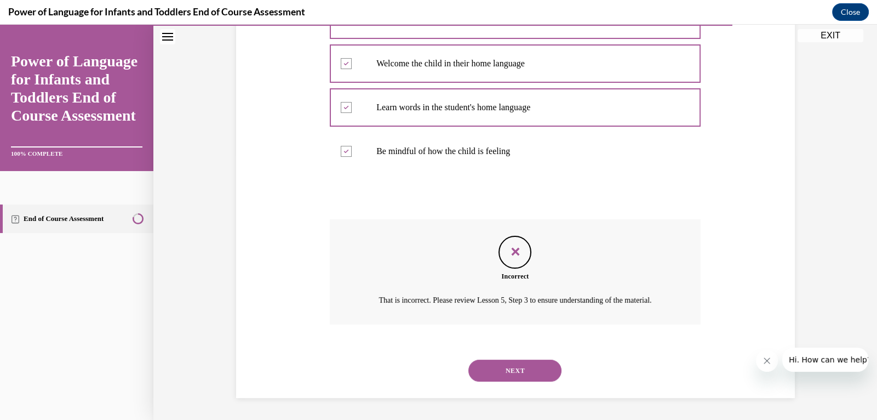
click at [523, 365] on button "NEXT" at bounding box center [514, 370] width 93 height 22
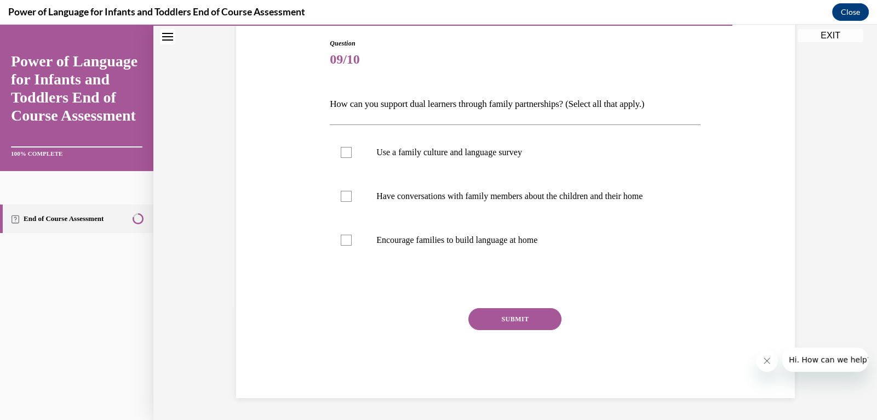
scroll to position [114, 0]
click at [847, 13] on button "Close" at bounding box center [850, 12] width 37 height 18
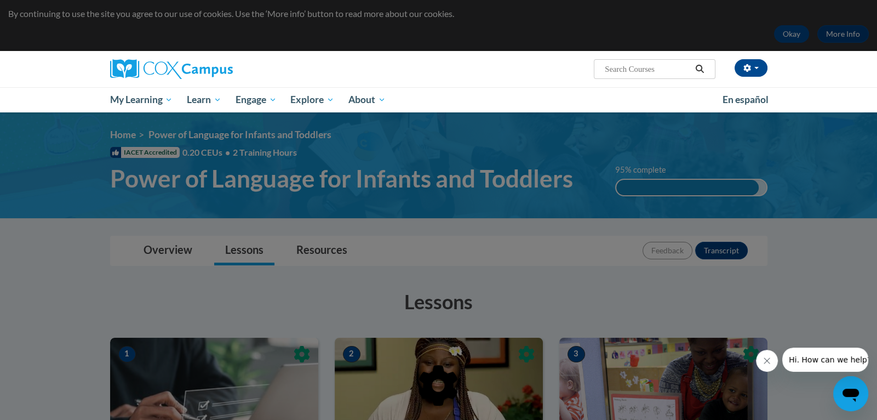
scroll to position [0, 0]
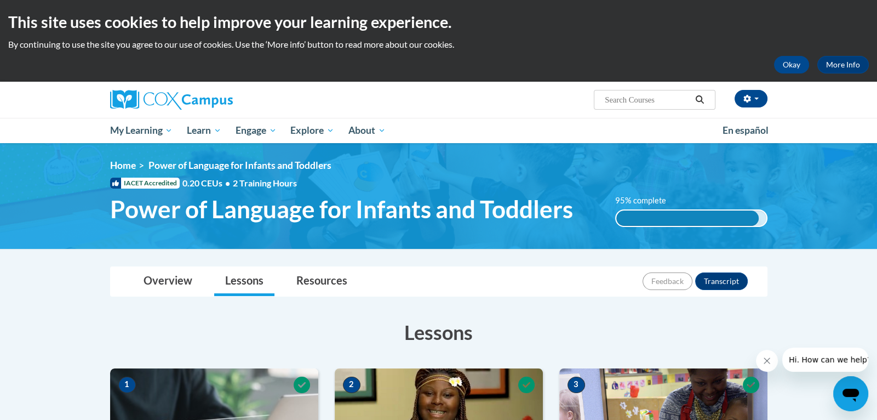
click at [646, 95] on input "Search..." at bounding box center [648, 99] width 88 height 13
type input "health safety and universal precautions"
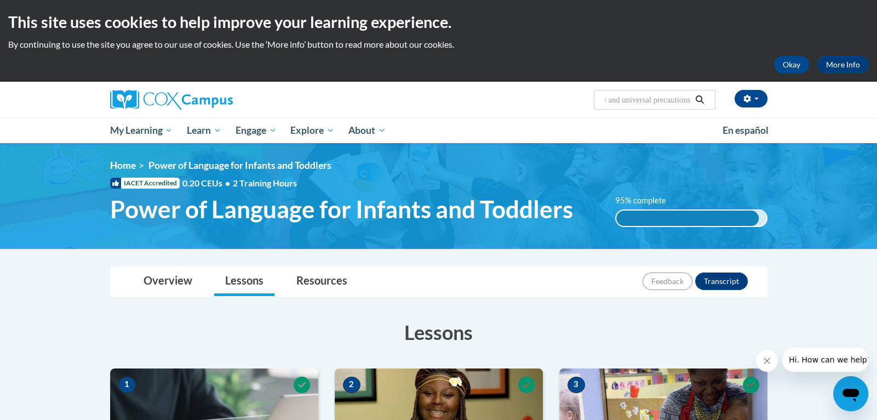
scroll to position [0, 0]
click at [703, 99] on icon "Search" at bounding box center [700, 99] width 8 height 8
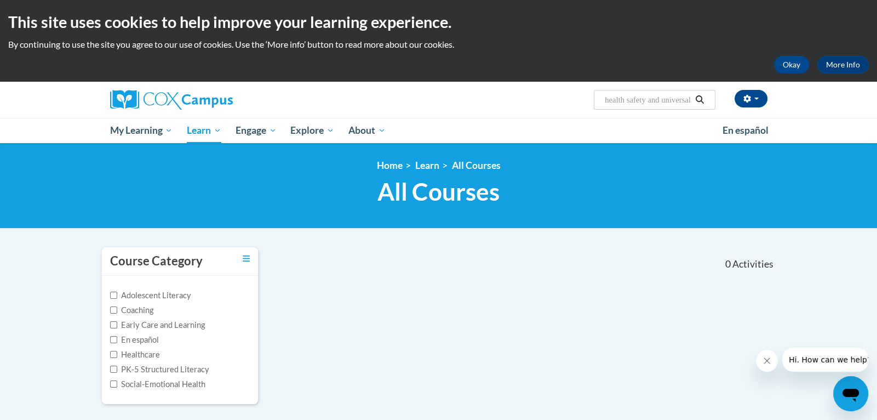
click at [691, 101] on input "health safety and universal precautions" at bounding box center [648, 99] width 88 height 13
click at [664, 99] on input "[PERSON_NAME] precautions" at bounding box center [648, 99] width 88 height 13
type input "s"
type input "positive discipline and guidance"
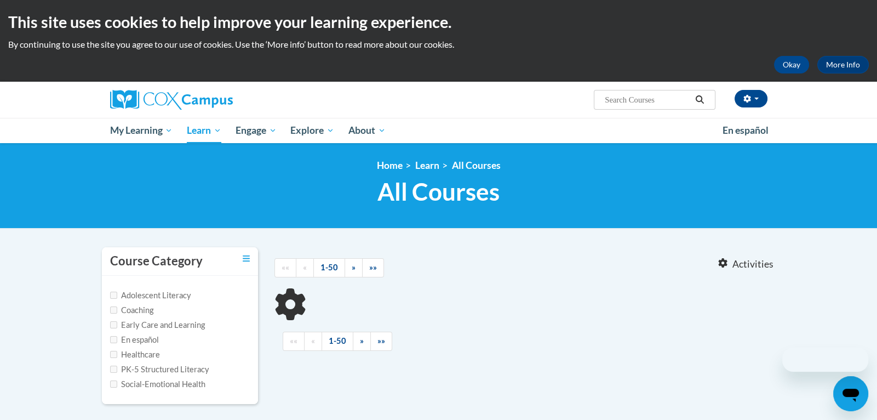
type input "positive discipline and guidance"
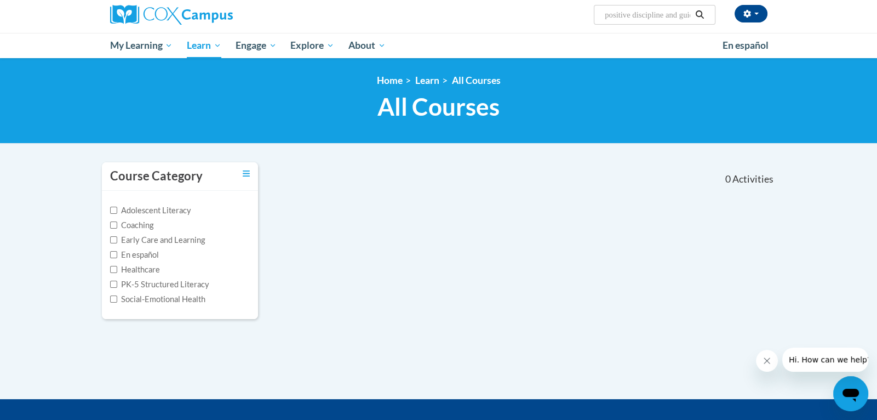
scroll to position [108, 0]
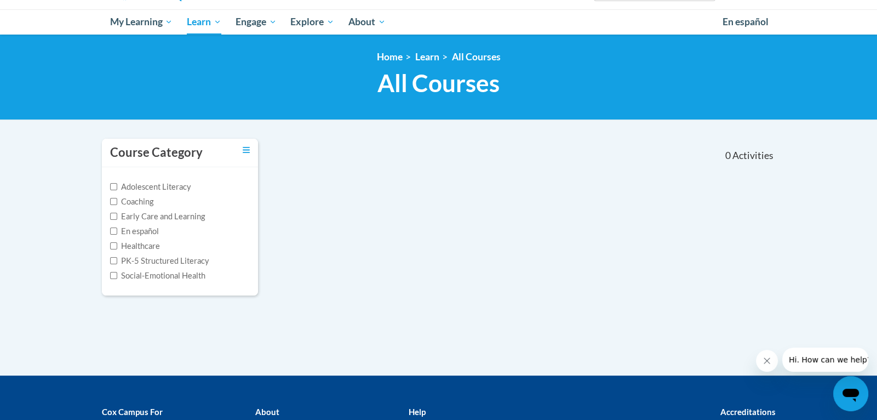
click at [202, 215] on label "Early Care and Learning" at bounding box center [157, 216] width 95 height 12
click at [117, 215] on input "Early Care and Learning" at bounding box center [113, 216] width 7 height 7
checkbox input "true"
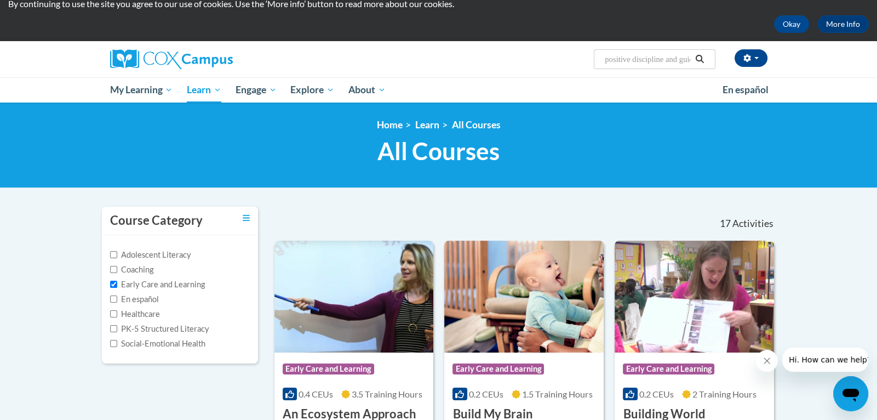
scroll to position [0, 0]
